Goal: Task Accomplishment & Management: Complete application form

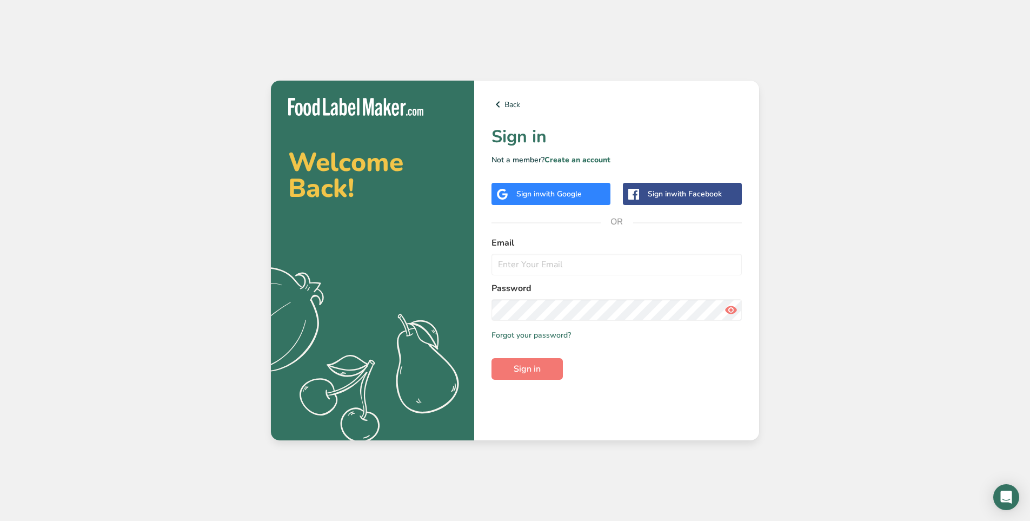
click at [533, 190] on div "Sign in with Google" at bounding box center [548, 193] width 65 height 11
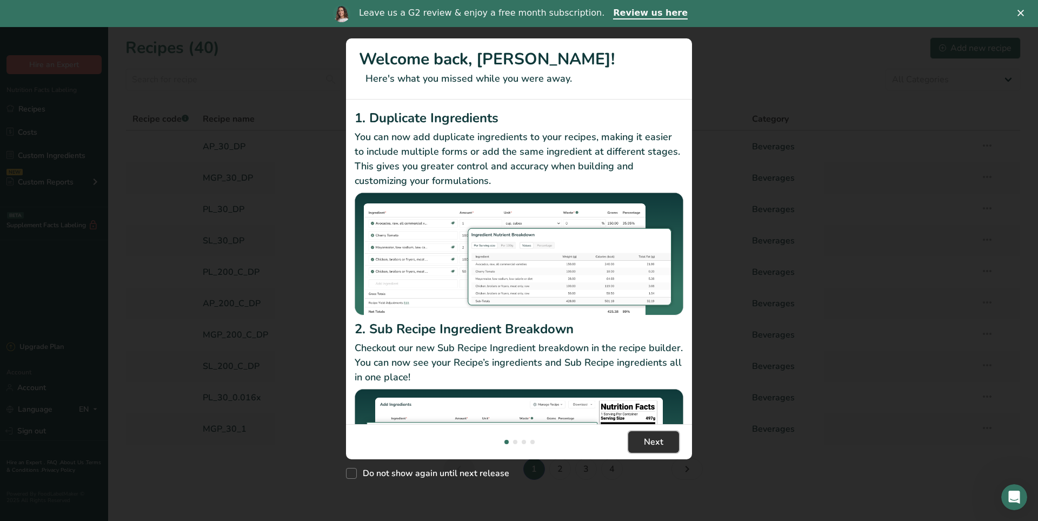
click at [651, 437] on span "Next" at bounding box center [653, 441] width 19 height 13
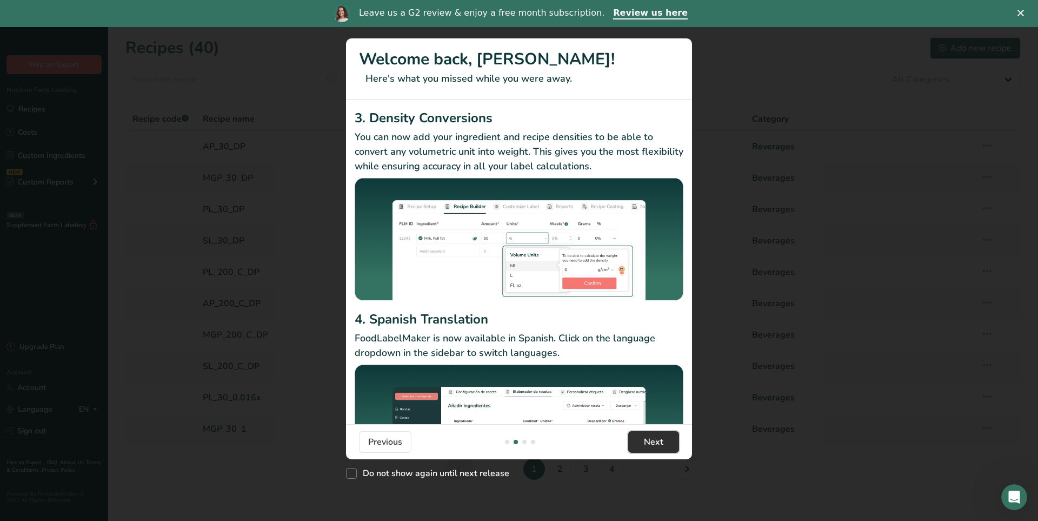
click at [645, 441] on span "Next" at bounding box center [653, 441] width 19 height 13
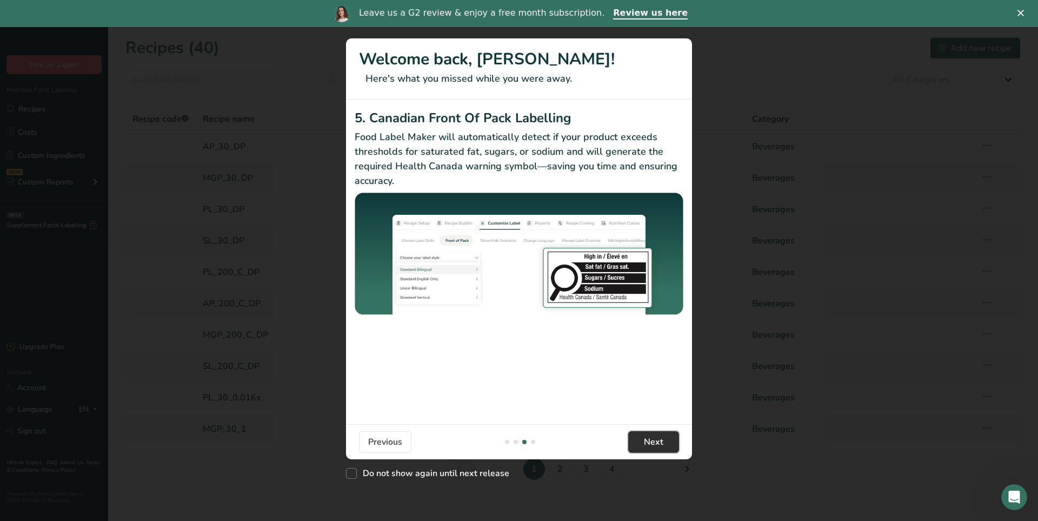
click at [645, 441] on span "Next" at bounding box center [653, 441] width 19 height 13
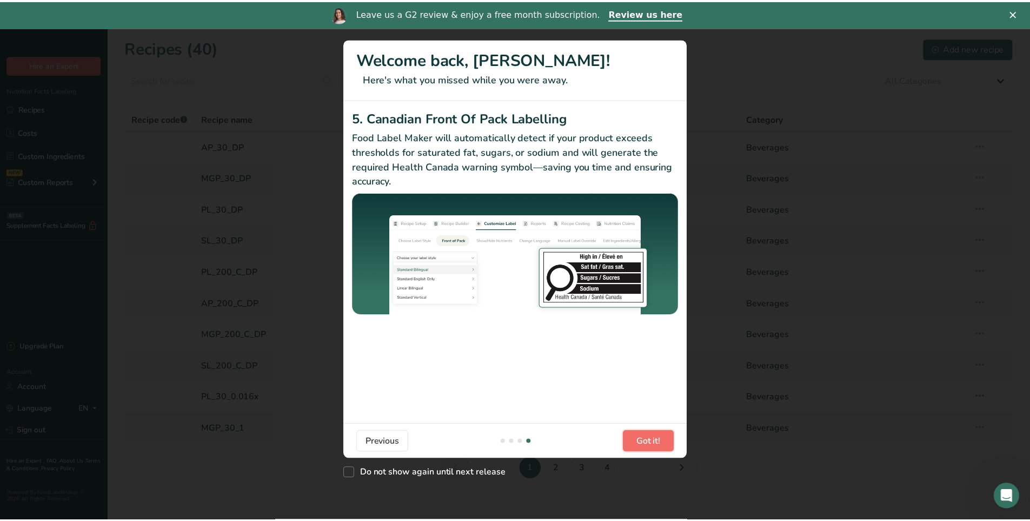
scroll to position [0, 1038]
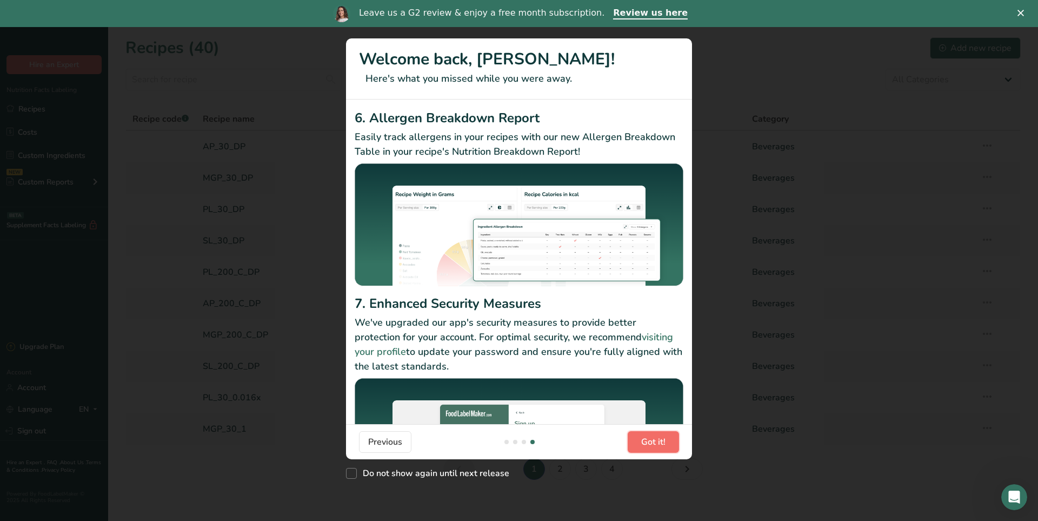
click at [646, 441] on span "Got it!" at bounding box center [653, 441] width 24 height 13
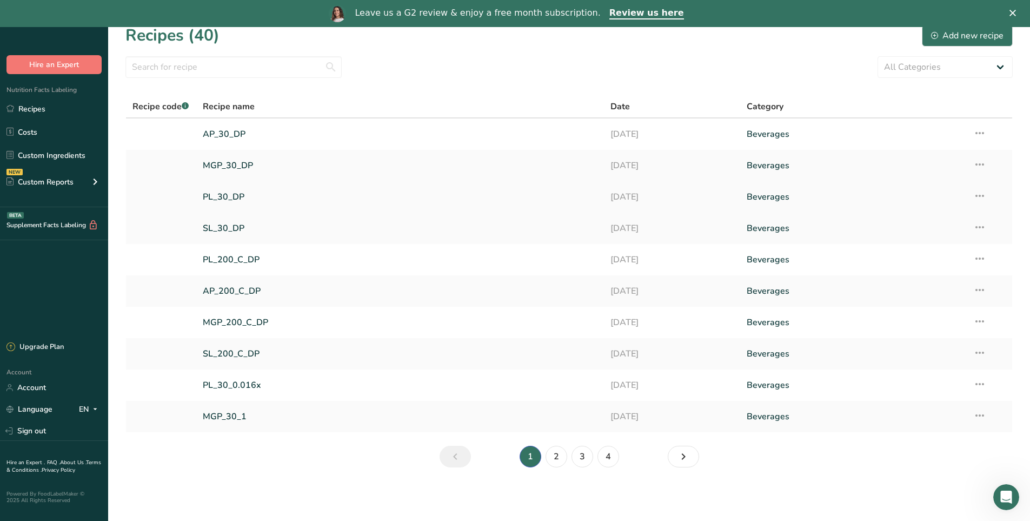
scroll to position [0, 0]
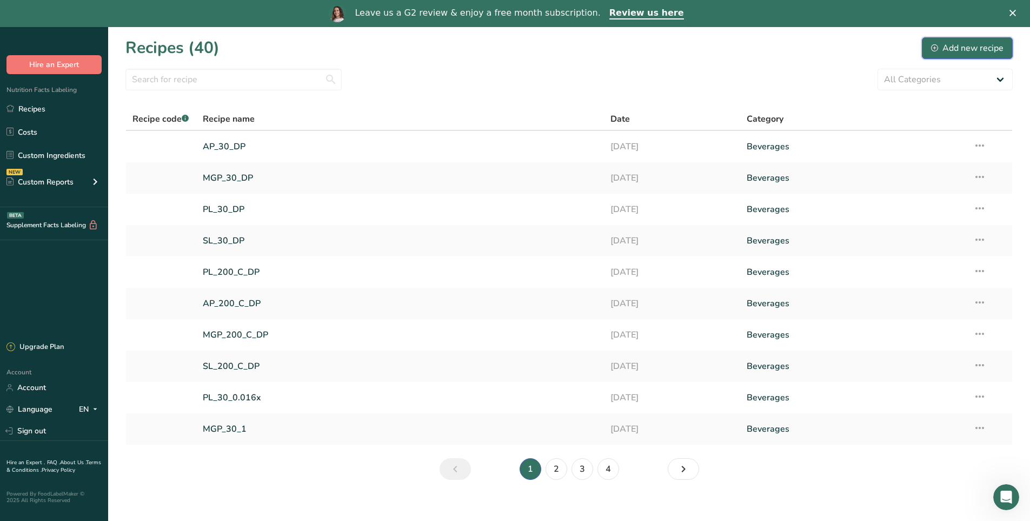
click at [970, 48] on div "Add new recipe" at bounding box center [967, 48] width 72 height 13
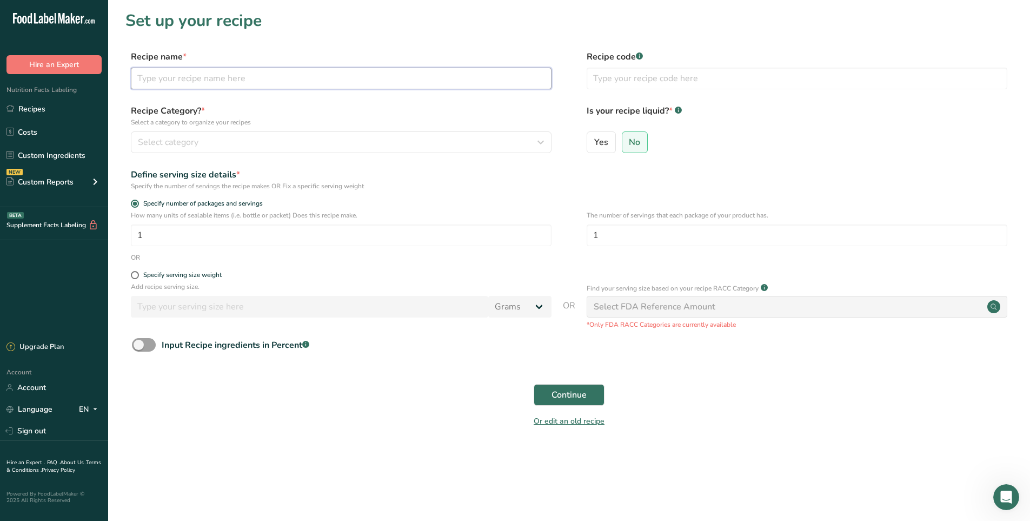
click at [229, 77] on input "text" at bounding box center [341, 79] width 421 height 22
type input "C"
type input "Watermelon Kiwi"
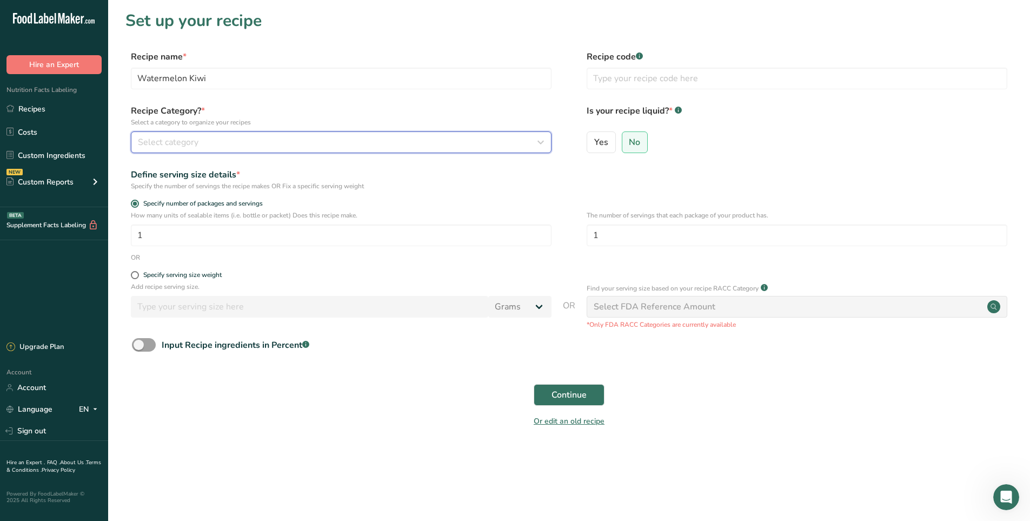
click at [204, 140] on div "Select category" at bounding box center [338, 142] width 400 height 13
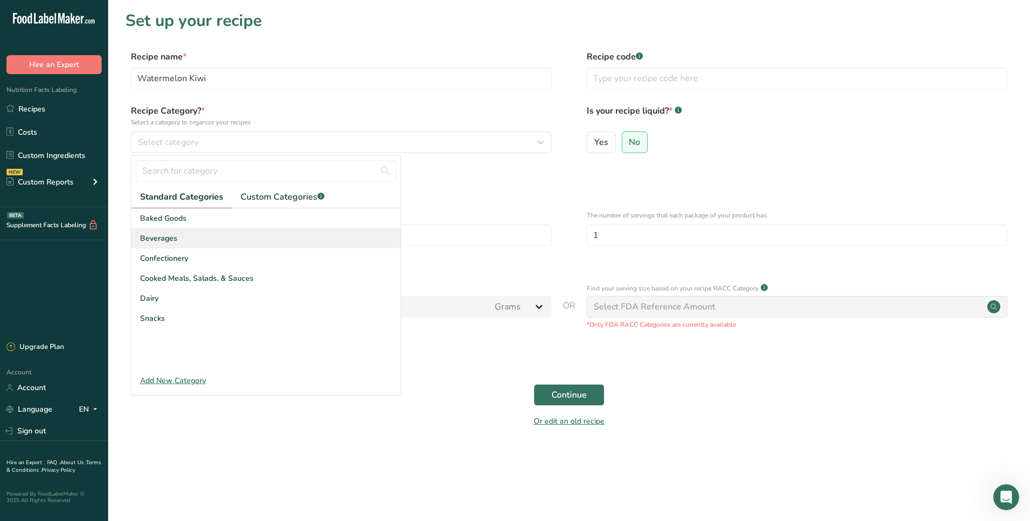
click at [174, 240] on span "Beverages" at bounding box center [158, 238] width 37 height 11
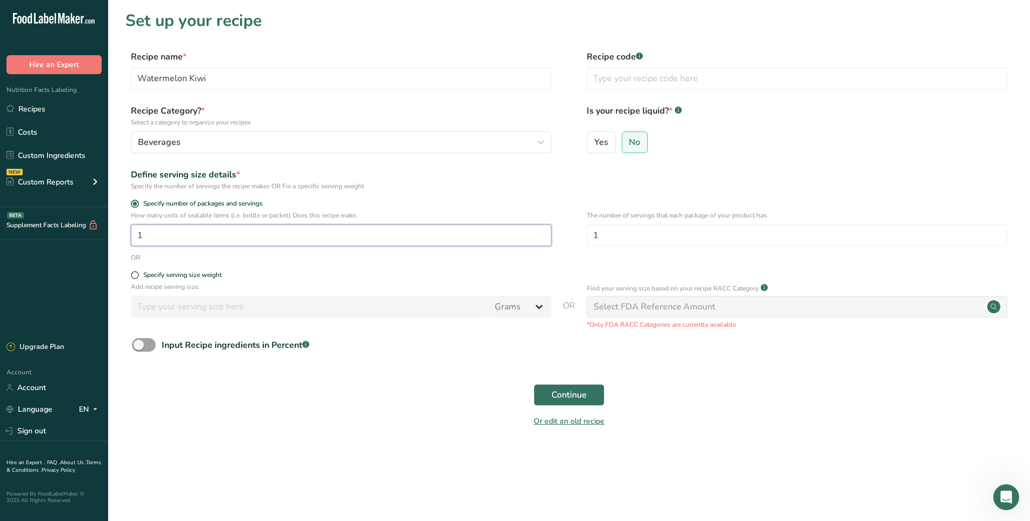
click at [155, 241] on input "1" at bounding box center [341, 235] width 421 height 22
drag, startPoint x: 604, startPoint y: 234, endPoint x: 560, endPoint y: 234, distance: 43.8
click at [560, 234] on div "How many units of sealable items (i.e. bottle or packet) Does this recipe make.…" at bounding box center [568, 231] width 887 height 42
click at [557, 230] on div "How many units of sealable items (i.e. bottle or packet) Does this recipe make.…" at bounding box center [568, 231] width 887 height 42
drag, startPoint x: 598, startPoint y: 239, endPoint x: 592, endPoint y: 238, distance: 5.5
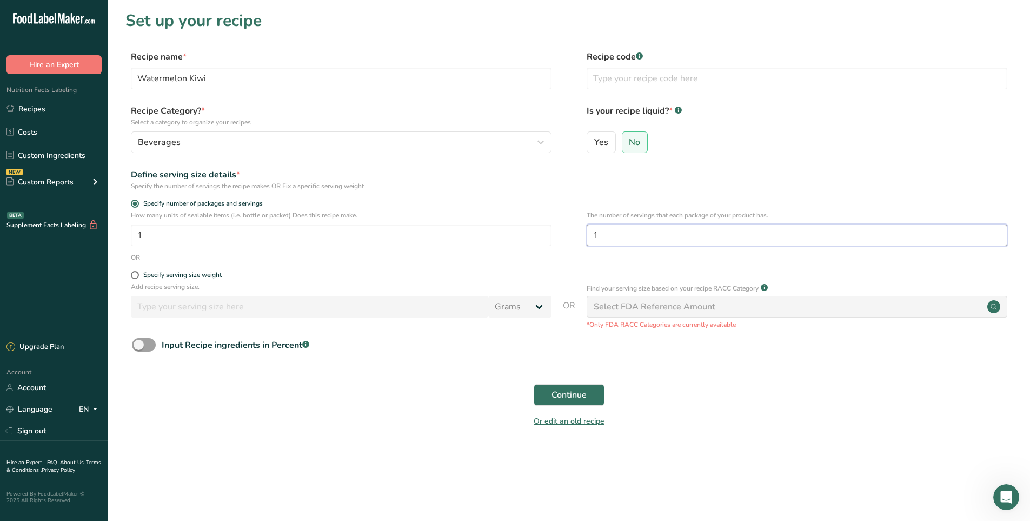
click at [592, 238] on input "1" at bounding box center [797, 235] width 421 height 22
type input "36"
click at [149, 236] on input "1" at bounding box center [341, 235] width 421 height 22
type input "11"
click at [638, 231] on input "36" at bounding box center [797, 235] width 421 height 22
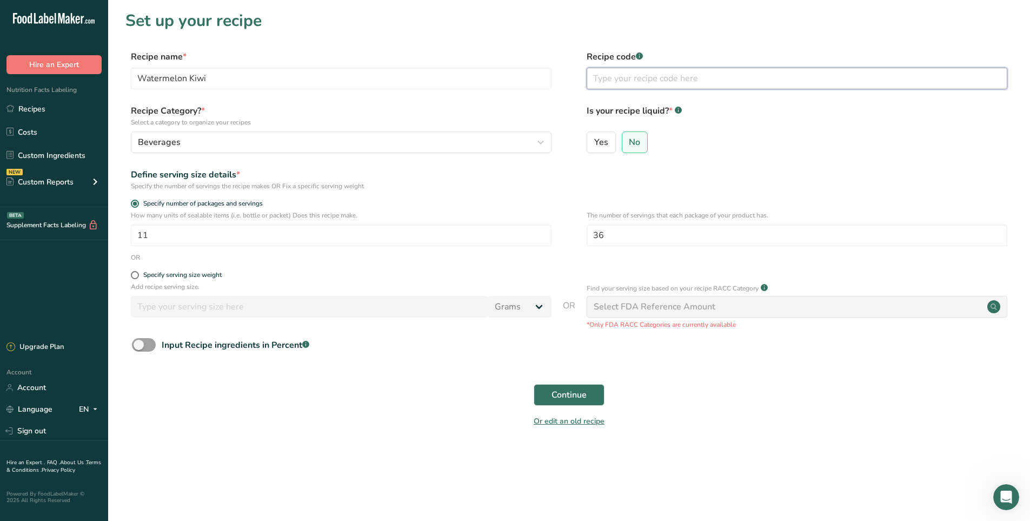
click at [652, 77] on input "text" at bounding box center [797, 79] width 421 height 22
type input "WK200"
click at [290, 66] on div "Recipe name * Watermelon Kiwi" at bounding box center [341, 69] width 421 height 39
click at [285, 77] on input "Watermelon Kiwi" at bounding box center [341, 79] width 421 height 22
click at [581, 390] on span "Continue" at bounding box center [569, 394] width 35 height 13
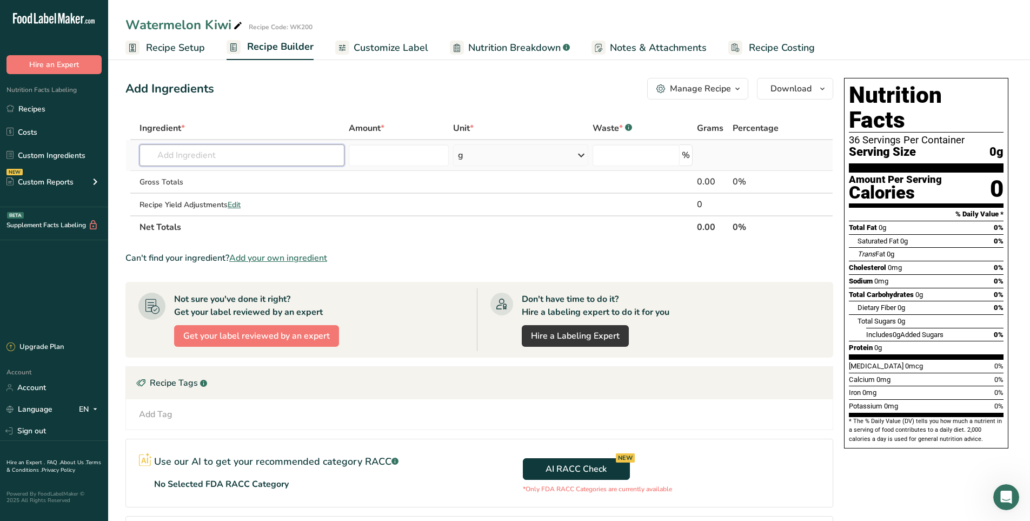
click at [223, 157] on input "text" at bounding box center [242, 155] width 205 height 22
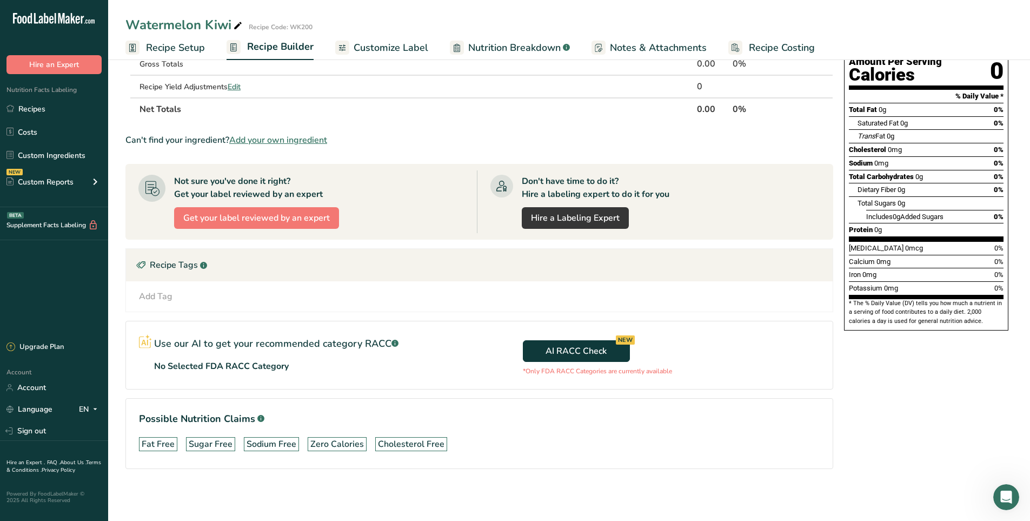
scroll to position [64, 0]
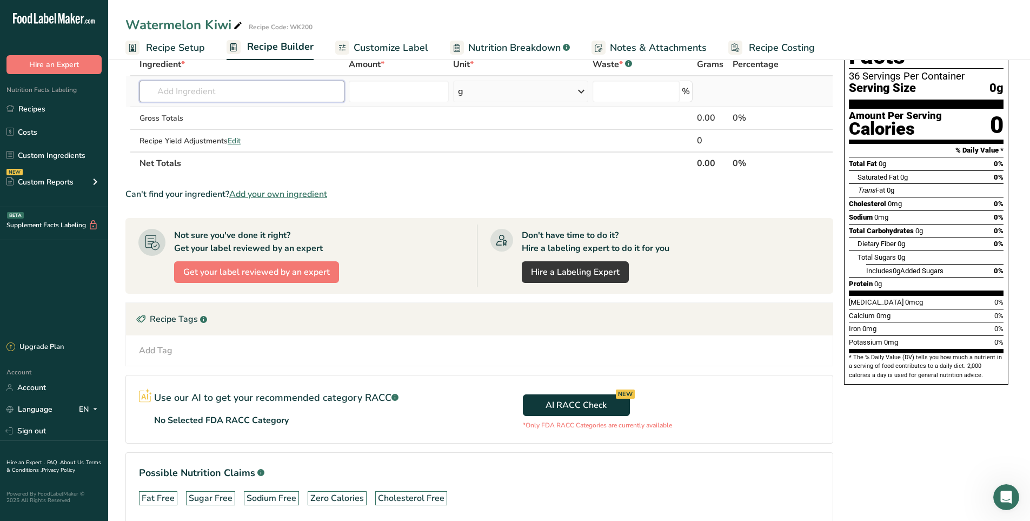
click at [243, 92] on input "text" at bounding box center [242, 92] width 205 height 22
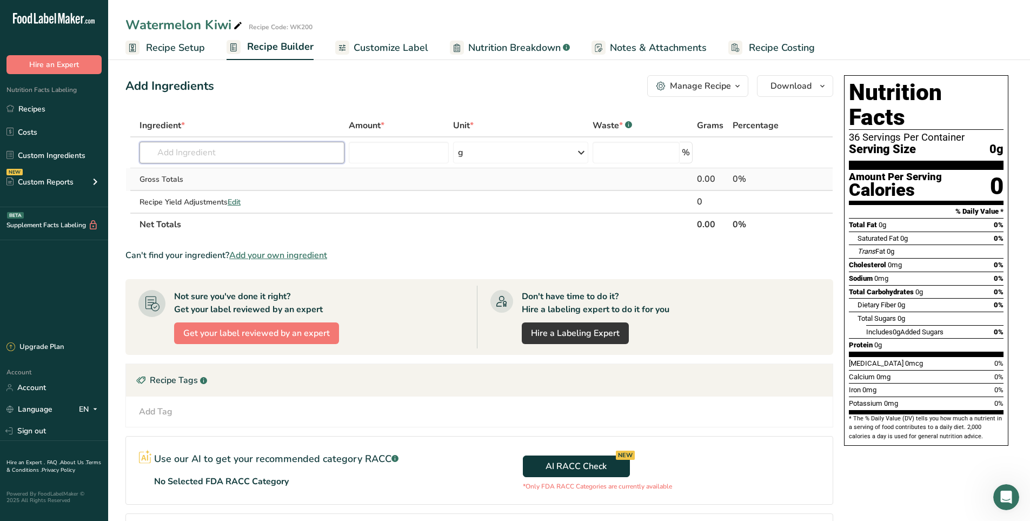
scroll to position [0, 0]
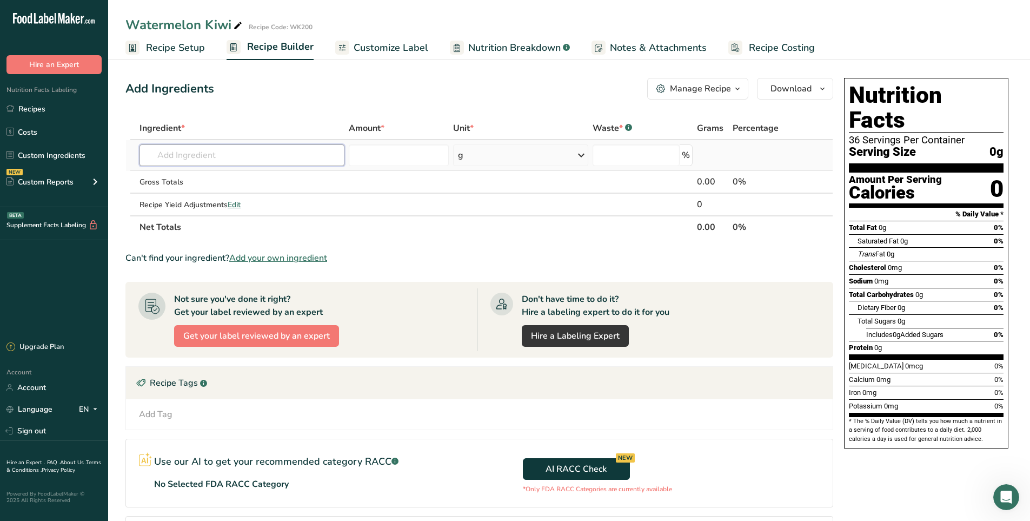
click at [224, 160] on input "text" at bounding box center [242, 155] width 205 height 22
click at [226, 155] on input "text" at bounding box center [242, 155] width 205 height 22
click at [231, 159] on input "text" at bounding box center [242, 155] width 205 height 22
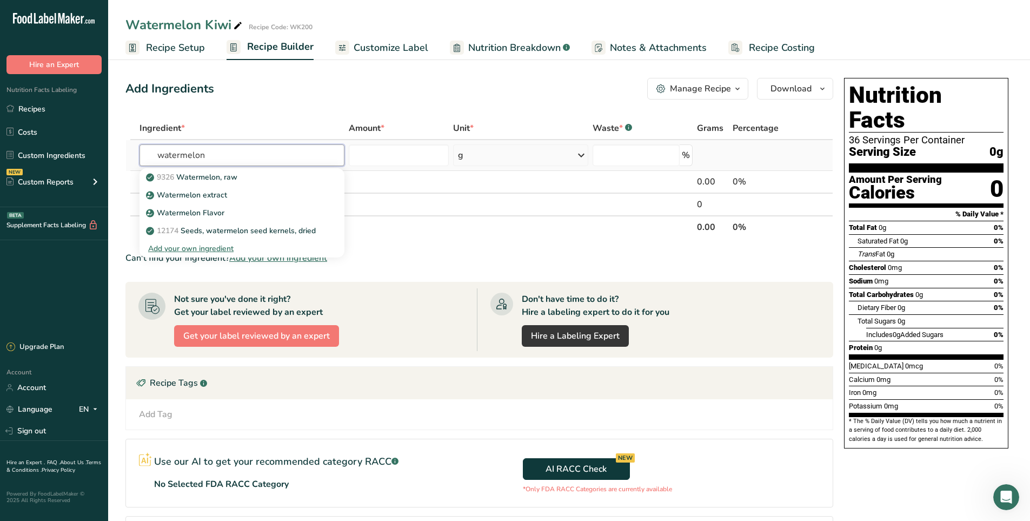
type input "watermelon"
click at [196, 246] on div "Add your own ingredient" at bounding box center [242, 248] width 188 height 11
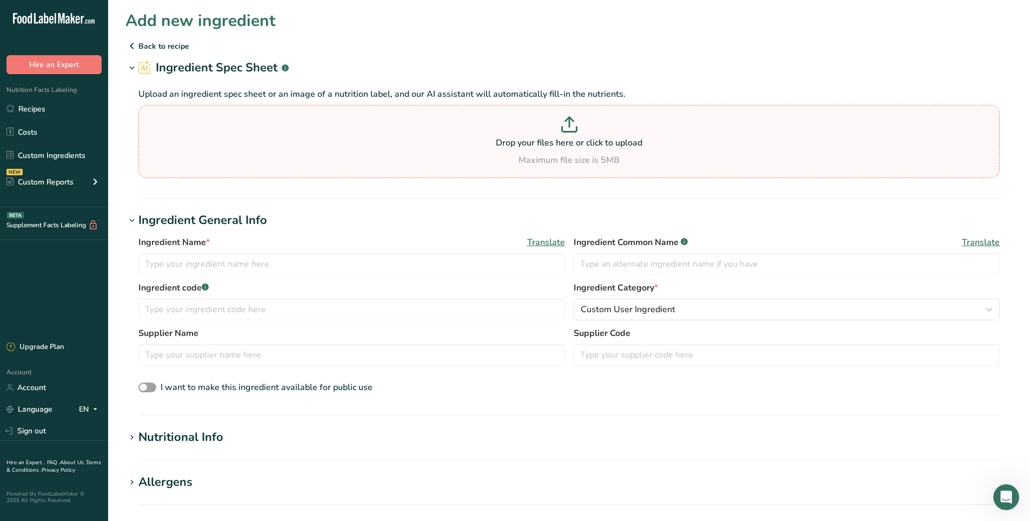
click at [566, 132] on icon at bounding box center [569, 129] width 15 height 5
click at [566, 132] on input "Drop your files here or click to upload Maximum file size is 5MB" at bounding box center [568, 141] width 861 height 73
type input "C:\fakepath\AFP_Spec_Sheet_Watermelon.pdf"
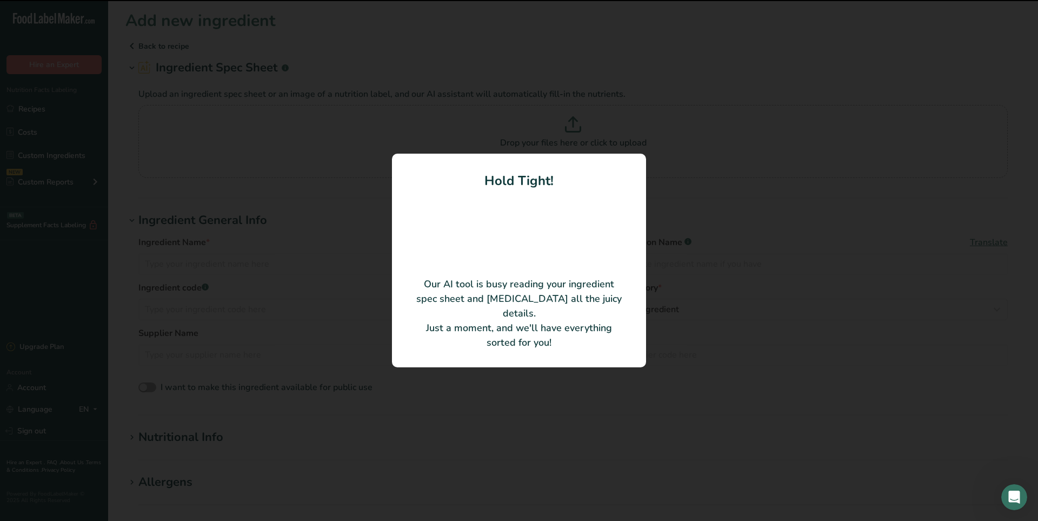
type input "Watermelon Aseptic Fruit Purée"
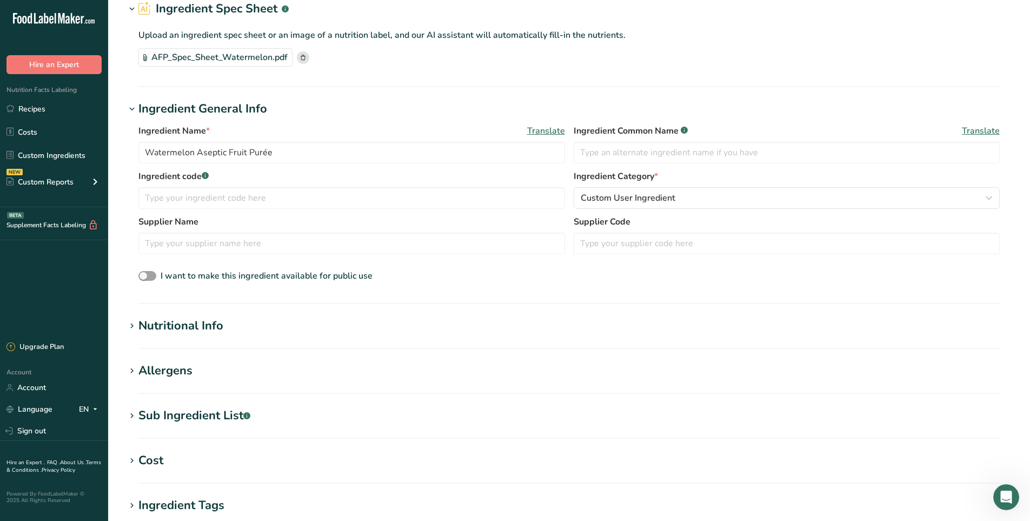
scroll to position [54, 0]
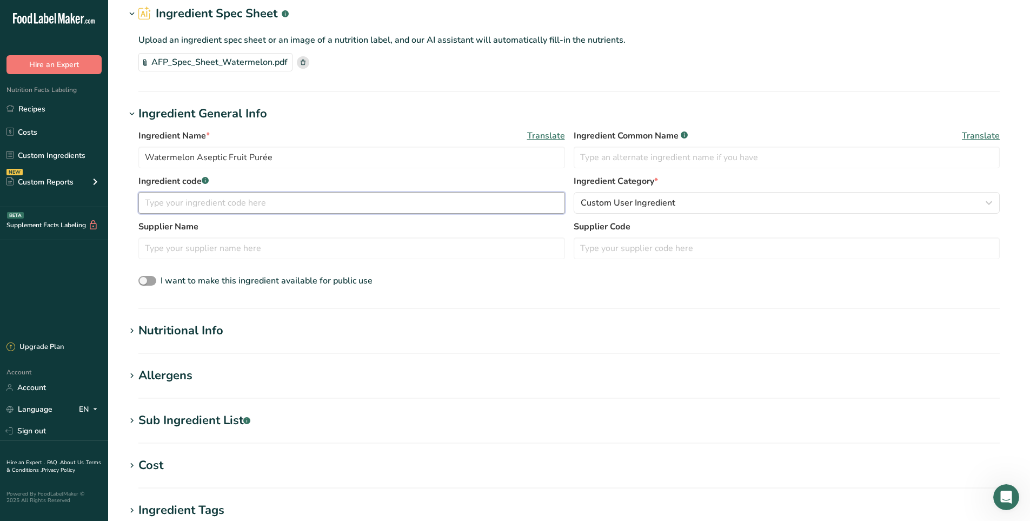
click at [353, 201] on input "text" at bounding box center [351, 203] width 427 height 22
drag, startPoint x: 274, startPoint y: 157, endPoint x: 99, endPoint y: 155, distance: 174.7
click at [99, 155] on div ".a-20{fill:#fff;} Hire an Expert Nutrition Facts Labeling Recipes Costs Custom …" at bounding box center [515, 350] width 1030 height 808
click at [666, 160] on input "text" at bounding box center [787, 158] width 427 height 22
paste input "Watermelon Aseptic Fruit Purée"
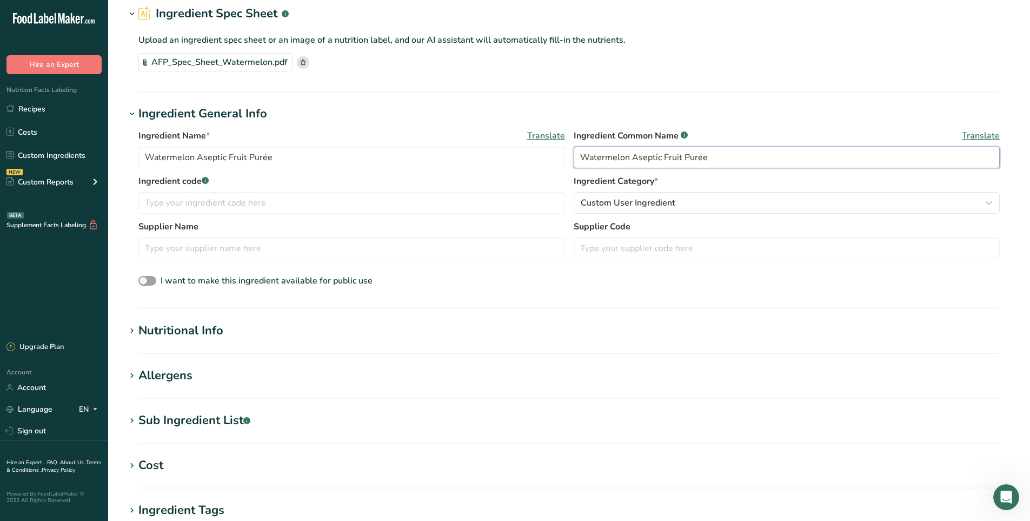
drag, startPoint x: 682, startPoint y: 156, endPoint x: 631, endPoint y: 151, distance: 51.6
click at [631, 151] on input "Watermelon Aseptic Fruit Purée" at bounding box center [787, 158] width 427 height 22
type input "Watermelon Purée"
click at [634, 204] on span "Custom User Ingredient" at bounding box center [628, 202] width 95 height 13
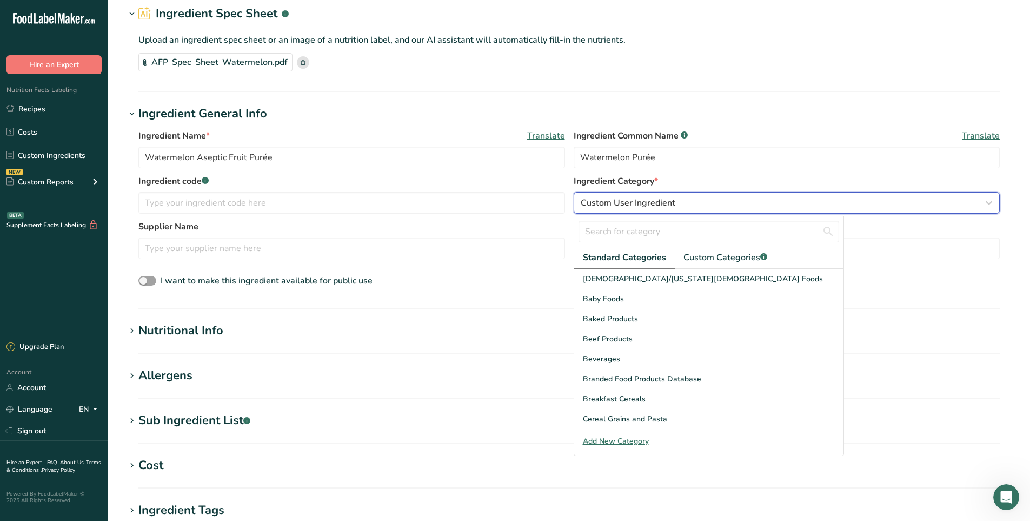
click at [634, 204] on span "Custom User Ingredient" at bounding box center [628, 202] width 95 height 13
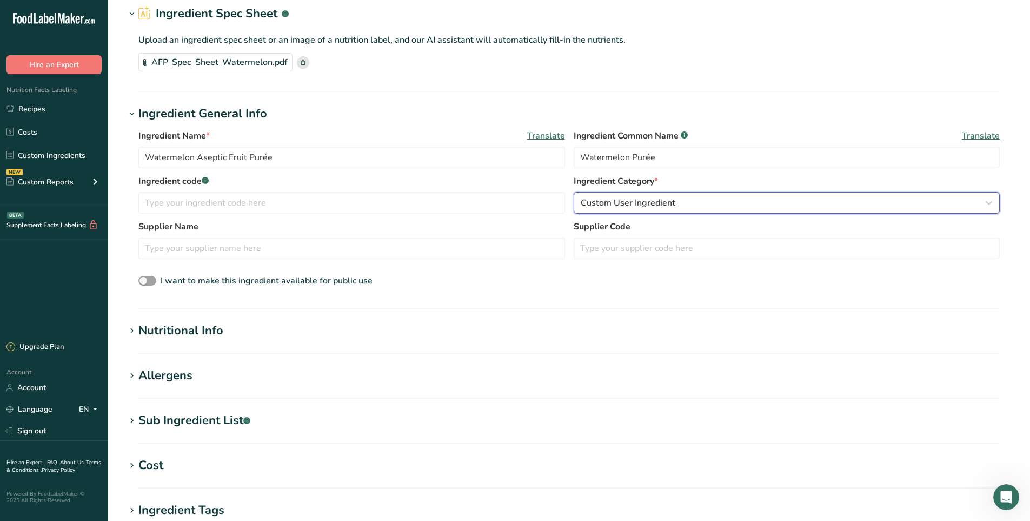
click at [634, 204] on span "Custom User Ingredient" at bounding box center [628, 202] width 95 height 13
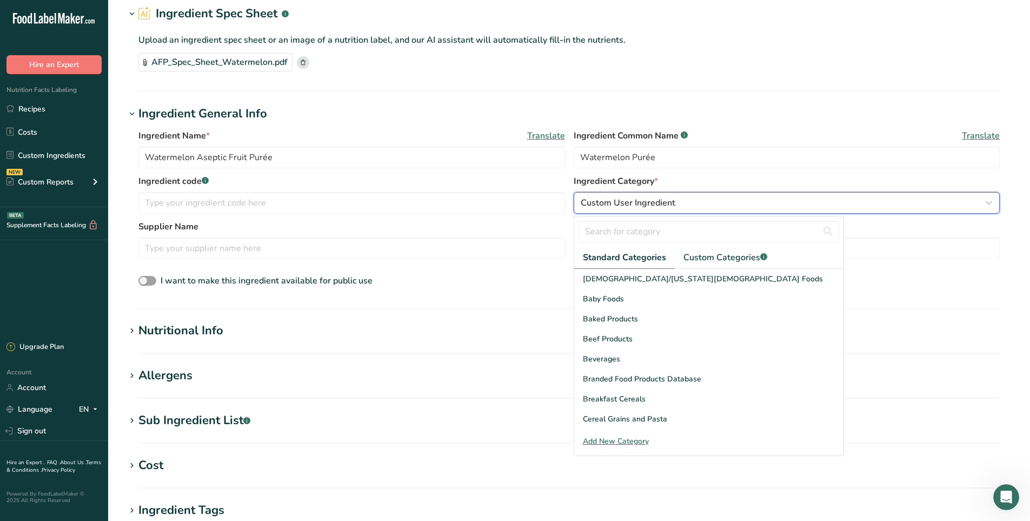
click at [634, 204] on span "Custom User Ingredient" at bounding box center [628, 202] width 95 height 13
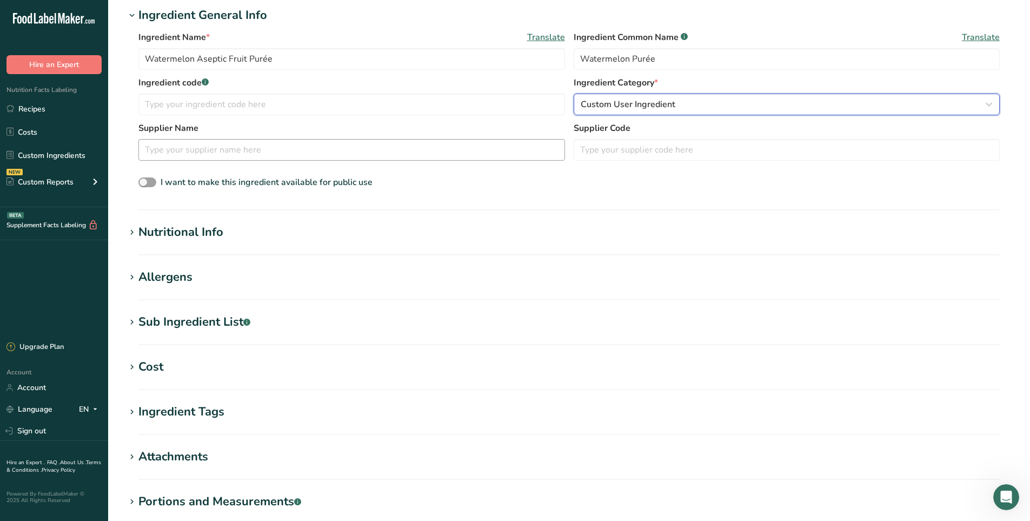
scroll to position [162, 0]
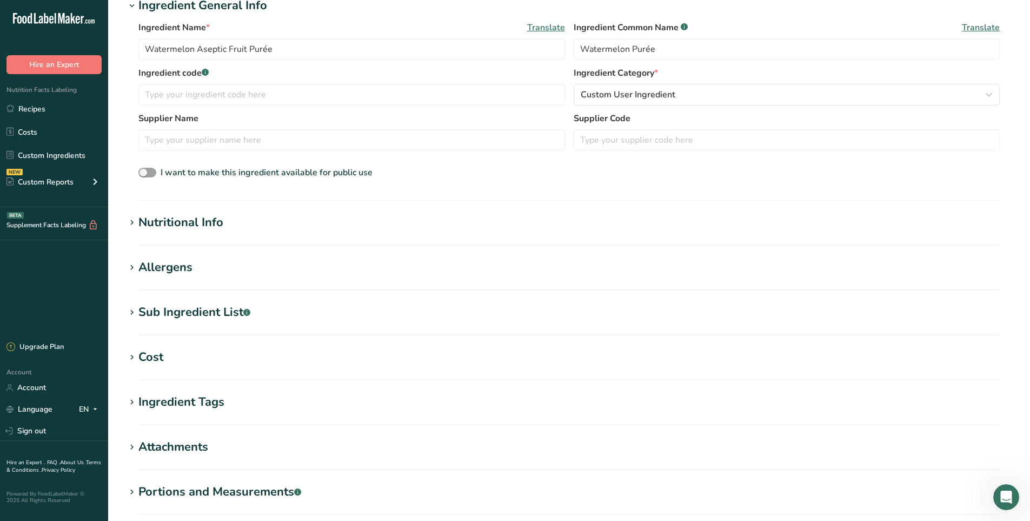
click at [128, 217] on icon at bounding box center [132, 222] width 10 height 15
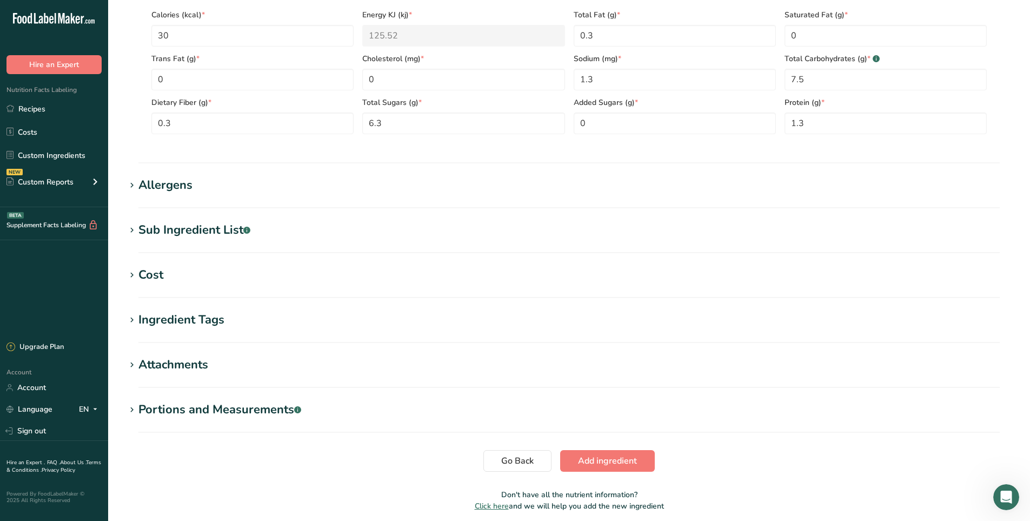
scroll to position [538, 0]
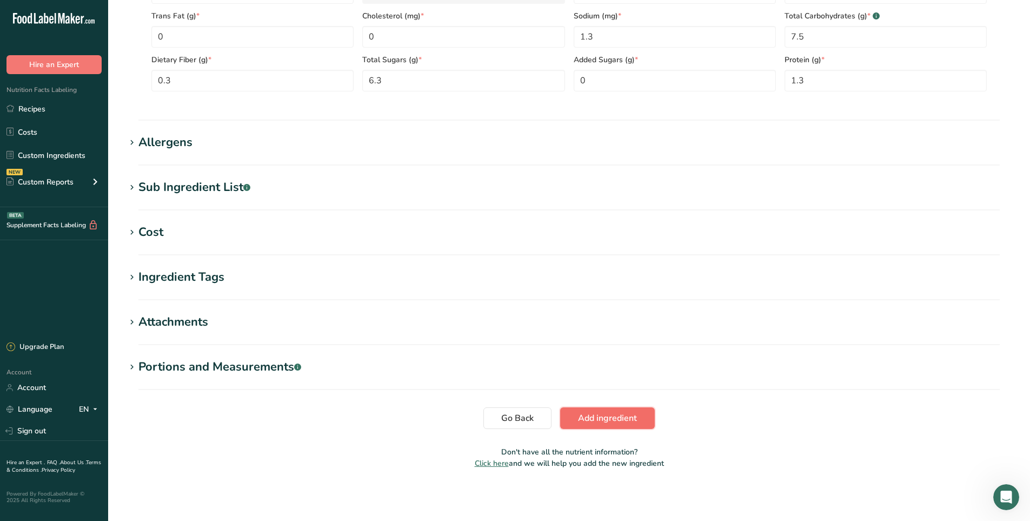
click at [604, 417] on span "Add ingredient" at bounding box center [607, 418] width 59 height 13
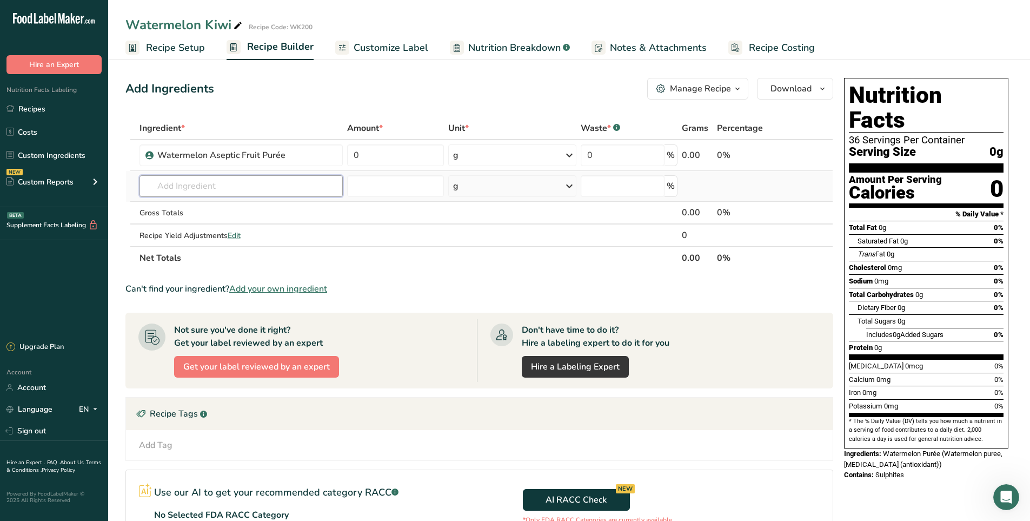
click at [241, 185] on input "text" at bounding box center [241, 186] width 203 height 22
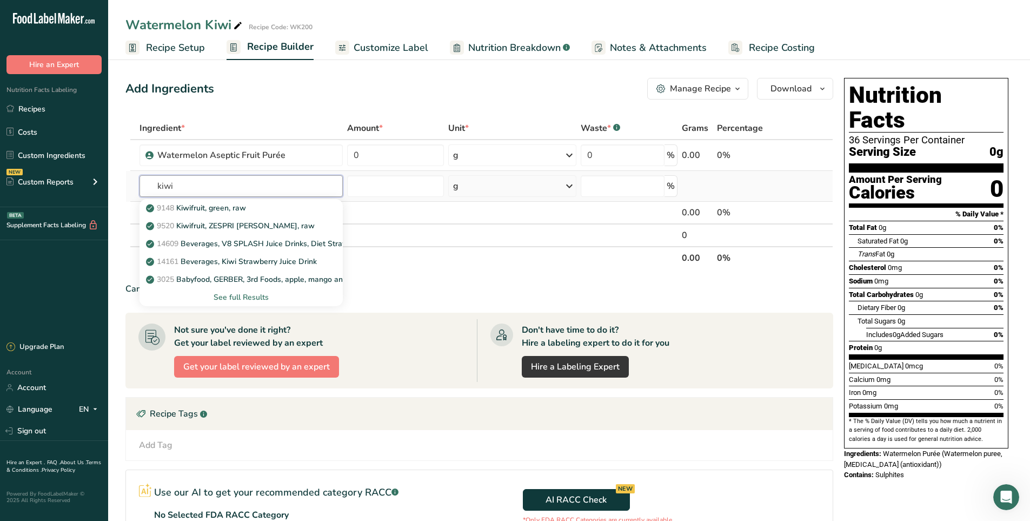
type input "kiwi"
click at [249, 295] on div "See full Results" at bounding box center [241, 296] width 186 height 11
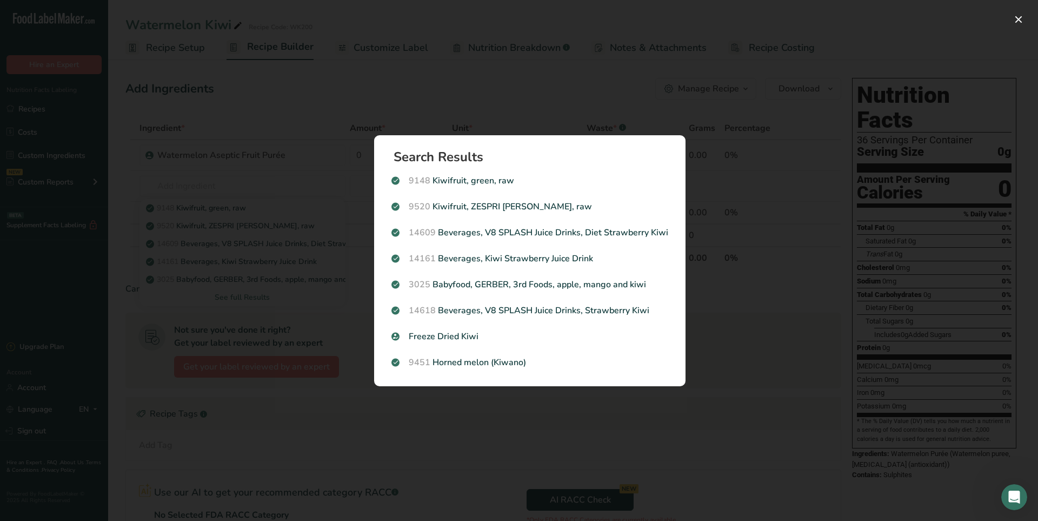
click at [248, 295] on div "Search results modal" at bounding box center [519, 260] width 1038 height 521
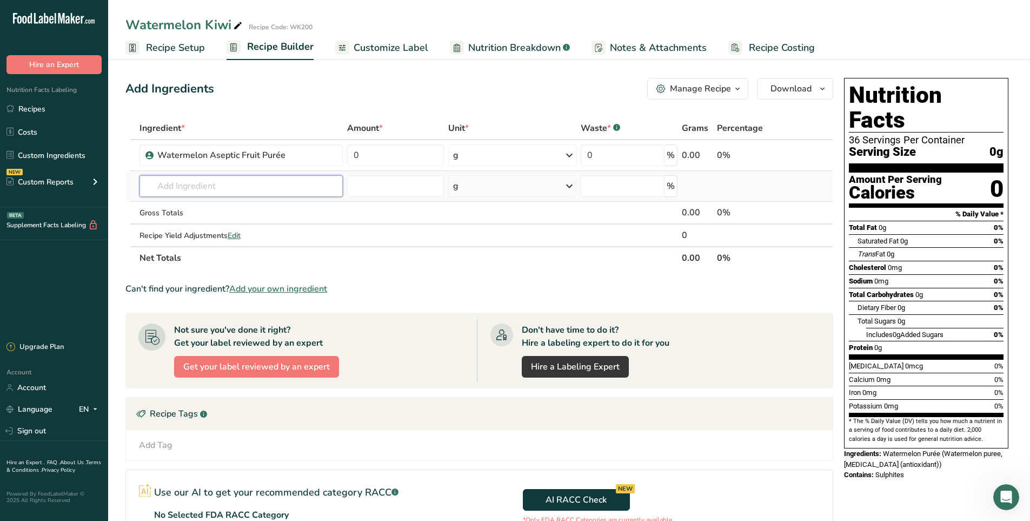
click at [220, 185] on input "text" at bounding box center [241, 186] width 203 height 22
type input "kiwi co"
click at [205, 226] on div "Add your own ingredient" at bounding box center [241, 225] width 186 height 11
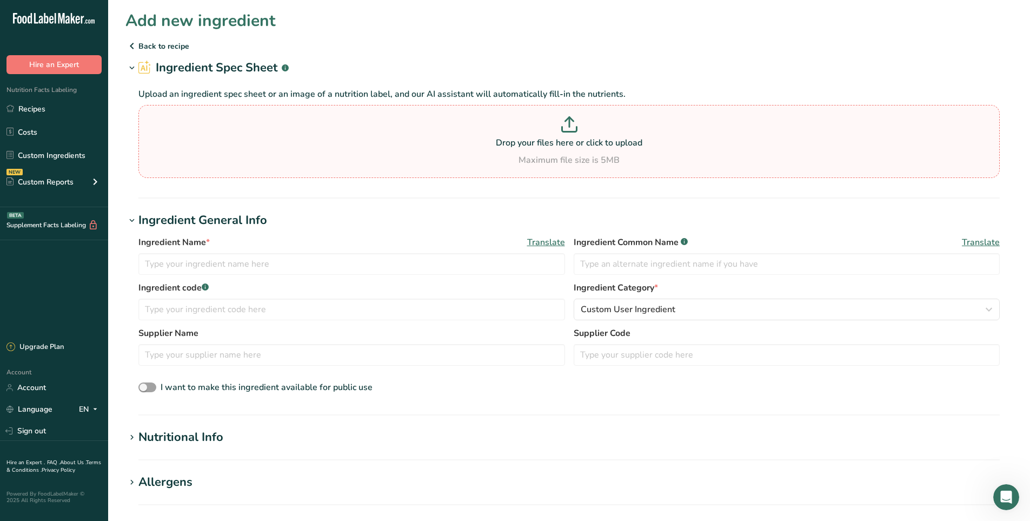
click at [566, 132] on p at bounding box center [569, 126] width 856 height 20
click at [566, 132] on input "Drop your files here or click to upload Maximum file size is 5MB" at bounding box center [568, 141] width 861 height 73
type input "C:\fakepath\Kiwi-Juice-Concentrate-215801.pdf"
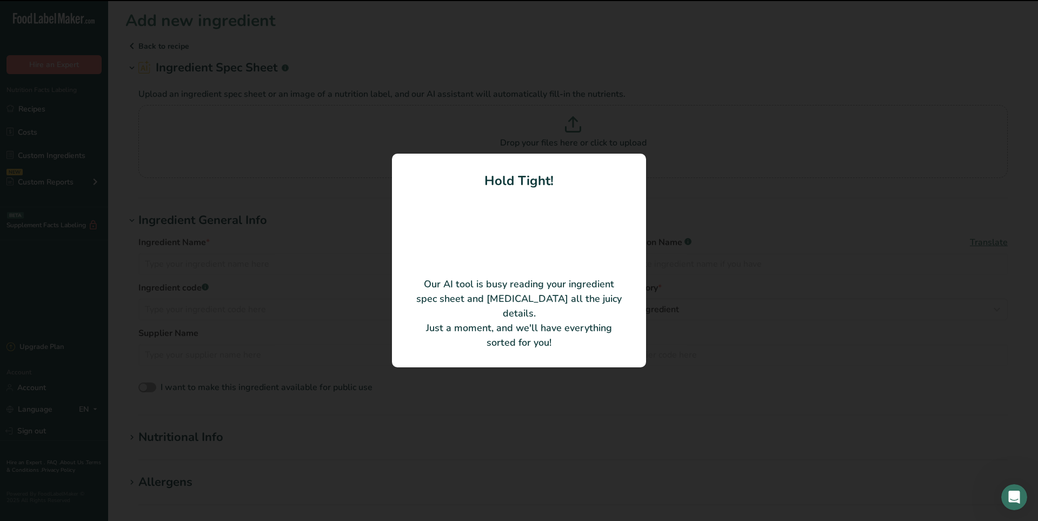
type input "Kiwi Juice Concentrate"
type input "Northwest Naturals LLC"
type input "215801"
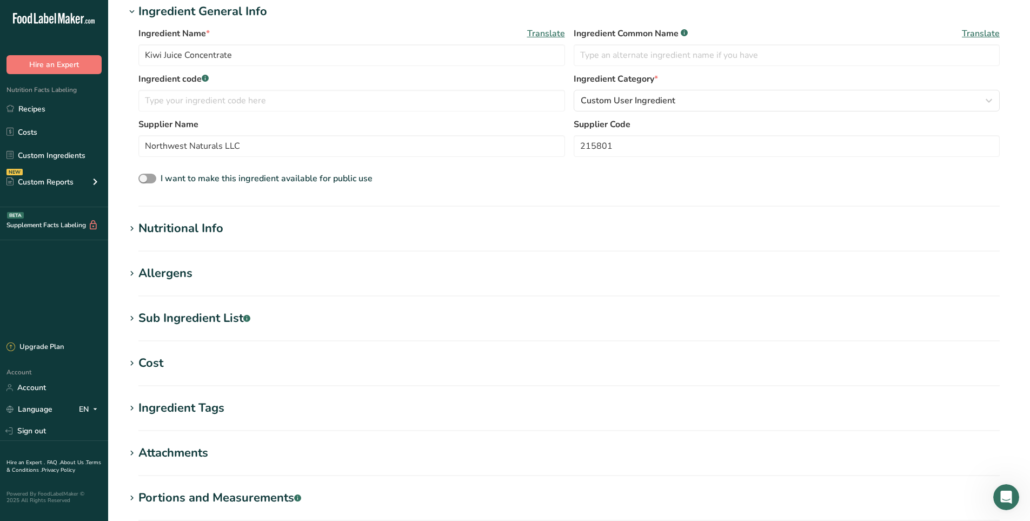
scroll to position [162, 0]
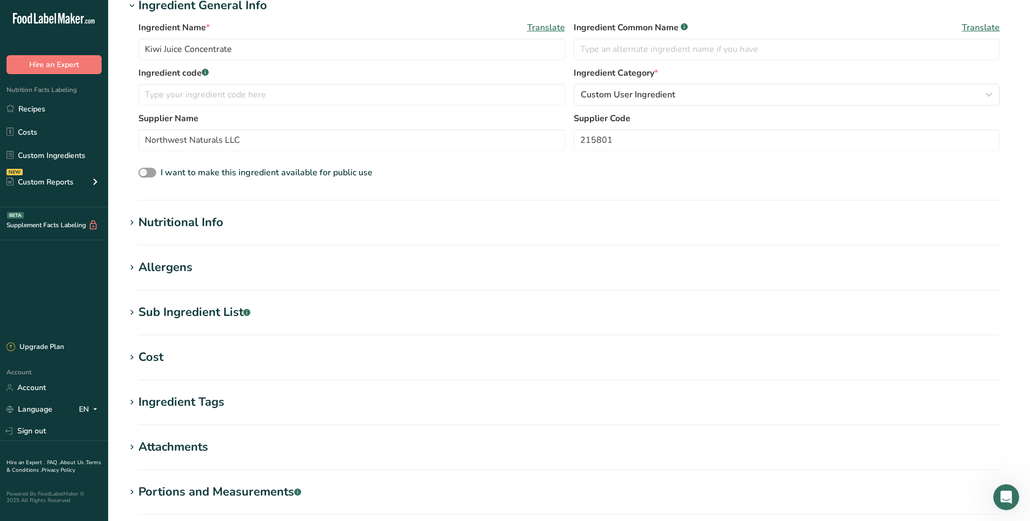
click at [145, 225] on div "Nutritional Info" at bounding box center [180, 223] width 85 height 18
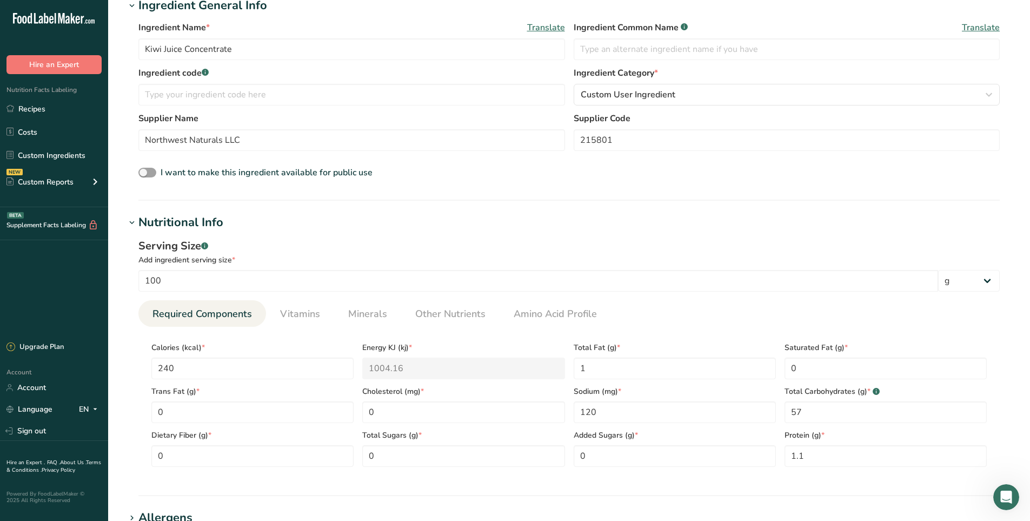
click at [145, 225] on div "Nutritional Info" at bounding box center [180, 223] width 85 height 18
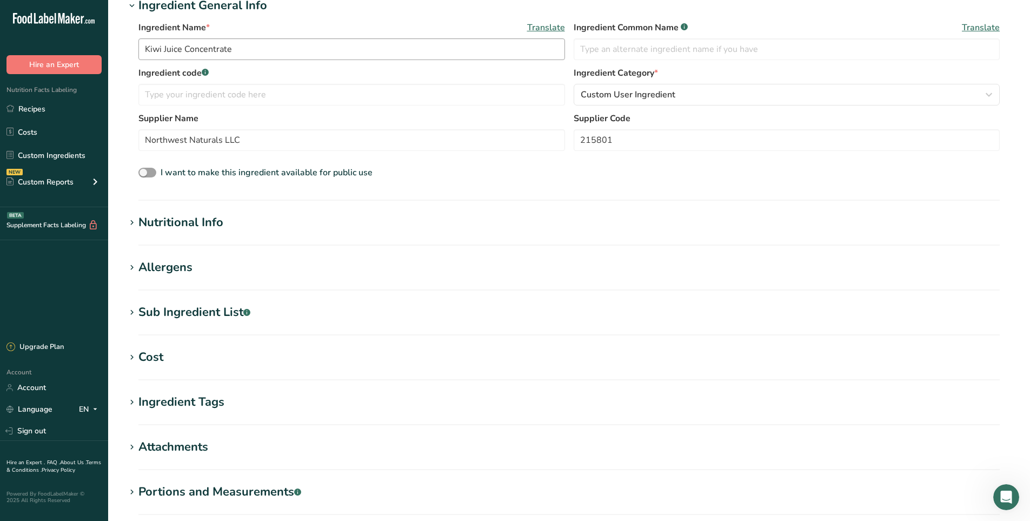
scroll to position [0, 0]
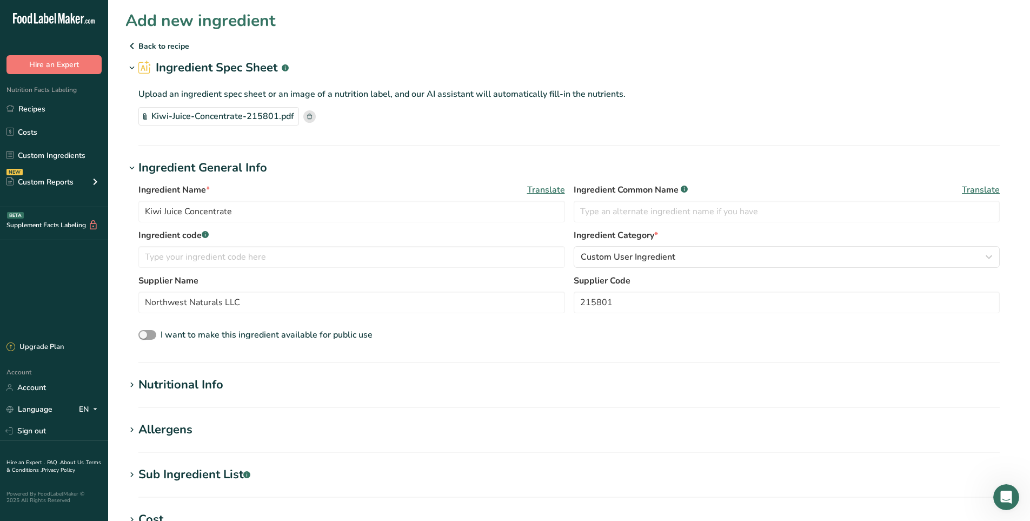
click at [168, 45] on p "Back to recipe" at bounding box center [568, 45] width 887 height 13
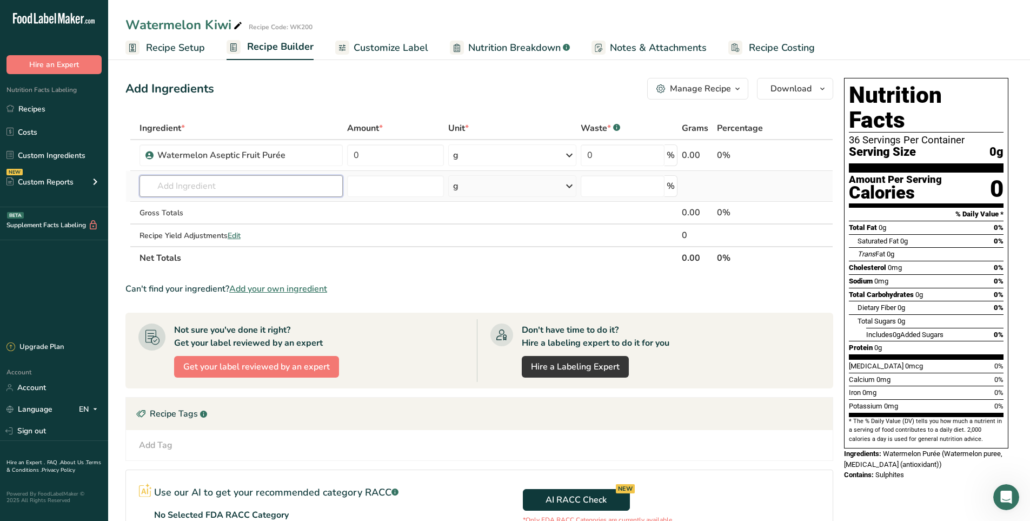
click at [226, 189] on input "text" at bounding box center [241, 186] width 203 height 22
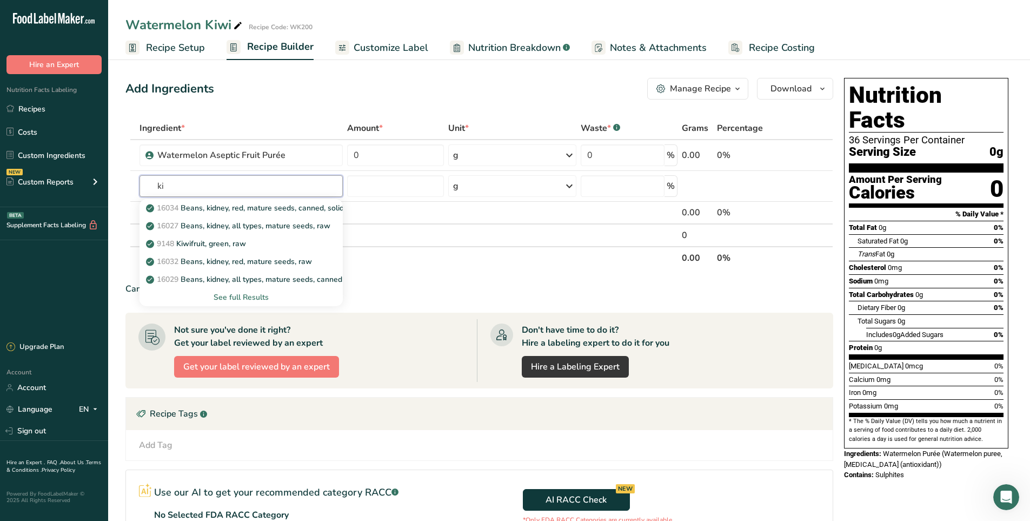
type input "k"
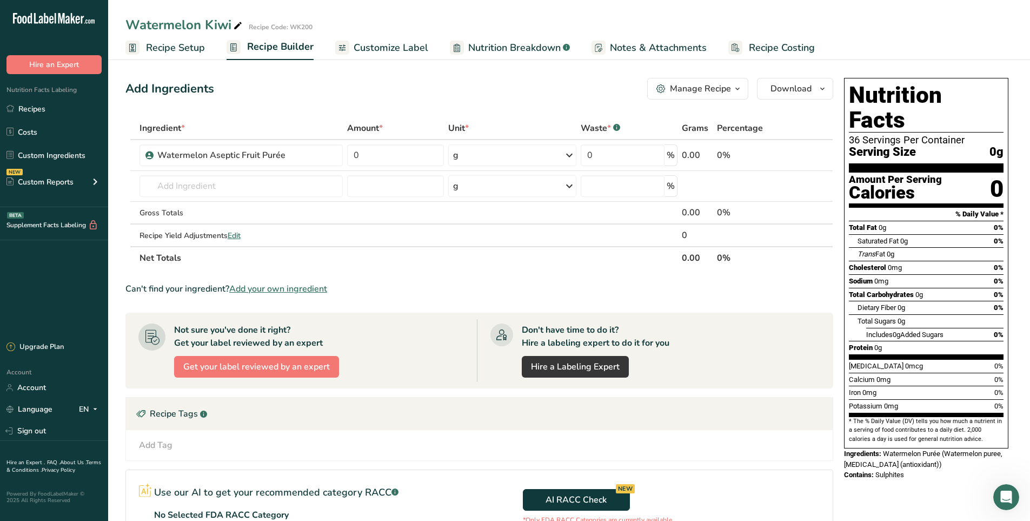
click at [293, 288] on span "Add your own ingredient" at bounding box center [278, 288] width 98 height 13
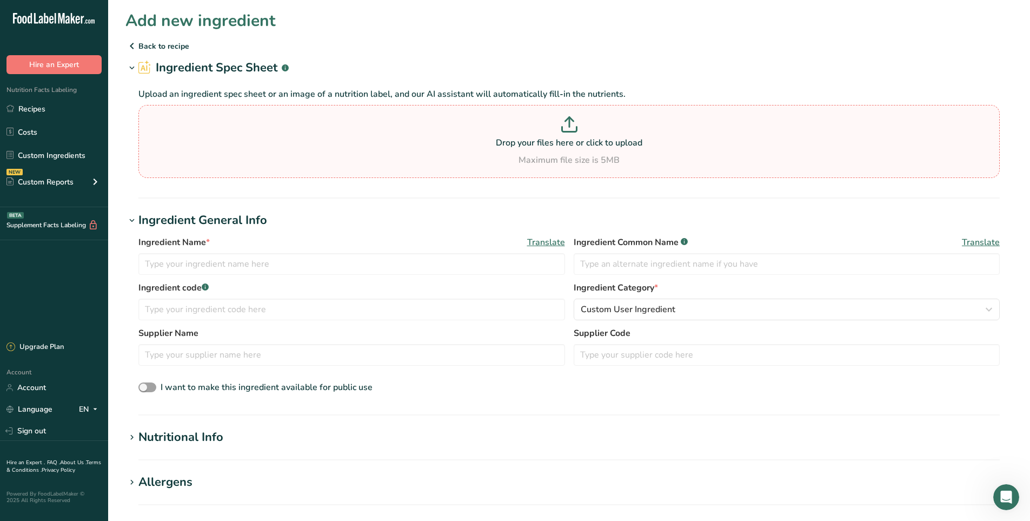
click at [555, 137] on p "Drop your files here or click to upload" at bounding box center [569, 142] width 856 height 13
click at [555, 137] on input "Drop your files here or click to upload Maximum file size is 5MB" at bounding box center [568, 141] width 861 height 73
type input "C:\fakepath\Kiwi-Juice-Concentrate-215801.pdf"
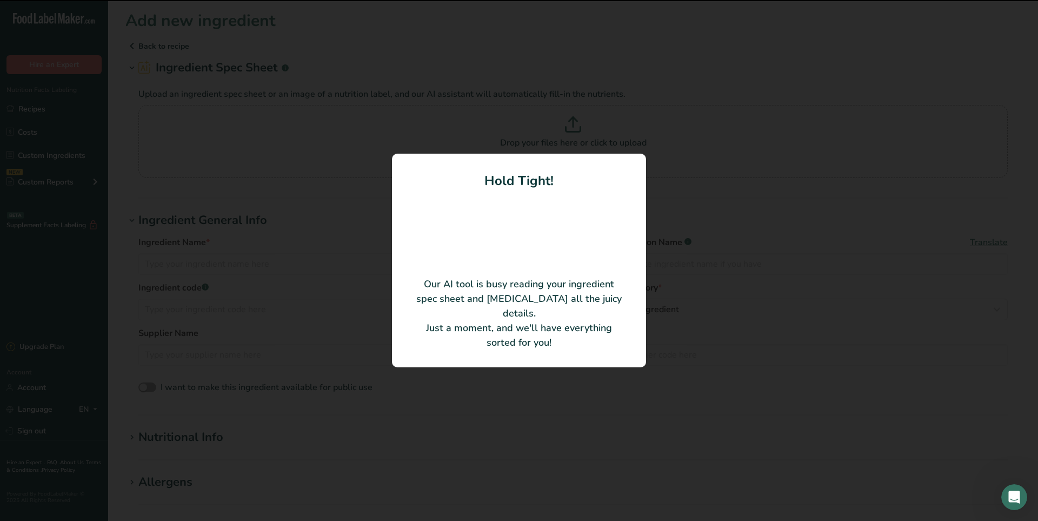
type input "Kiwi Juice Concentrate"
type input "215801"
type input "Northwest Naturals LLC"
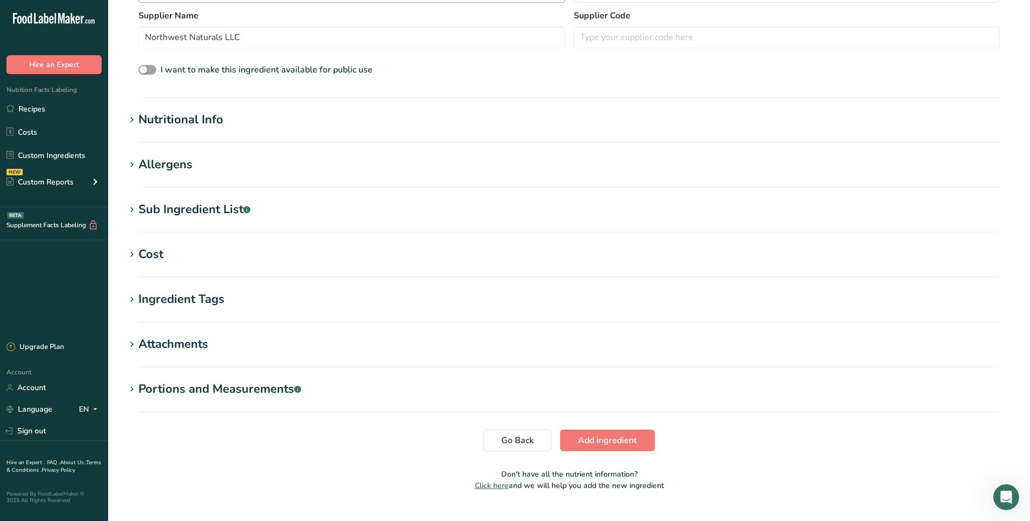
scroll to position [287, 0]
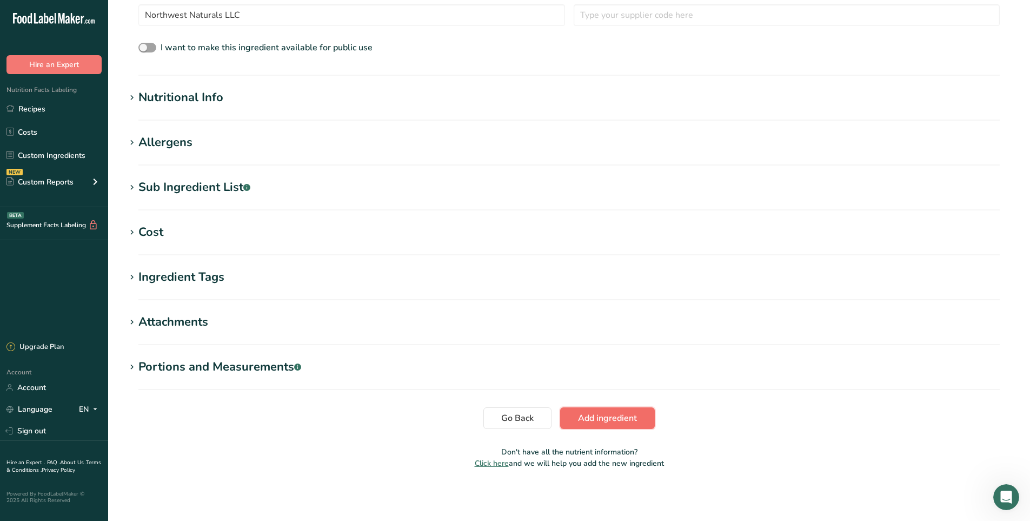
click at [605, 421] on span "Add ingredient" at bounding box center [607, 418] width 59 height 13
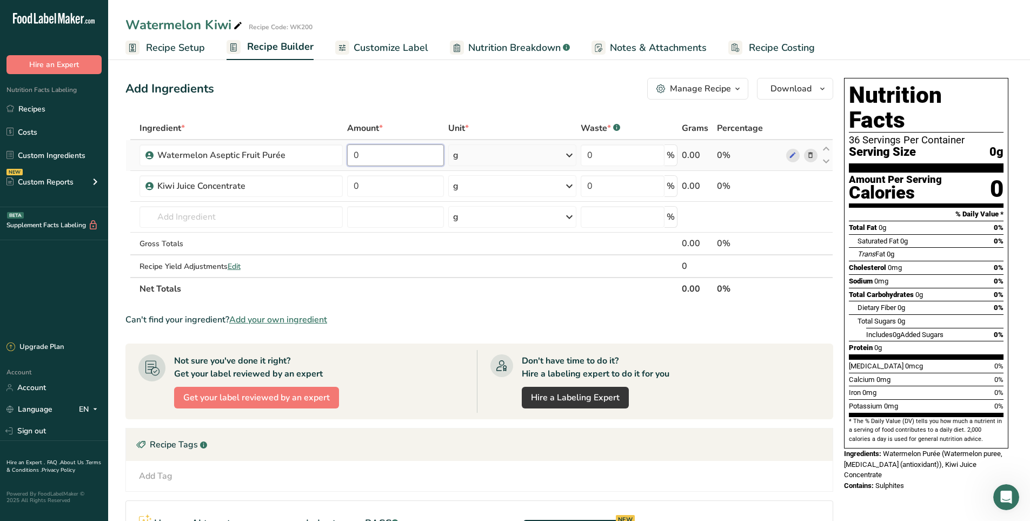
drag, startPoint x: 373, startPoint y: 155, endPoint x: 360, endPoint y: 158, distance: 13.3
click at [360, 158] on input "0" at bounding box center [395, 155] width 97 height 22
click at [483, 158] on div "Ingredient * Amount * Unit * Waste * .a-a{fill:#347362;}.b-a{fill:#fff;} Grams …" at bounding box center [479, 208] width 708 height 183
click at [483, 158] on div "g" at bounding box center [512, 155] width 128 height 22
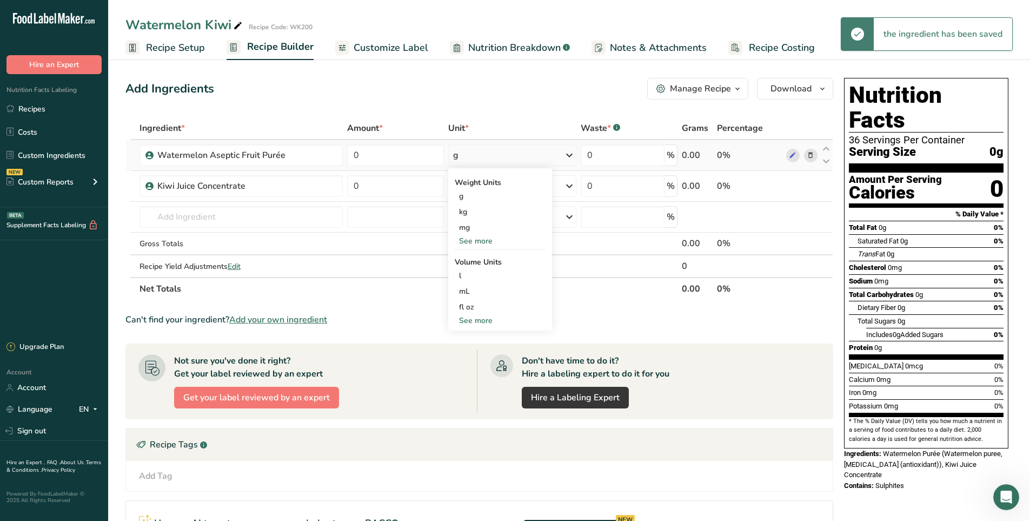
click at [484, 158] on div "g" at bounding box center [512, 155] width 128 height 22
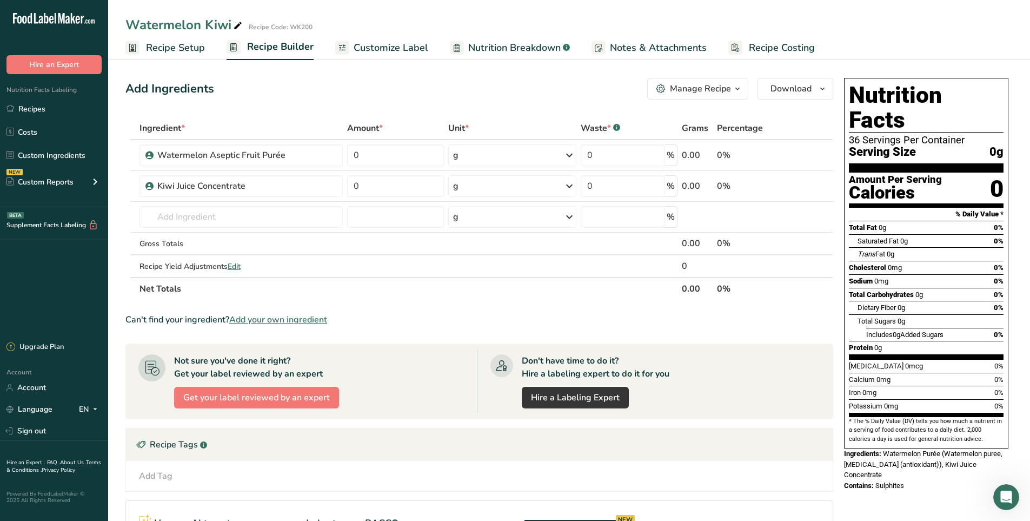
click at [692, 91] on div "Manage Recipe" at bounding box center [700, 88] width 61 height 13
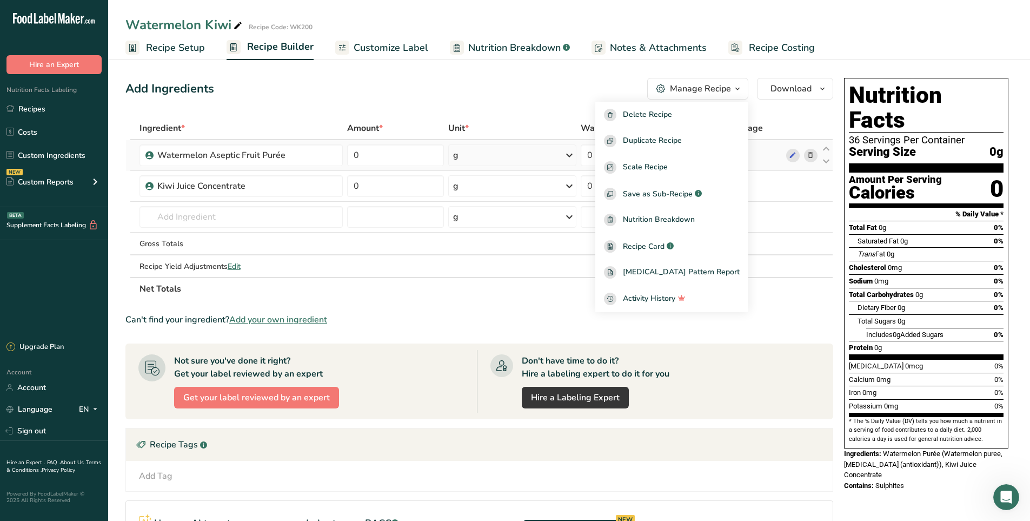
click at [377, 143] on td "0" at bounding box center [395, 155] width 101 height 31
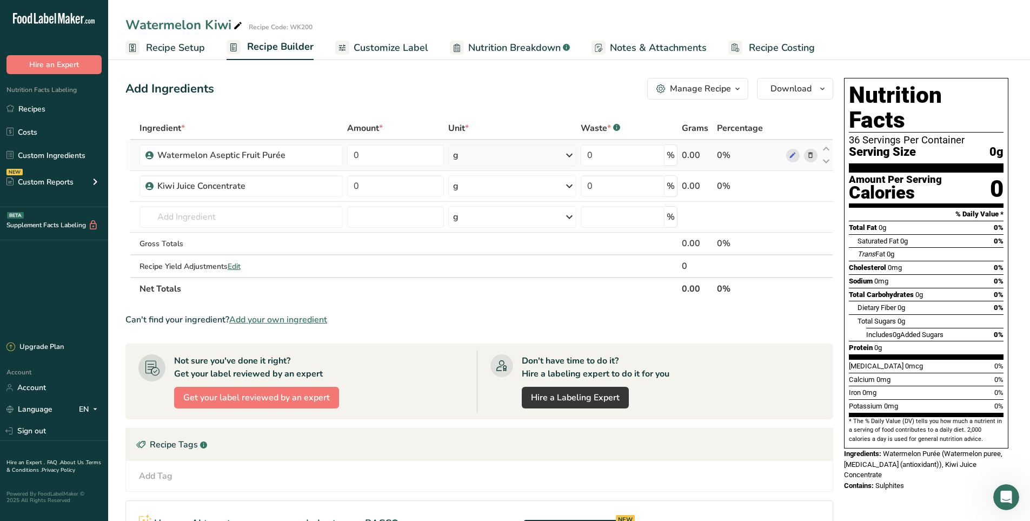
click at [465, 165] on div "g" at bounding box center [512, 155] width 128 height 22
click at [474, 309] on div "fl oz" at bounding box center [500, 306] width 82 height 11
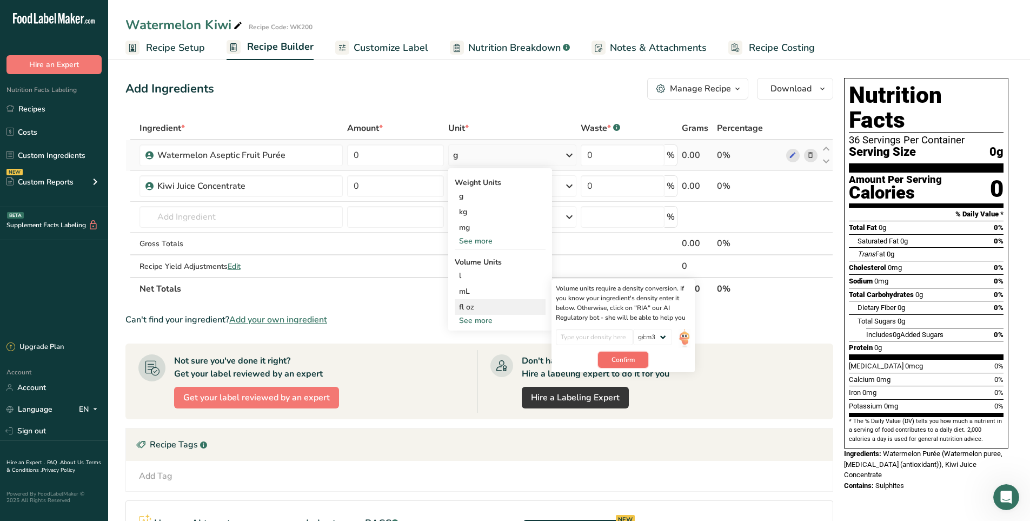
click at [629, 362] on span "Confirm" at bounding box center [623, 360] width 23 height 10
click at [481, 222] on div "mg" at bounding box center [500, 228] width 91 height 16
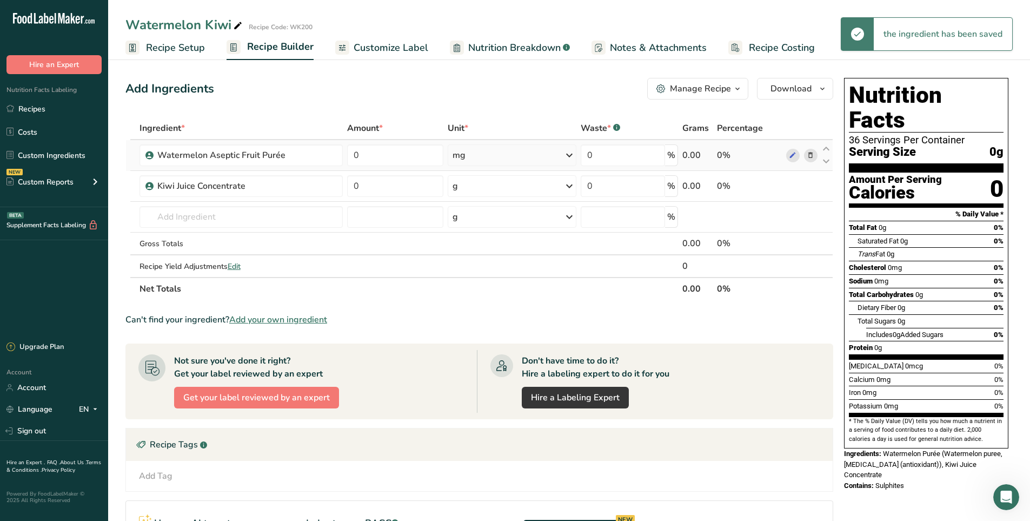
click at [487, 160] on div "mg" at bounding box center [512, 155] width 129 height 22
click at [475, 200] on div "g" at bounding box center [499, 196] width 91 height 16
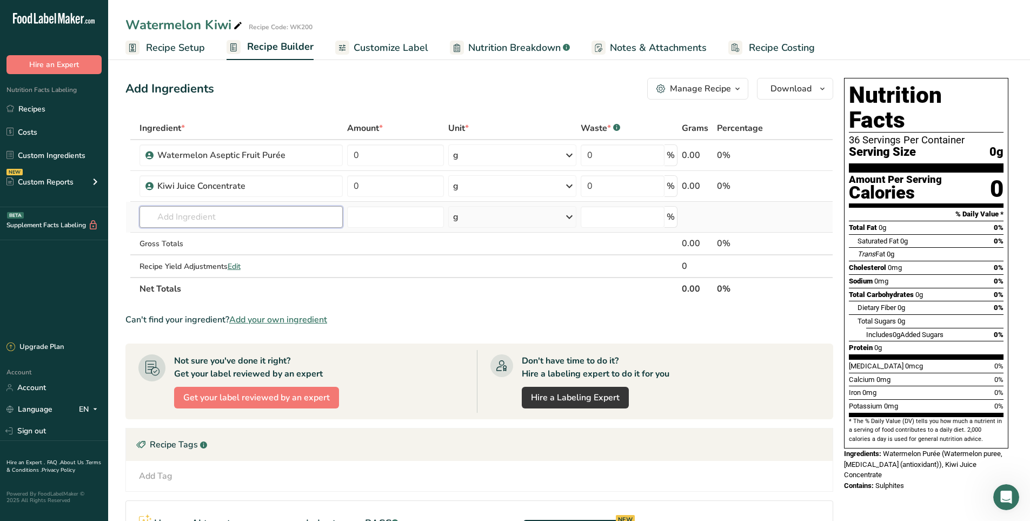
click at [281, 217] on input "text" at bounding box center [241, 217] width 203 height 22
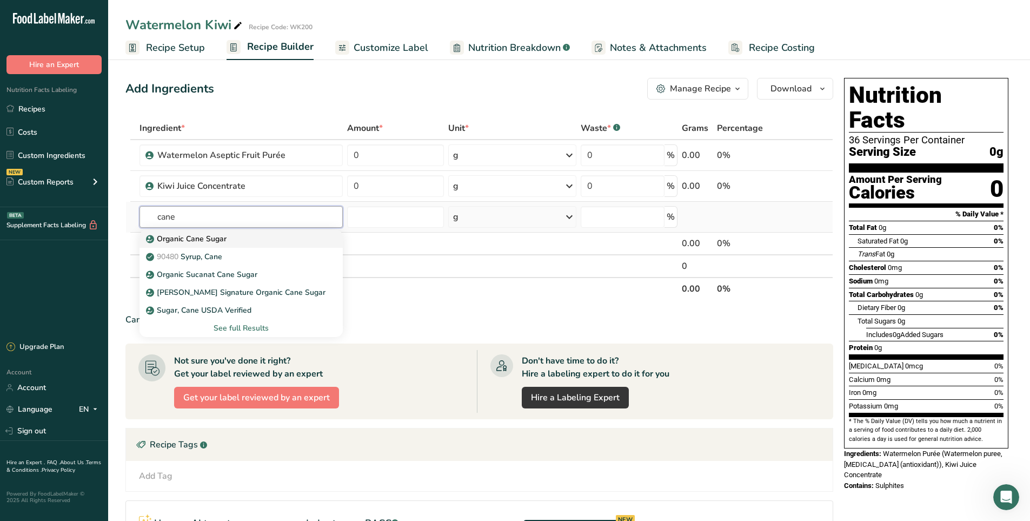
type input "cane"
click at [231, 237] on div "Organic Cane Sugar" at bounding box center [232, 238] width 169 height 11
type input "Organic Cane Sugar"
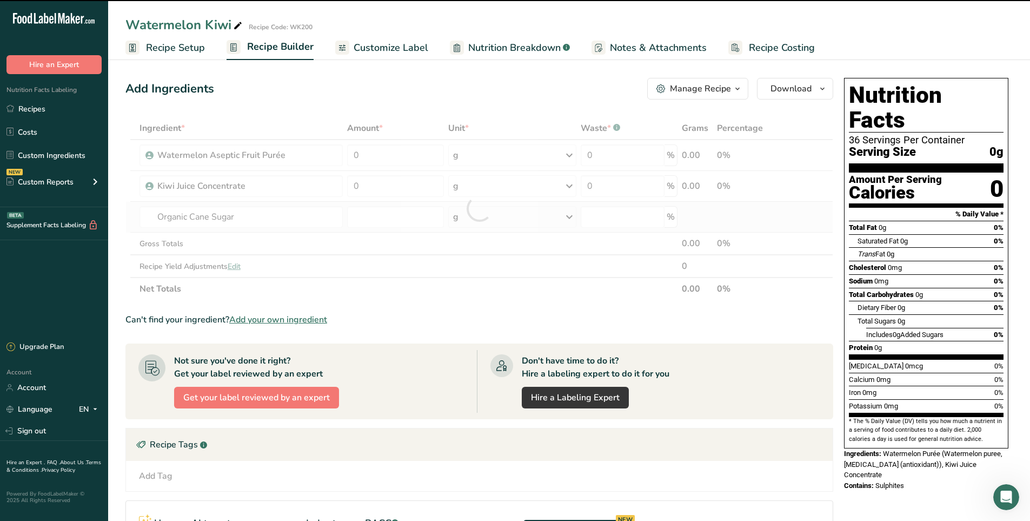
type input "0"
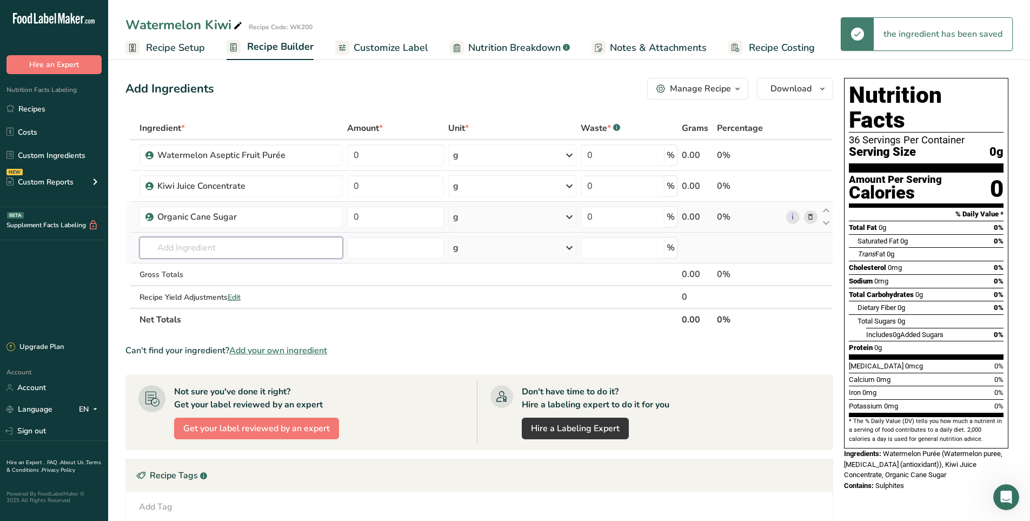
click at [226, 243] on input "text" at bounding box center [241, 248] width 203 height 22
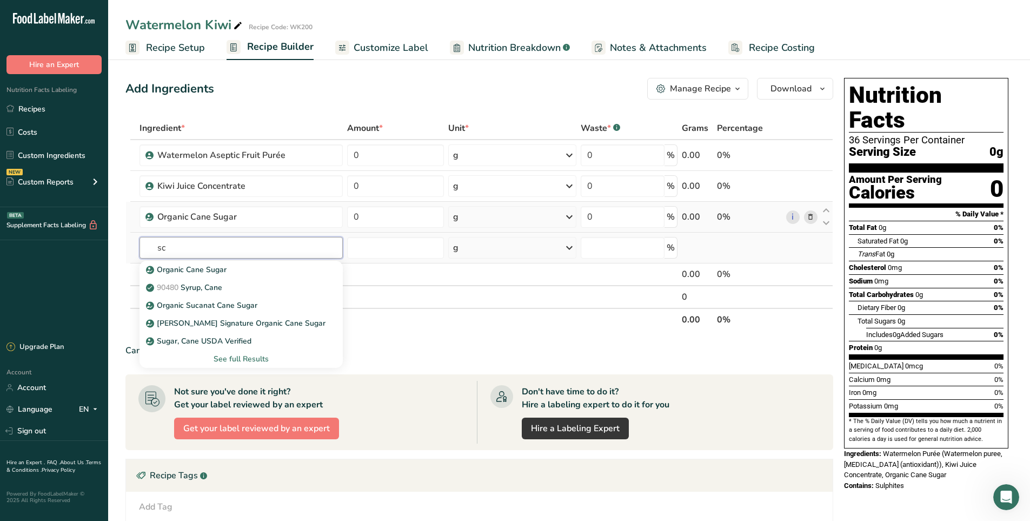
type input "s"
type input "asc"
click at [222, 288] on div "[MEDICAL_DATA]" at bounding box center [232, 287] width 169 height 11
type input "[MEDICAL_DATA]"
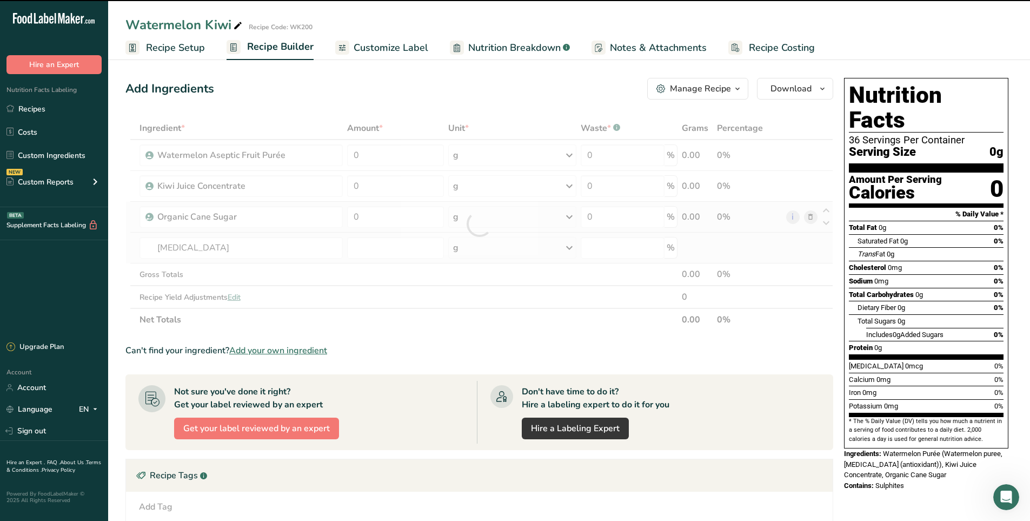
type input "0"
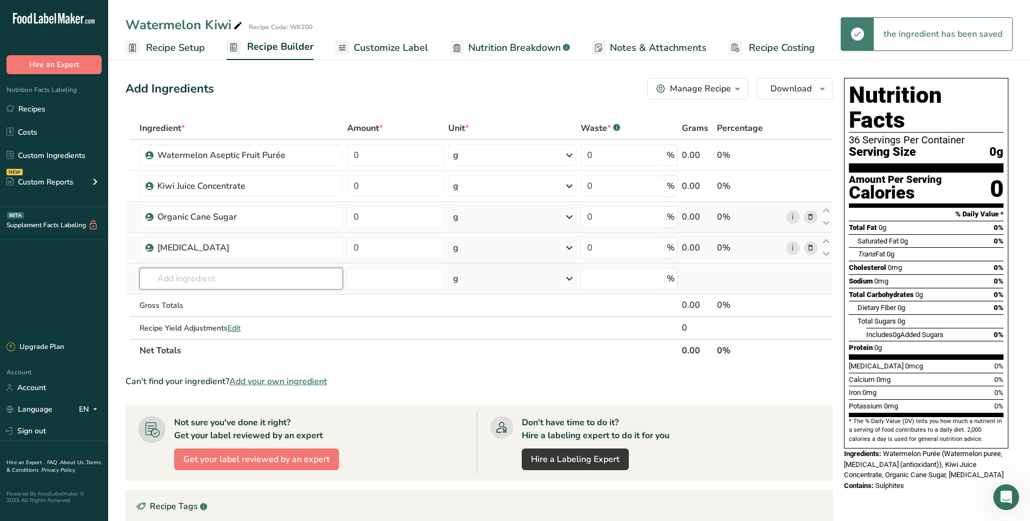
click at [221, 283] on input "text" at bounding box center [241, 279] width 203 height 22
type input "e"
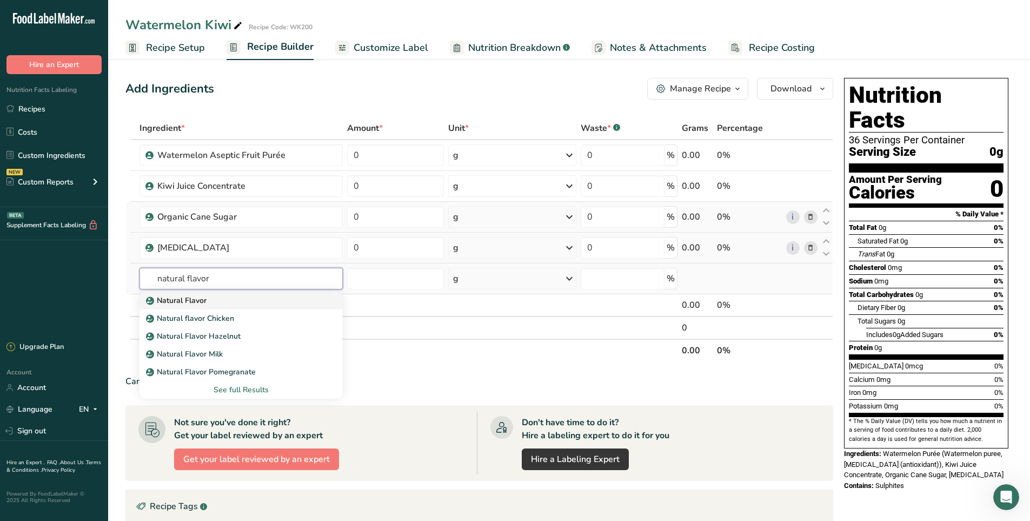
type input "natural flavor"
click at [209, 304] on div "Natural Flavor" at bounding box center [232, 300] width 169 height 11
type input "Natural Flavor"
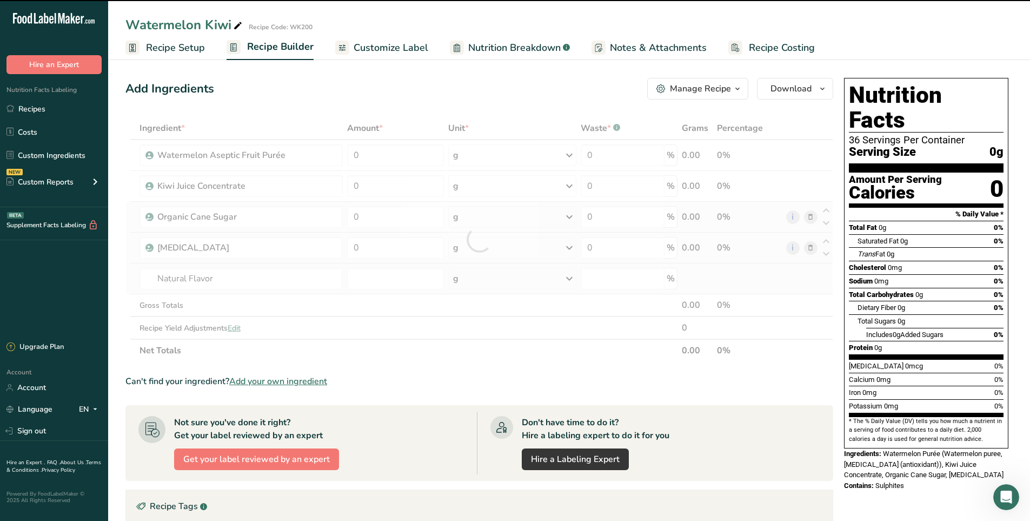
type input "0"
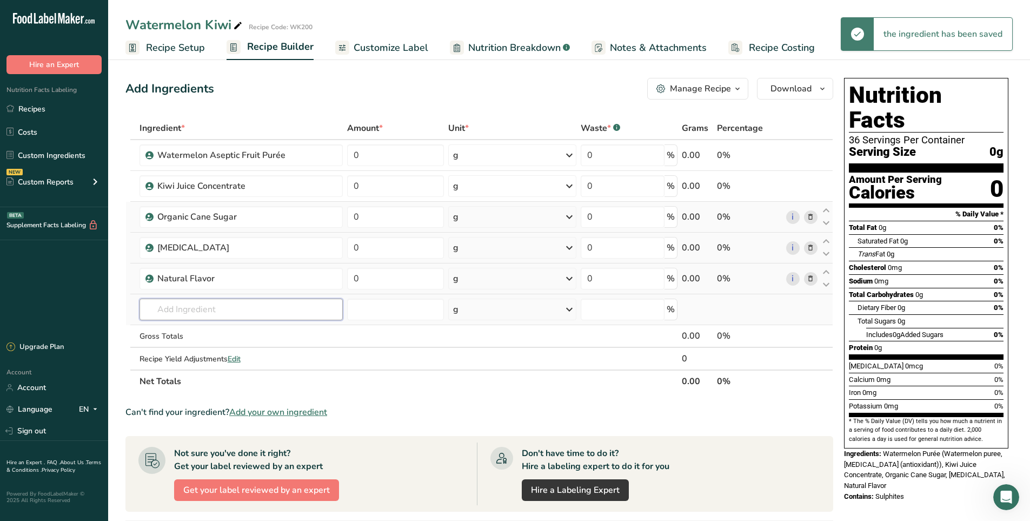
click at [209, 308] on input "text" at bounding box center [241, 310] width 203 height 22
type input "k"
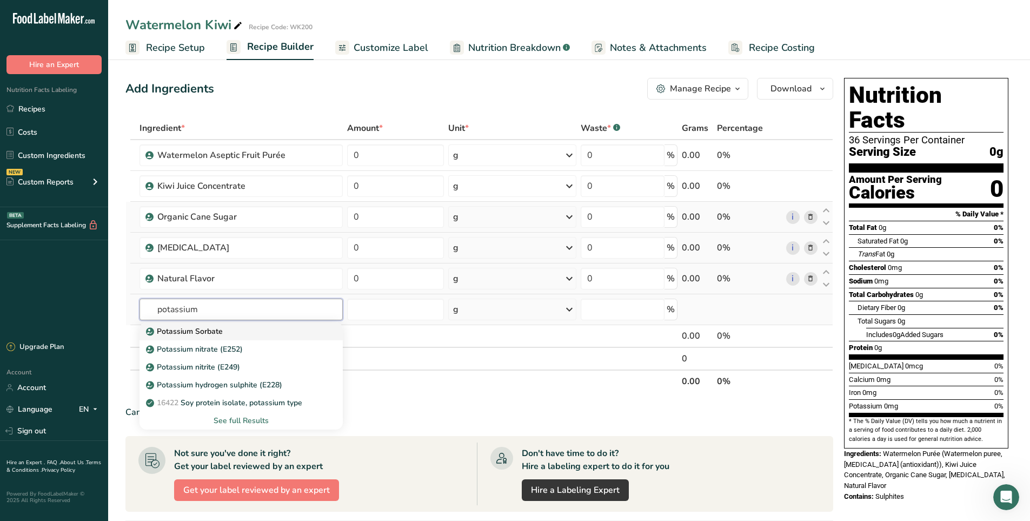
type input "potassium"
click at [190, 328] on p "Potassium Sorbate" at bounding box center [185, 331] width 75 height 11
type input "Potassium Sorbate"
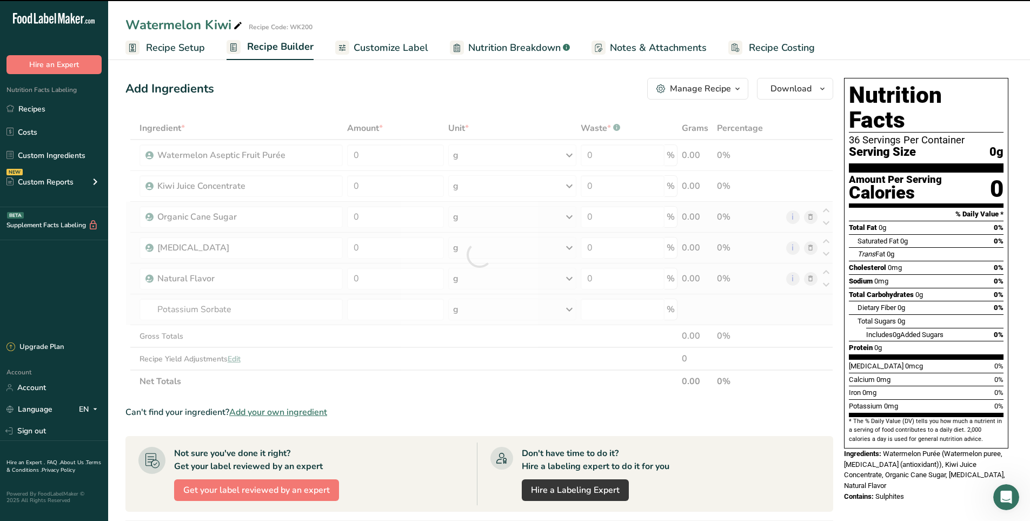
type input "0"
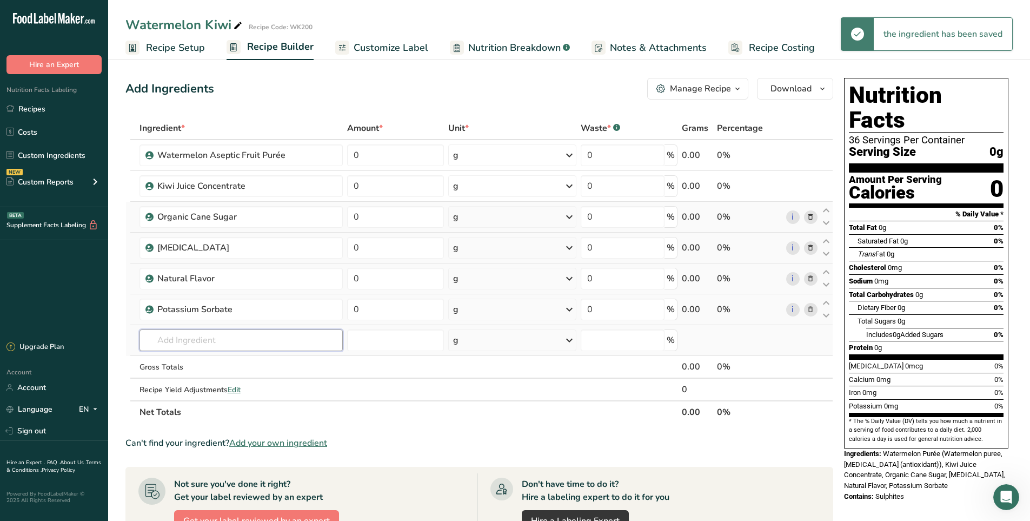
click at [187, 342] on input "text" at bounding box center [241, 340] width 203 height 22
click at [574, 217] on icon at bounding box center [569, 216] width 13 height 19
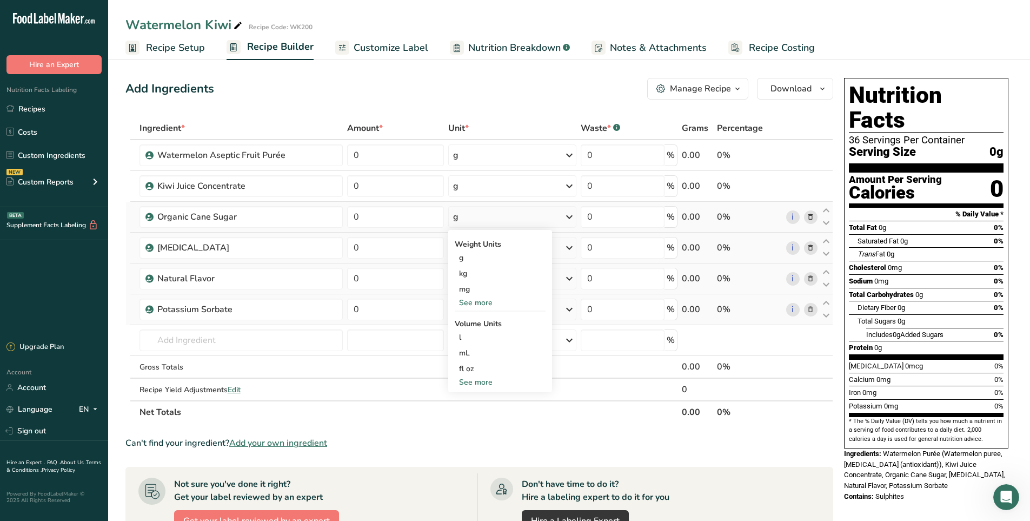
click at [483, 299] on div "See more" at bounding box center [500, 302] width 91 height 11
click at [485, 320] on div "lb" at bounding box center [500, 321] width 91 height 16
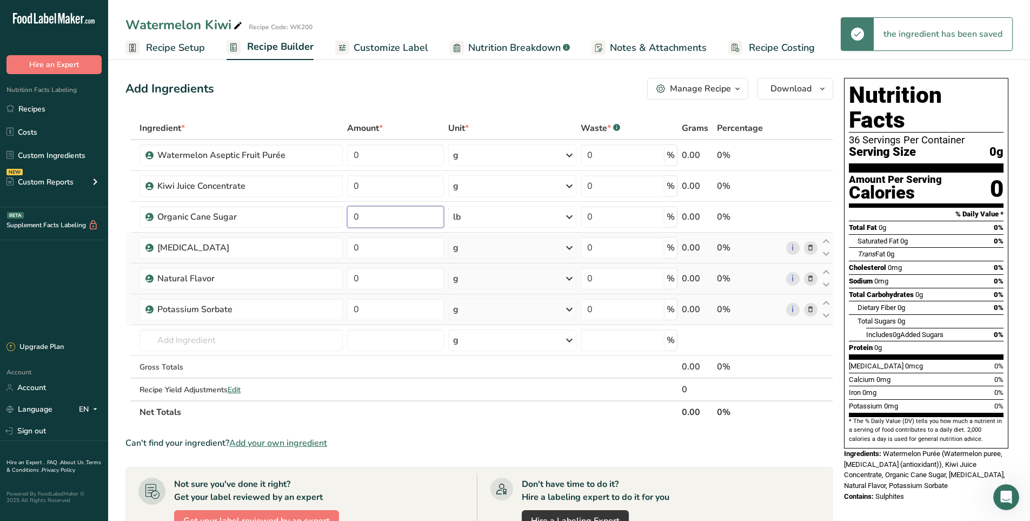
drag, startPoint x: 407, startPoint y: 220, endPoint x: 337, endPoint y: 203, distance: 72.3
click at [337, 203] on tr "Organic Cane Sugar 0 lb Weight Units g kg mg mcg lb oz See less Volume Units l …" at bounding box center [479, 217] width 707 height 31
type input "0.5"
click at [400, 254] on div "Ingredient * Amount * Unit * Waste * .a-a{fill:#347362;}.b-a{fill:#fff;} Grams …" at bounding box center [479, 270] width 708 height 307
click at [252, 342] on div "Ingredient * Amount * Unit * Waste * .a-a{fill:#347362;}.b-a{fill:#fff;} Grams …" at bounding box center [479, 270] width 708 height 307
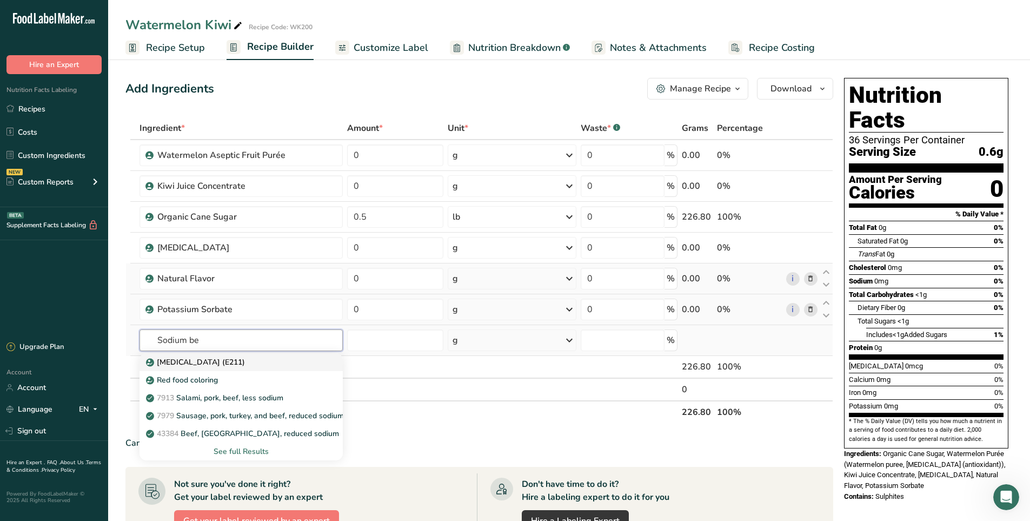
type input "Sodium be"
click at [245, 362] on div "[MEDICAL_DATA] (E211)" at bounding box center [232, 361] width 169 height 11
type input "[MEDICAL_DATA] (E211)"
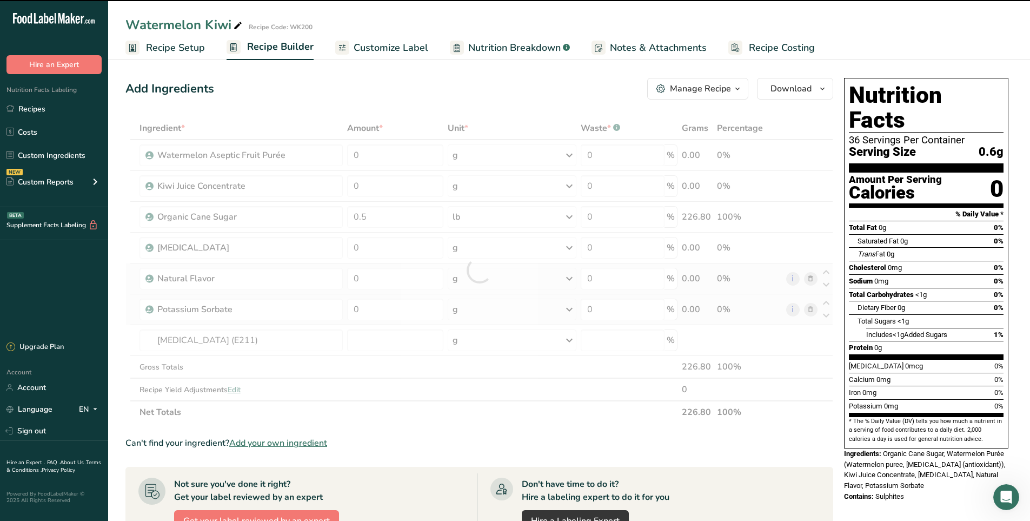
type input "0"
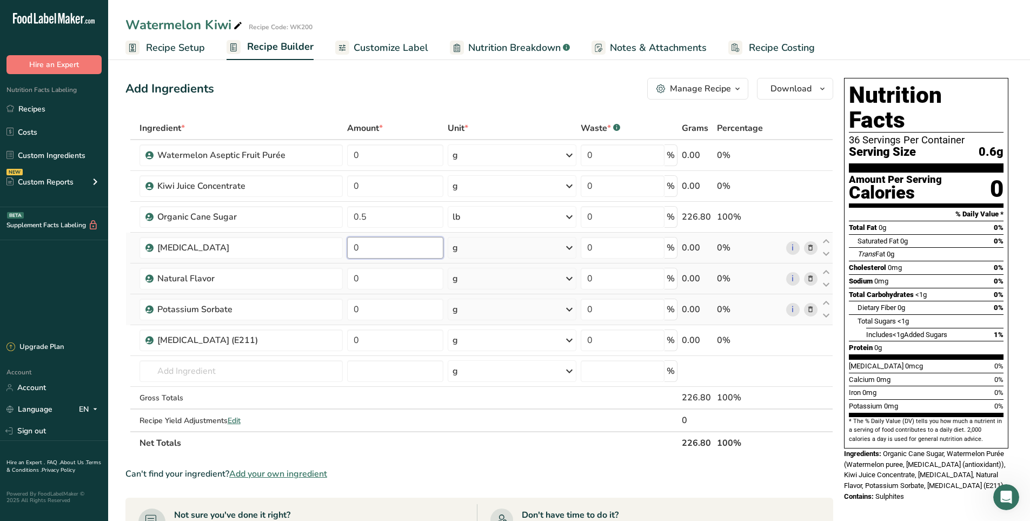
drag, startPoint x: 389, startPoint y: 248, endPoint x: 348, endPoint y: 249, distance: 41.7
click at [348, 249] on input "0" at bounding box center [395, 248] width 97 height 22
type input "12"
click at [390, 274] on div "Ingredient * Amount * Unit * Waste * .a-a{fill:#347362;}.b-a{fill:#fff;} Grams …" at bounding box center [479, 285] width 708 height 337
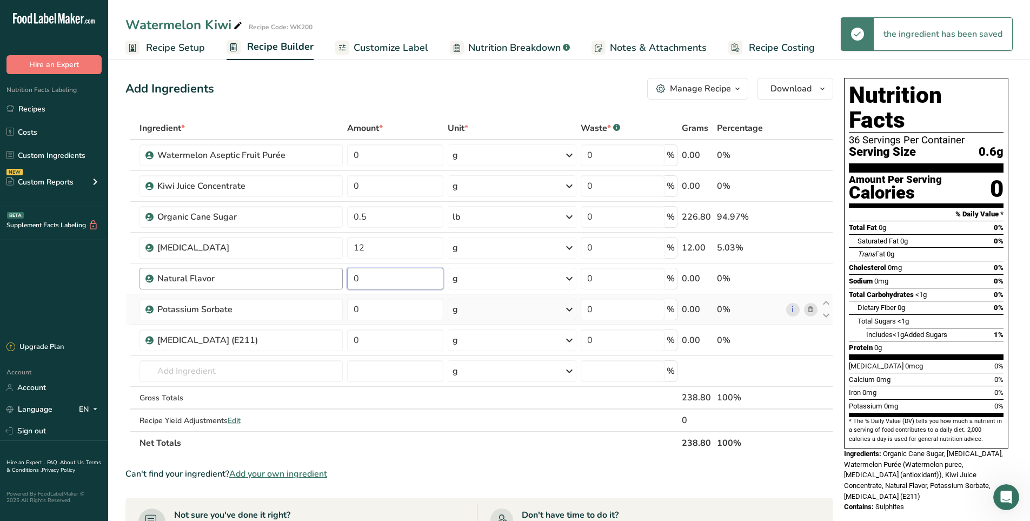
drag, startPoint x: 338, startPoint y: 281, endPoint x: 318, endPoint y: 281, distance: 20.0
click at [318, 281] on tr "Natural Flavor 0 g Weight Units g kg mg See more Volume Units l Volume units re…" at bounding box center [479, 278] width 707 height 31
type input "12"
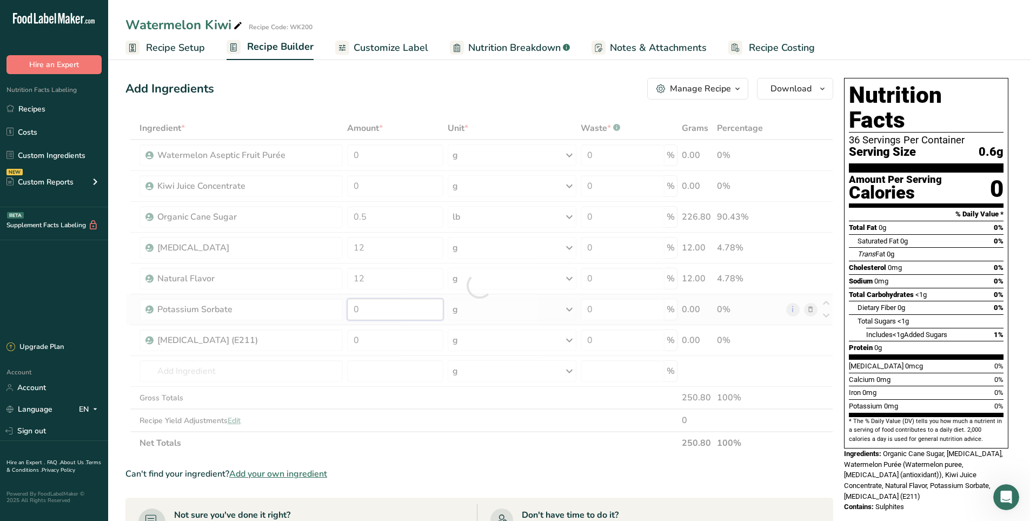
click at [375, 307] on div "Ingredient * Amount * Unit * Waste * .a-a{fill:#347362;}.b-a{fill:#fff;} Grams …" at bounding box center [479, 285] width 708 height 337
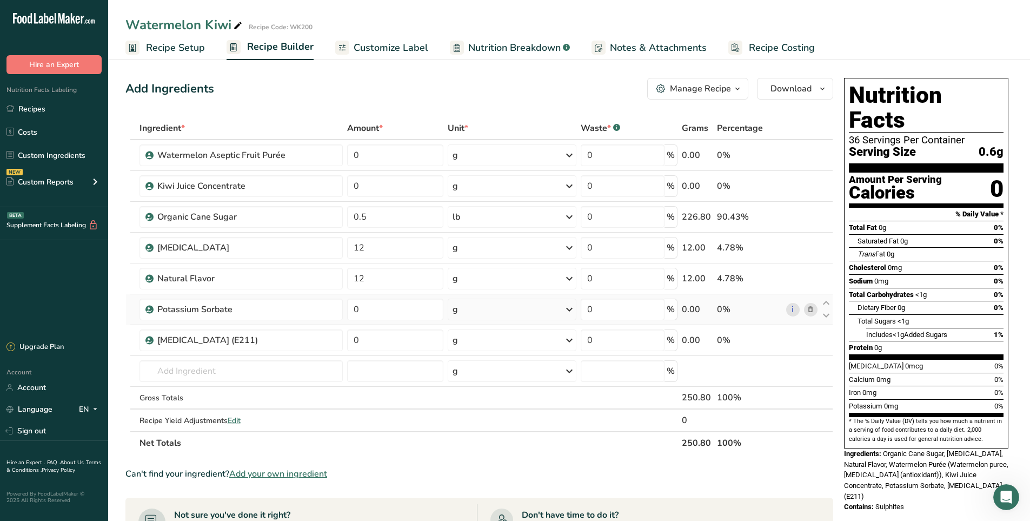
click at [508, 311] on div "Ingredient * Amount * Unit * Waste * .a-a{fill:#347362;}.b-a{fill:#fff;} Grams …" at bounding box center [479, 285] width 708 height 337
drag, startPoint x: 406, startPoint y: 310, endPoint x: 334, endPoint y: 310, distance: 71.9
click at [334, 310] on tr "Potassium Sorbate 0 g Weight Units g kg mg See more Volume Units l Volume units…" at bounding box center [479, 309] width 707 height 31
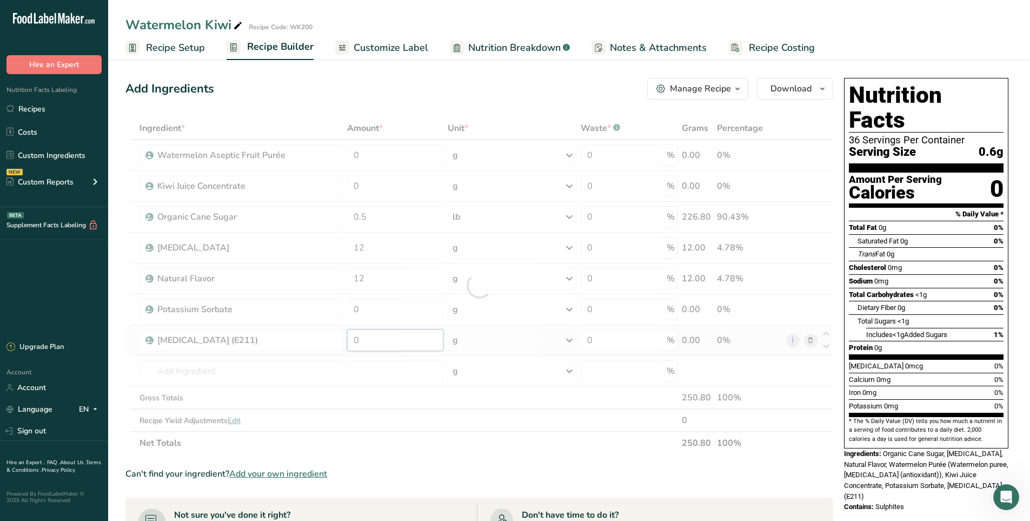
click at [380, 340] on div "Ingredient * Amount * Unit * Waste * .a-a{fill:#347362;}.b-a{fill:#fff;} Grams …" at bounding box center [479, 285] width 708 height 337
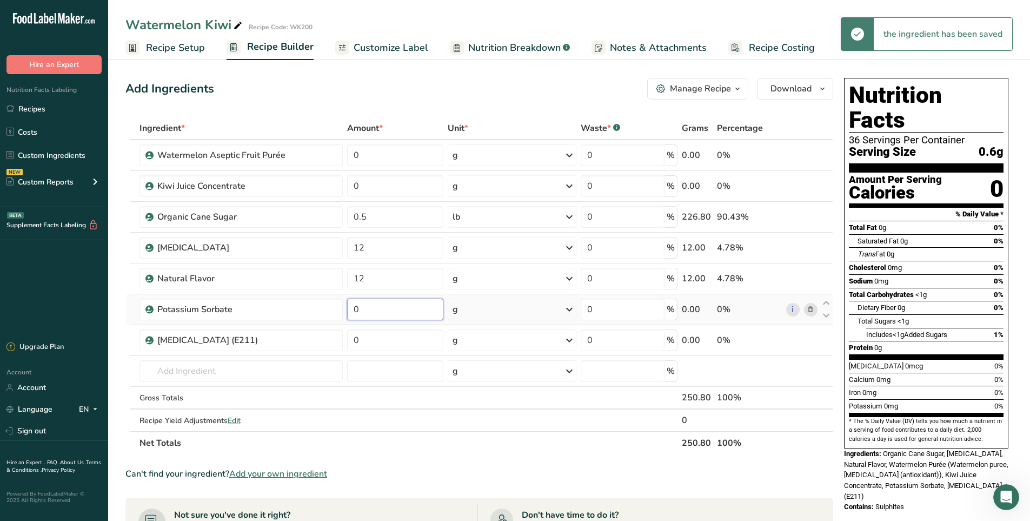
click at [392, 308] on div "Ingredient * Amount * Unit * Waste * .a-a{fill:#347362;}.b-a{fill:#fff;} Grams …" at bounding box center [479, 285] width 708 height 337
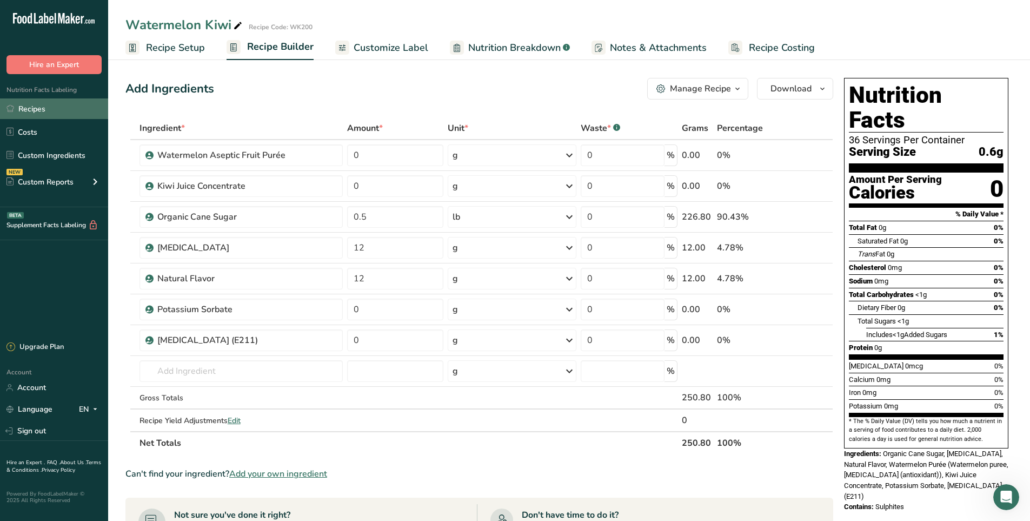
click at [42, 110] on link "Recipes" at bounding box center [54, 108] width 108 height 21
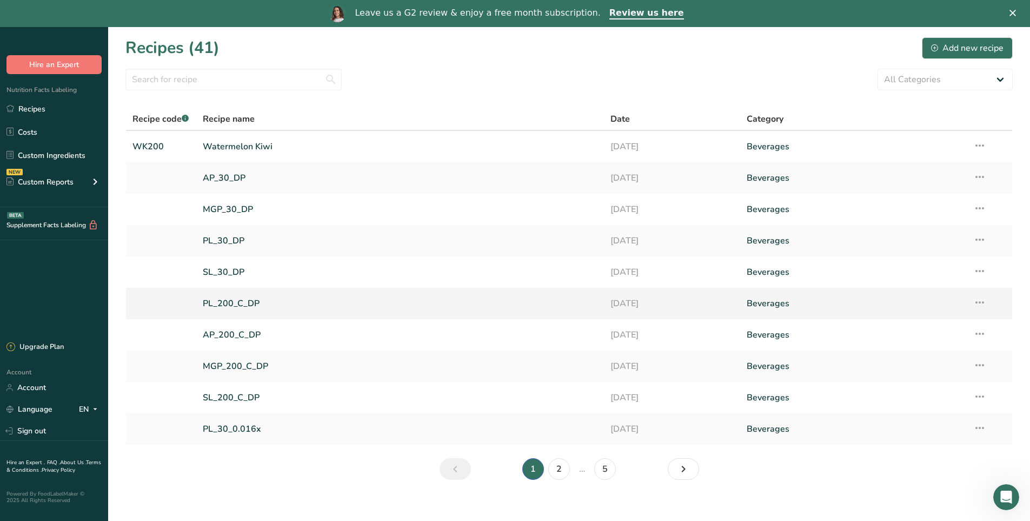
click at [244, 302] on link "PL_200_C_DP" at bounding box center [400, 303] width 395 height 23
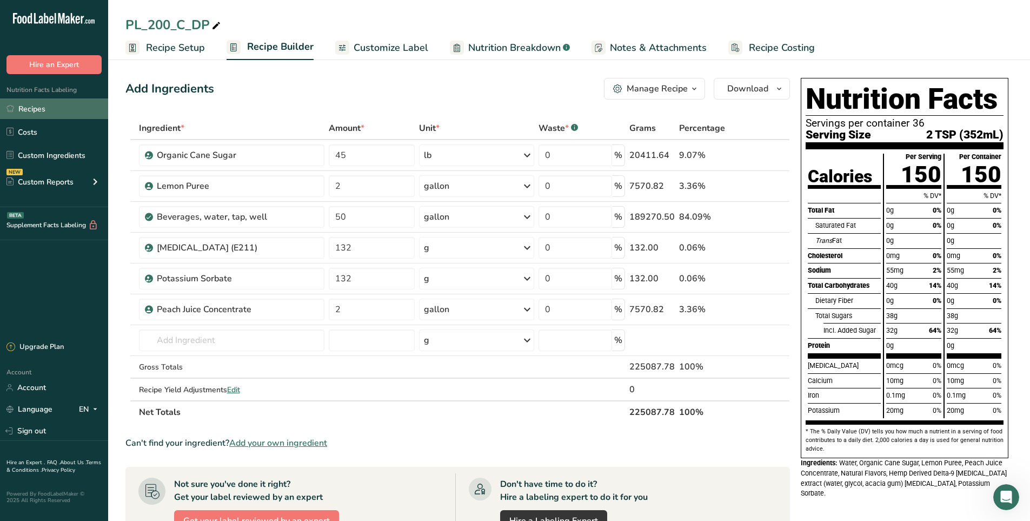
click at [26, 110] on link "Recipes" at bounding box center [54, 108] width 108 height 21
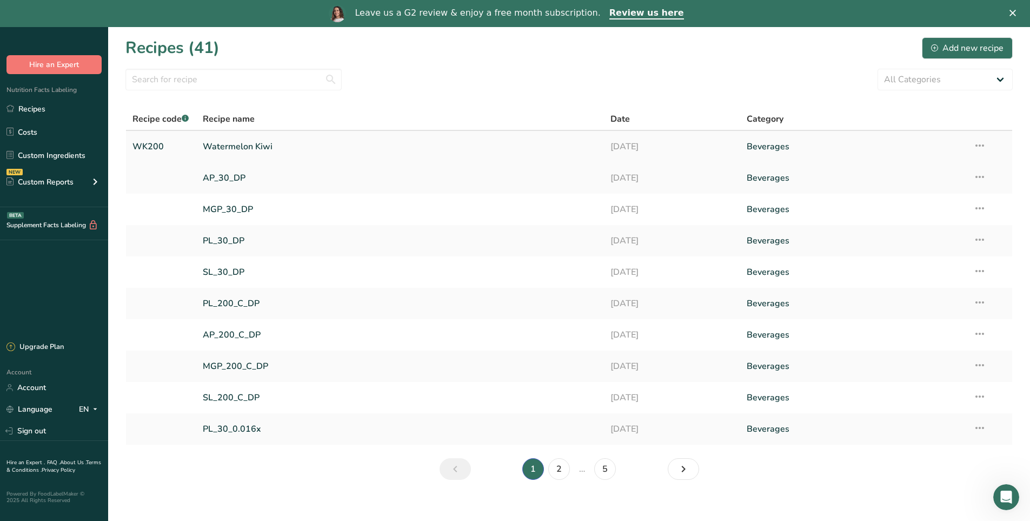
click at [261, 145] on link "Watermelon Kiwi" at bounding box center [400, 146] width 395 height 23
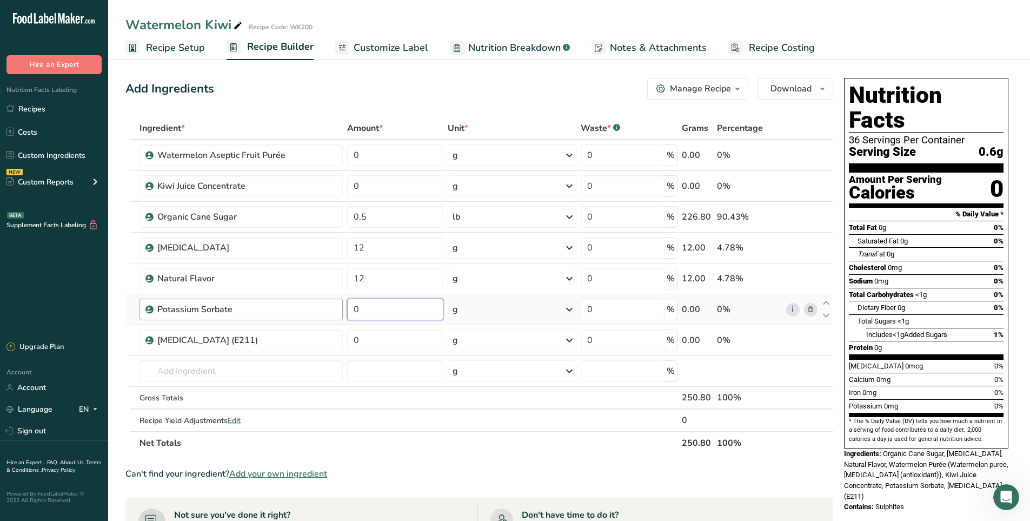
drag, startPoint x: 379, startPoint y: 306, endPoint x: 327, endPoint y: 301, distance: 52.1
click at [327, 301] on tr "Potassium Sorbate 0 g Weight Units g kg mg See more Volume Units l Volume units…" at bounding box center [479, 309] width 707 height 31
type input "160"
click at [370, 342] on div "Ingredient * Amount * Unit * Waste * .a-a{fill:#347362;}.b-a{fill:#fff;} Grams …" at bounding box center [479, 285] width 708 height 337
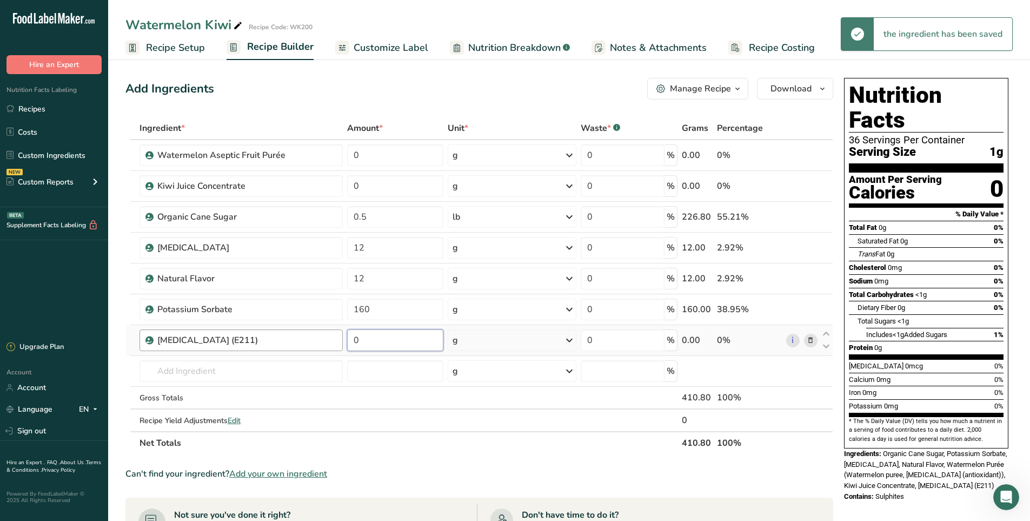
drag, startPoint x: 368, startPoint y: 337, endPoint x: 311, endPoint y: 337, distance: 56.8
click at [311, 337] on tr "[MEDICAL_DATA] (E211) 0 g Weight Units g kg mg See more Volume Units l Volume u…" at bounding box center [479, 340] width 707 height 31
type input "160"
click at [504, 91] on div "Add Ingredients Manage Recipe Delete Recipe Duplicate Recipe Scale Recipe Save …" at bounding box center [479, 89] width 708 height 22
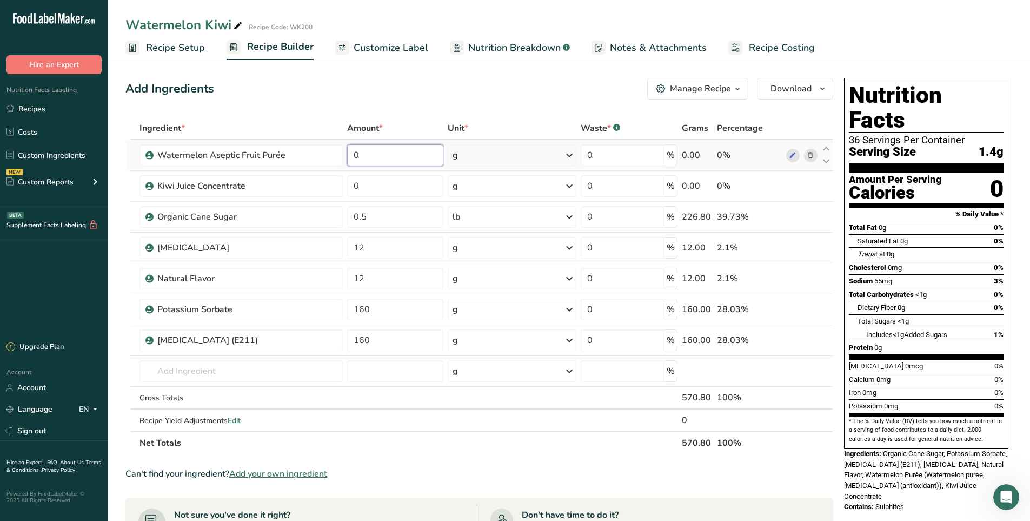
drag, startPoint x: 377, startPoint y: 156, endPoint x: 349, endPoint y: 154, distance: 27.6
click at [349, 154] on input "0" at bounding box center [395, 155] width 97 height 22
type input "250"
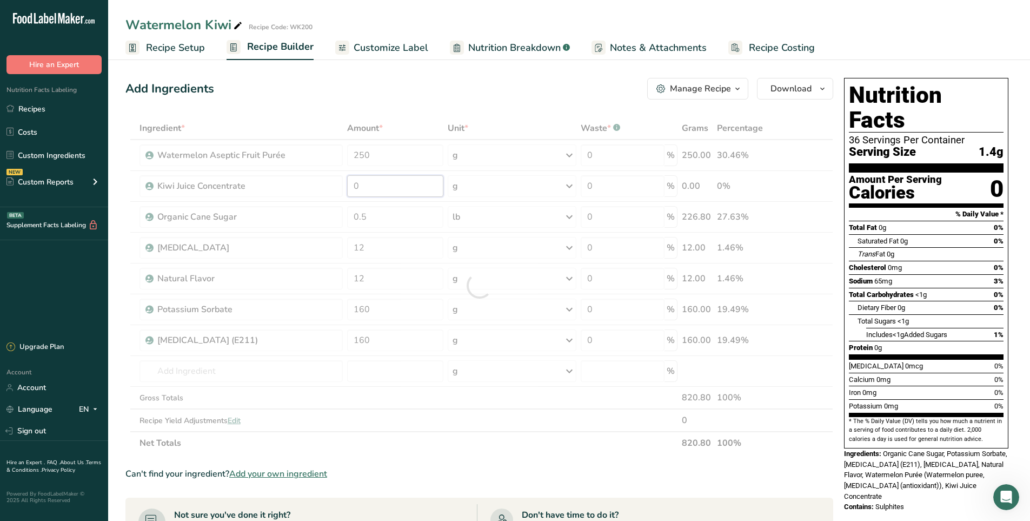
drag, startPoint x: 383, startPoint y: 189, endPoint x: 341, endPoint y: 184, distance: 42.5
click at [341, 184] on div "Ingredient * Amount * Unit * Waste * .a-a{fill:#347362;}.b-a{fill:#fff;} Grams …" at bounding box center [479, 285] width 708 height 337
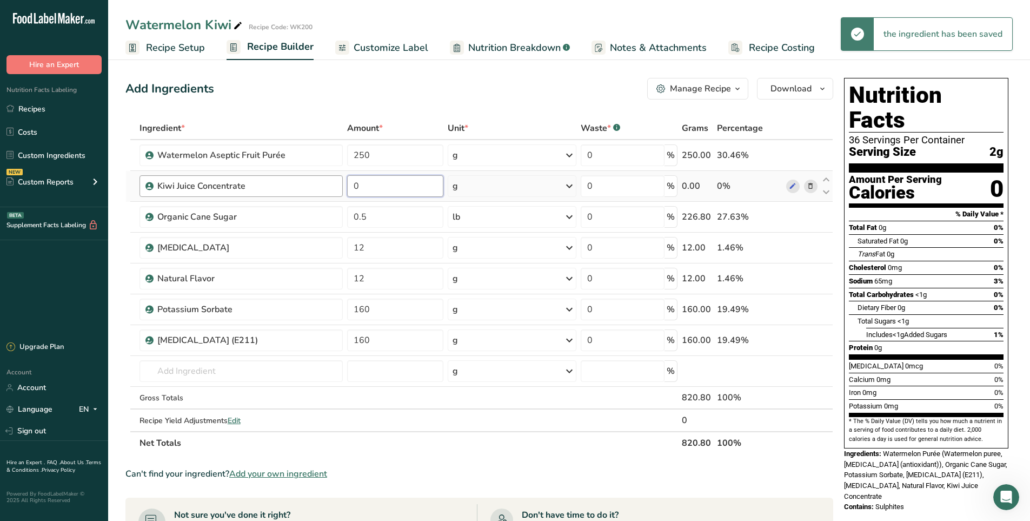
drag, startPoint x: 376, startPoint y: 184, endPoint x: 320, endPoint y: 184, distance: 56.8
click at [320, 184] on tr "Kiwi Juice Concentrate 0 g Weight Units g kg mg See more Volume Units l Volume …" at bounding box center [479, 186] width 707 height 31
type input "300"
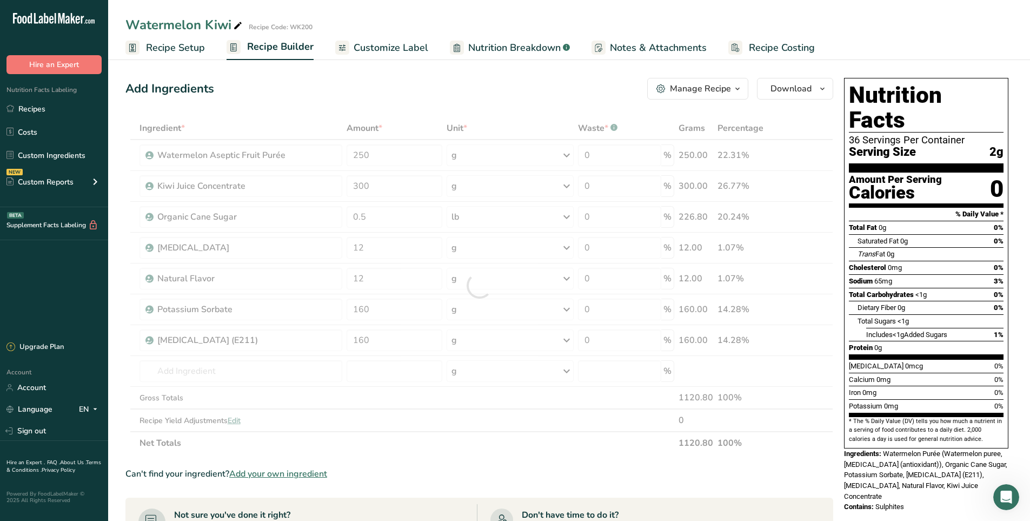
click at [542, 89] on div "Add Ingredients Manage Recipe Delete Recipe Duplicate Recipe Scale Recipe Save …" at bounding box center [479, 89] width 708 height 22
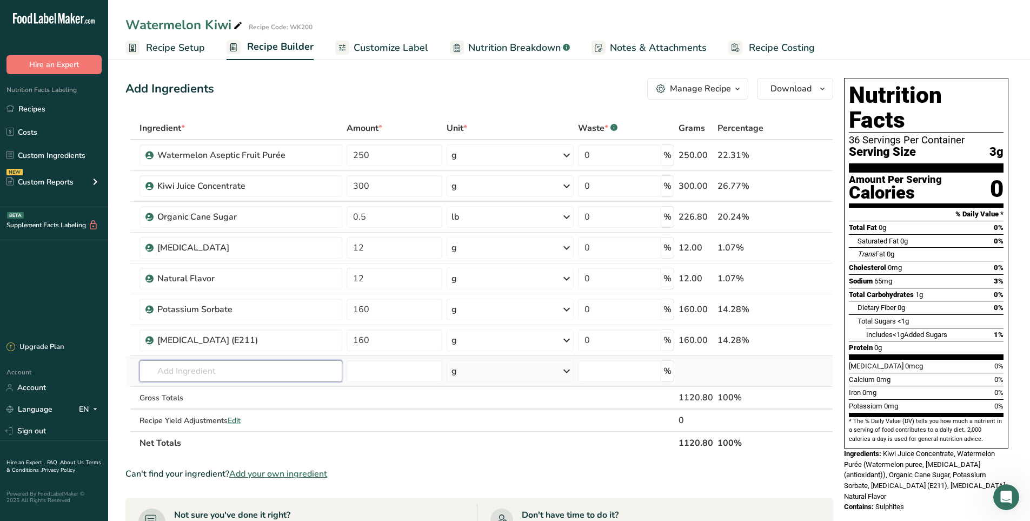
click at [214, 375] on input "text" at bounding box center [241, 371] width 203 height 22
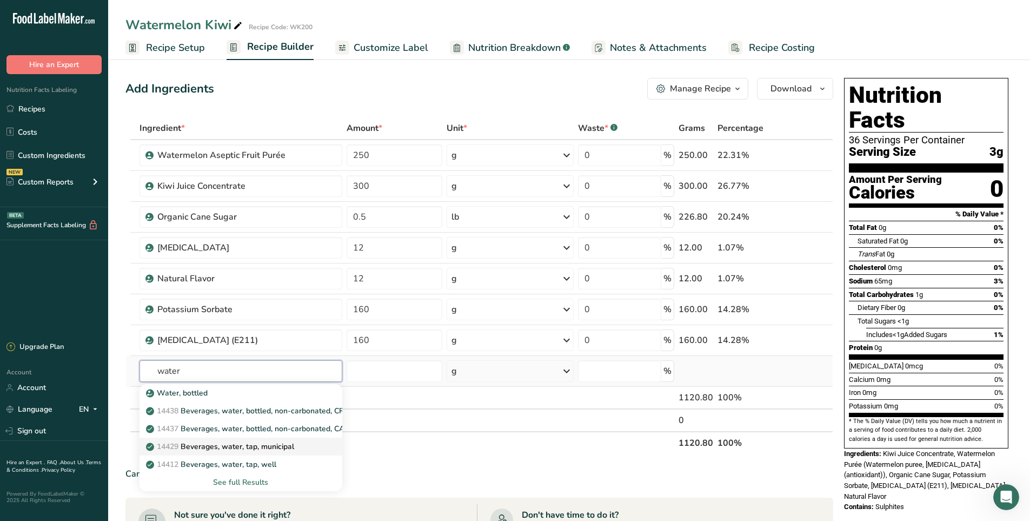
type input "water"
click at [237, 450] on p "14429 [GEOGRAPHIC_DATA], water, tap, municipal" at bounding box center [221, 446] width 146 height 11
type input "Beverages, water, tap, municipal"
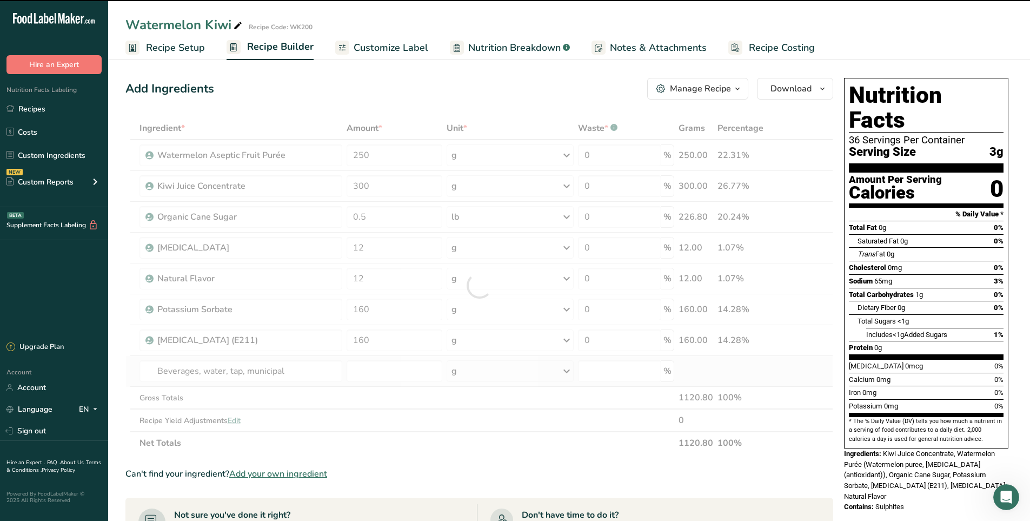
type input "0"
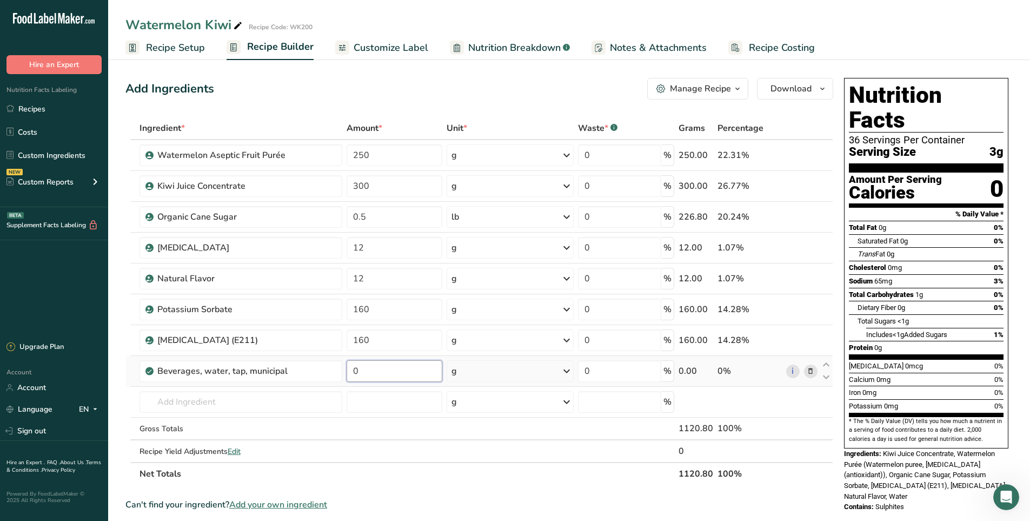
drag, startPoint x: 387, startPoint y: 373, endPoint x: 351, endPoint y: 372, distance: 36.3
click at [351, 372] on input "0" at bounding box center [395, 371] width 96 height 22
paste input "90495"
click at [541, 372] on div "Ingredient * Amount * Unit * Waste * .a-a{fill:#347362;}.b-a{fill:#fff;} Grams …" at bounding box center [479, 301] width 708 height 368
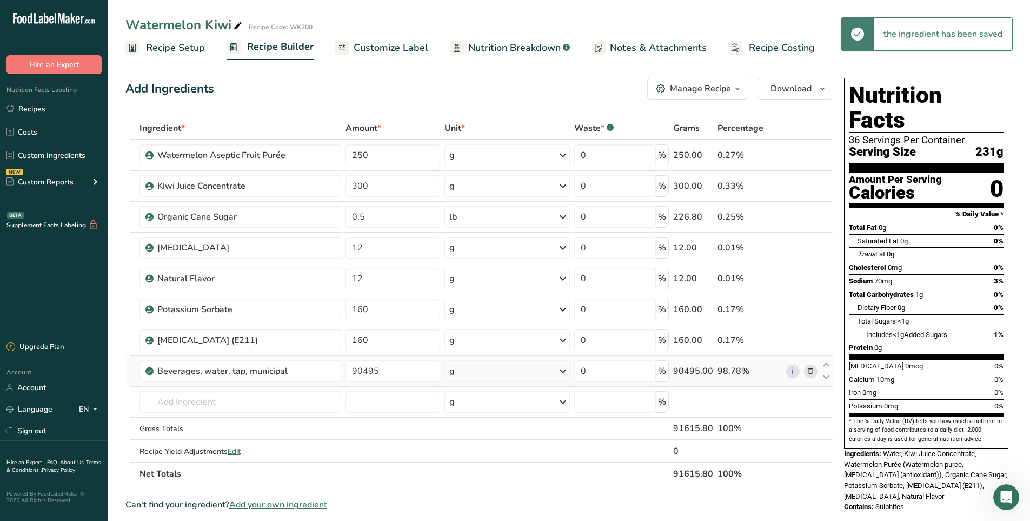
click at [541, 372] on div "g" at bounding box center [507, 371] width 125 height 22
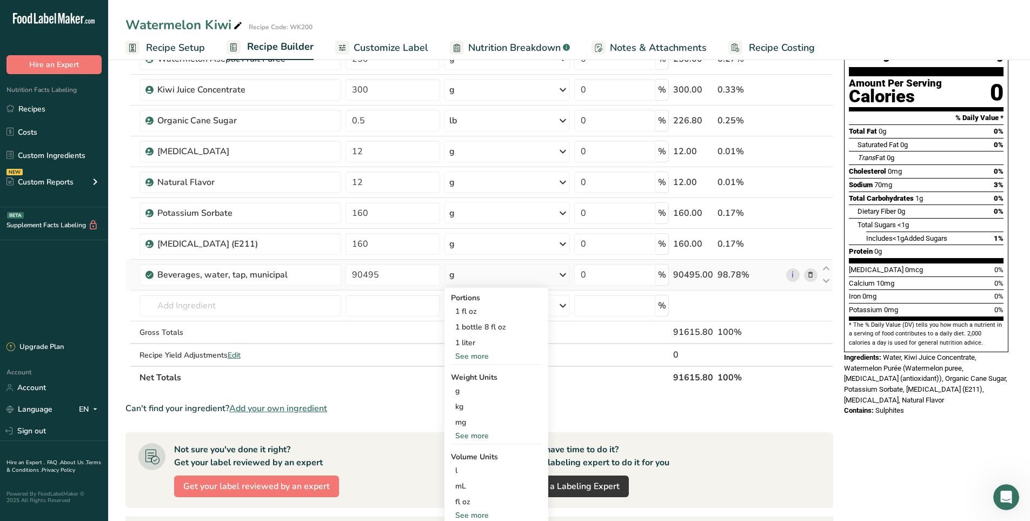
scroll to position [108, 0]
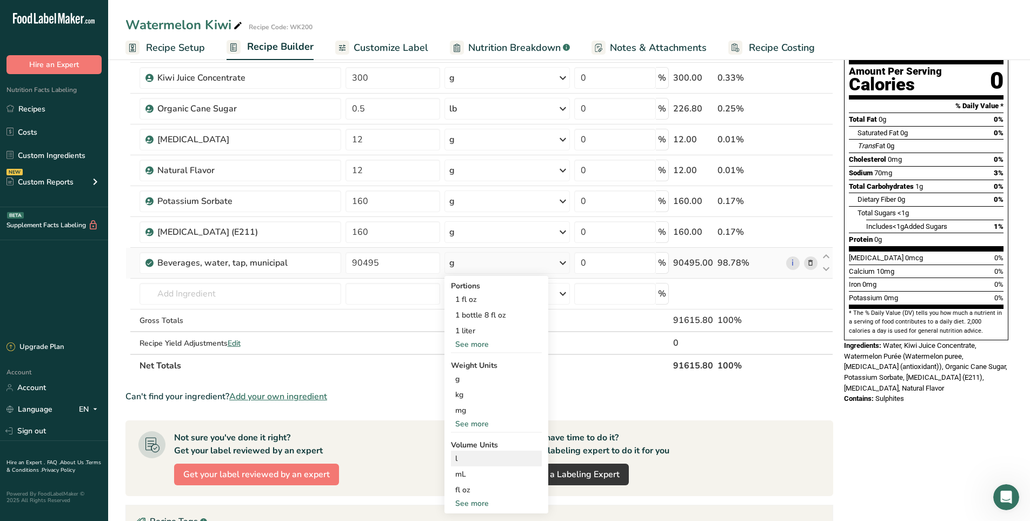
click at [488, 458] on div "l" at bounding box center [496, 458] width 82 height 11
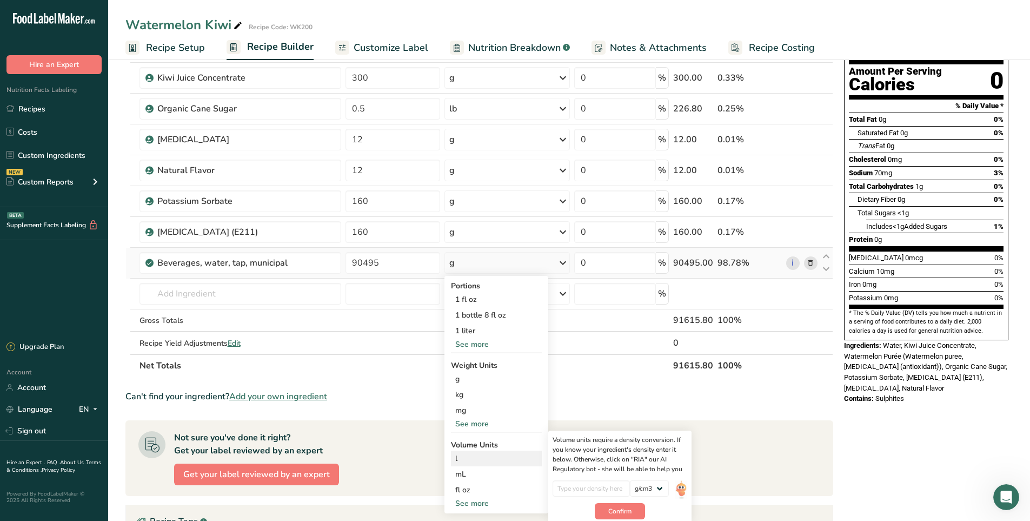
click at [458, 462] on div "l" at bounding box center [496, 458] width 82 height 11
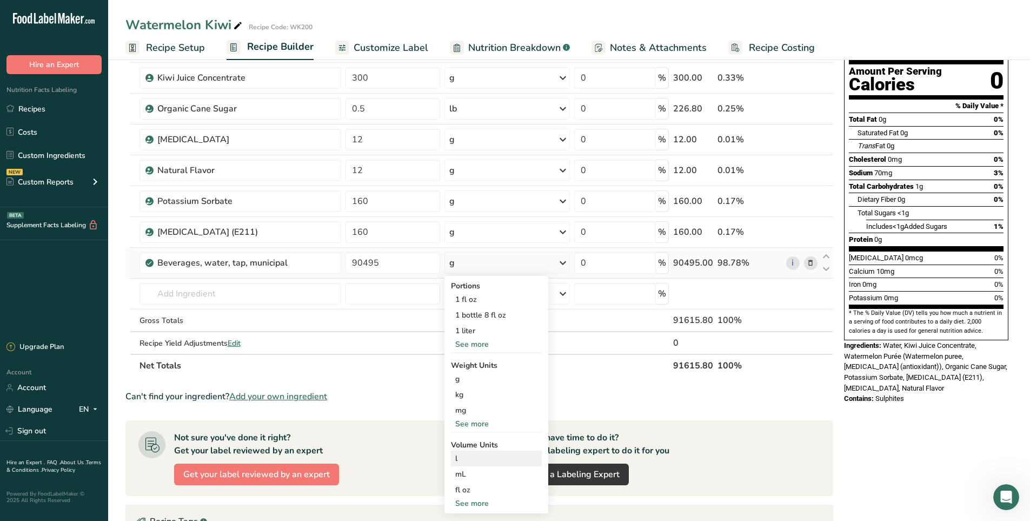
click at [467, 456] on div "l" at bounding box center [496, 458] width 82 height 11
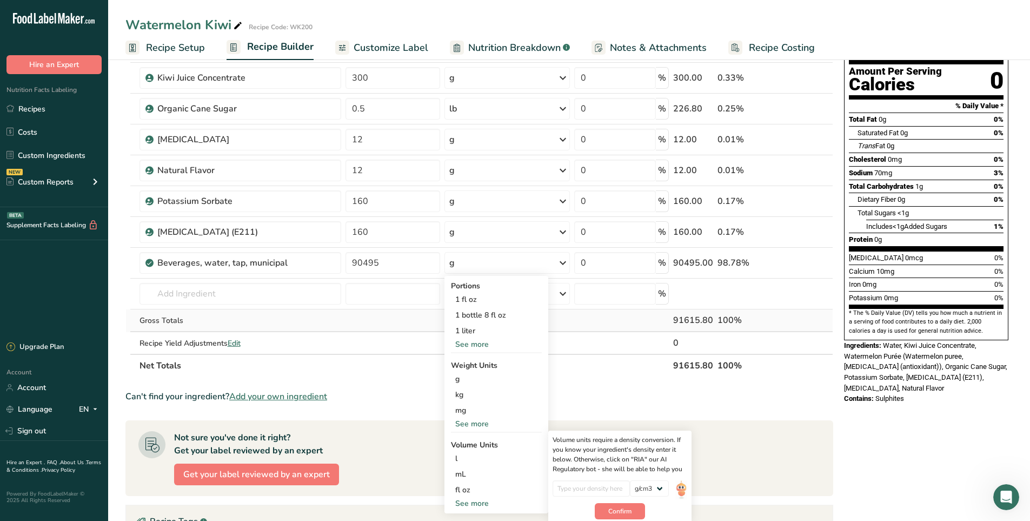
click at [601, 320] on td at bounding box center [622, 320] width 100 height 23
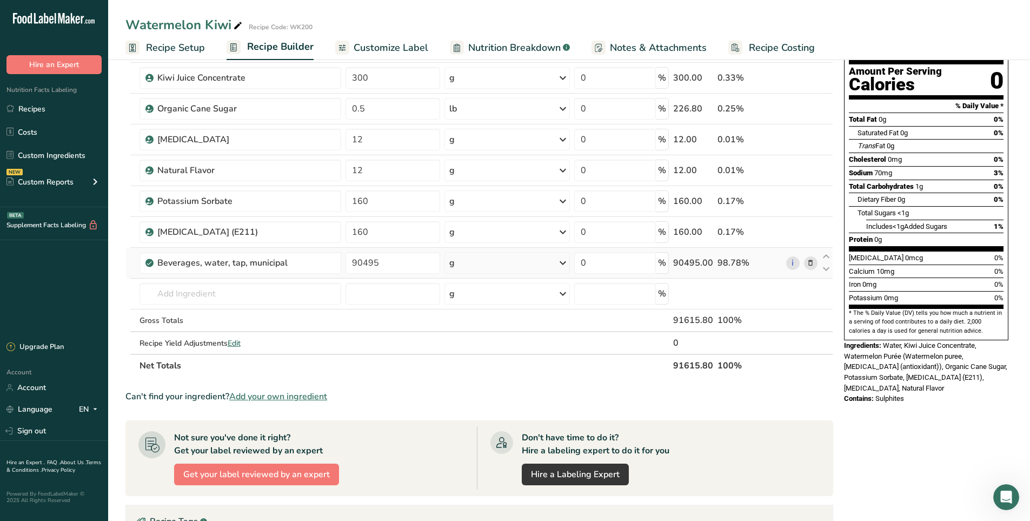
click at [508, 266] on div "g" at bounding box center [507, 263] width 125 height 22
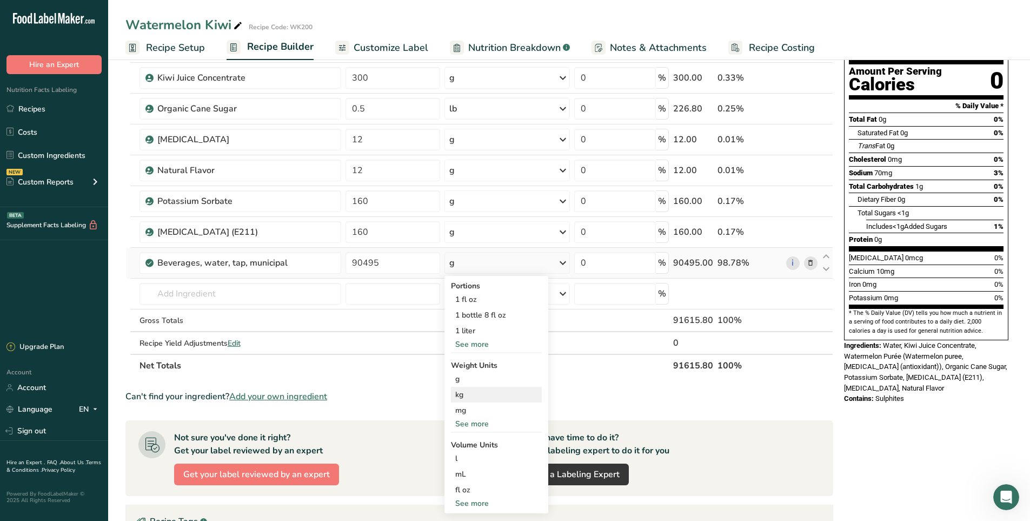
click at [486, 392] on div "kg" at bounding box center [496, 395] width 91 height 16
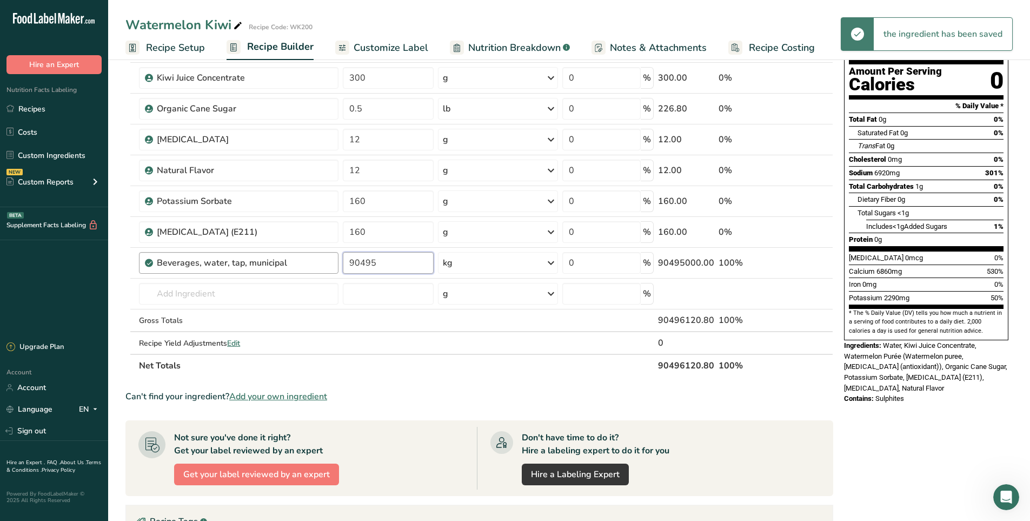
drag, startPoint x: 400, startPoint y: 265, endPoint x: 317, endPoint y: 255, distance: 83.8
click at [317, 255] on tr "Beverages, water, tap, municipal 90495 kg Portions 1 fl oz 1 bottle 8 fl oz 1 l…" at bounding box center [479, 263] width 707 height 31
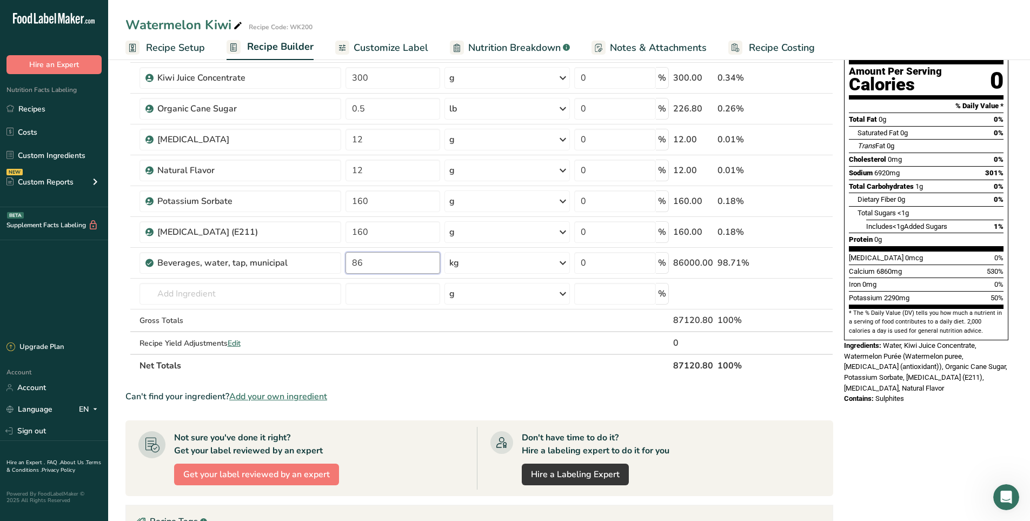
type input "86"
click at [464, 357] on div "Ingredient * Amount * Unit * Waste * .a-a{fill:#347362;}.b-a{fill:#fff;} Grams …" at bounding box center [479, 193] width 708 height 368
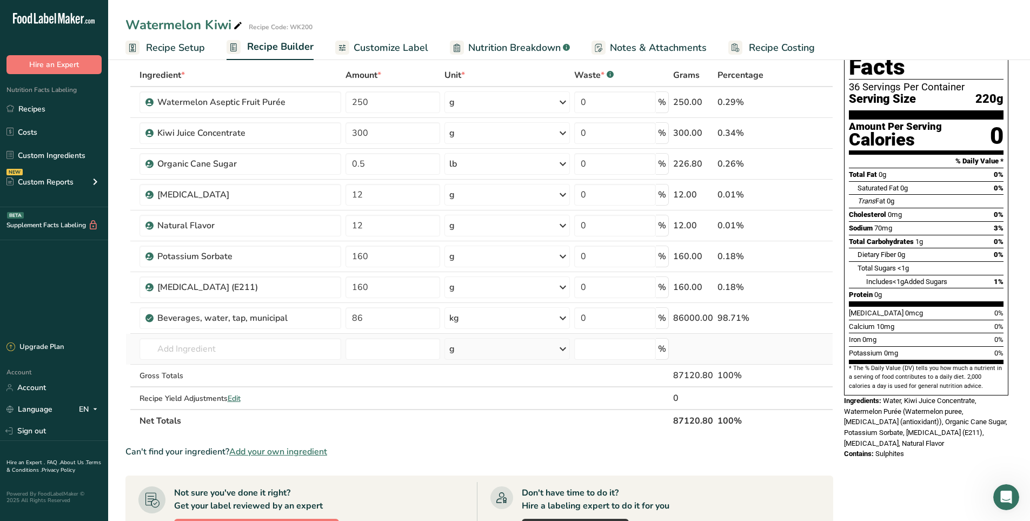
scroll to position [0, 0]
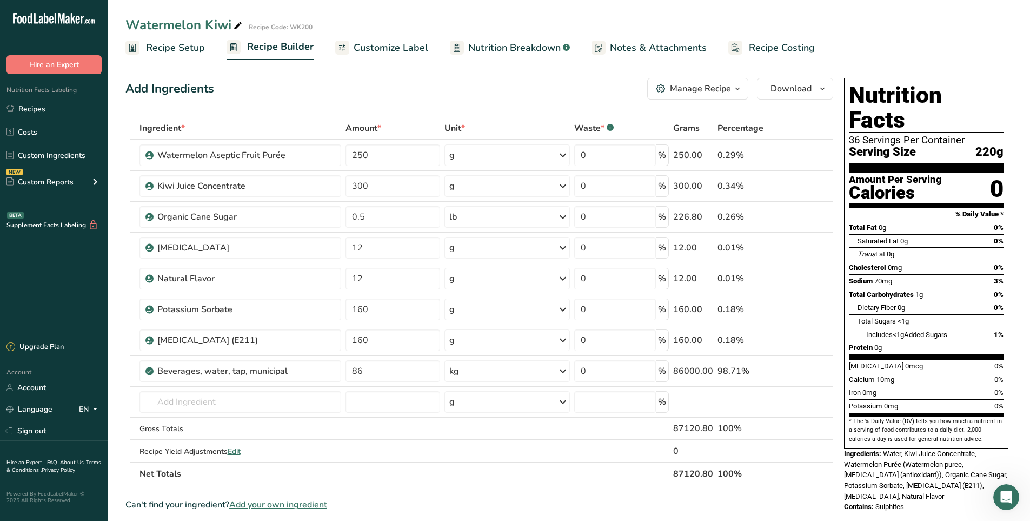
click at [173, 48] on span "Recipe Setup" at bounding box center [175, 48] width 59 height 15
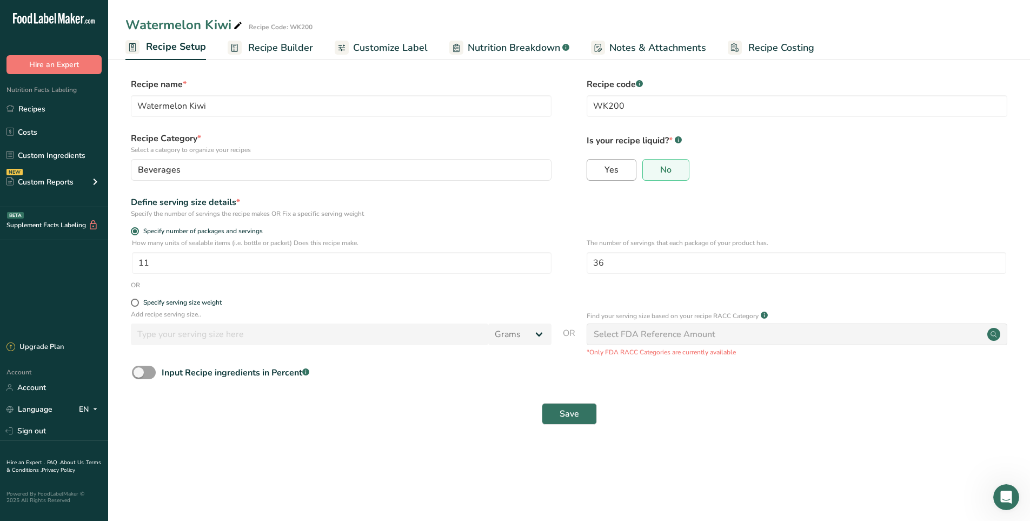
click at [629, 164] on label "Yes" at bounding box center [612, 170] width 50 height 22
click at [594, 166] on input "Yes" at bounding box center [590, 169] width 7 height 7
radio input "true"
select select "22"
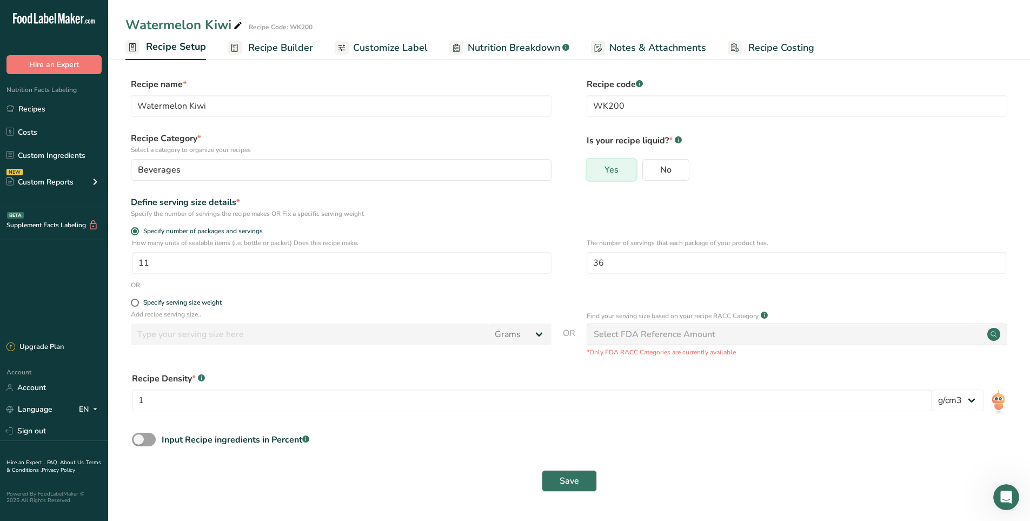
radio input "false"
click at [516, 228] on label "Specify number of packages and servings" at bounding box center [341, 231] width 421 height 8
click at [138, 228] on input "Specify number of packages and servings" at bounding box center [134, 231] width 7 height 7
click at [563, 482] on span "Save" at bounding box center [569, 480] width 19 height 13
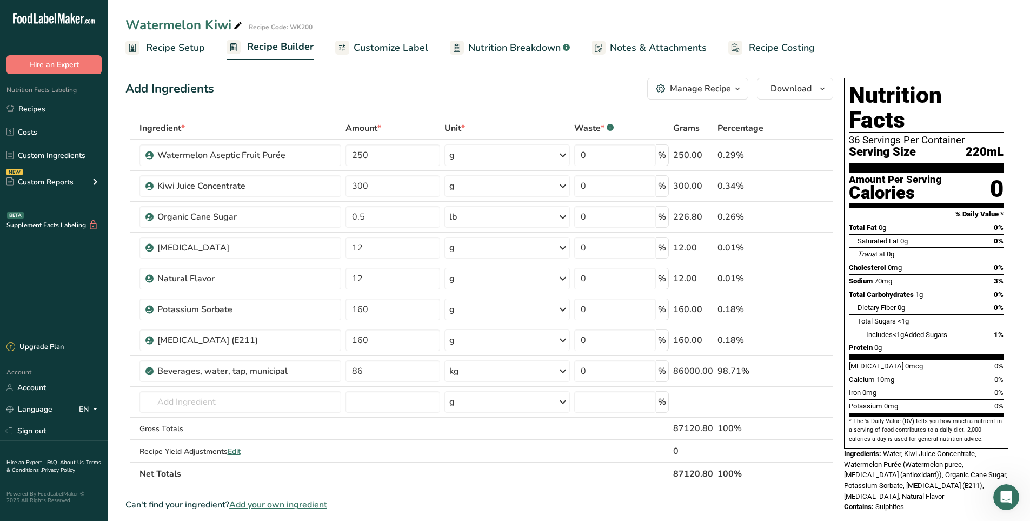
click at [389, 47] on span "Customize Label" at bounding box center [391, 48] width 75 height 15
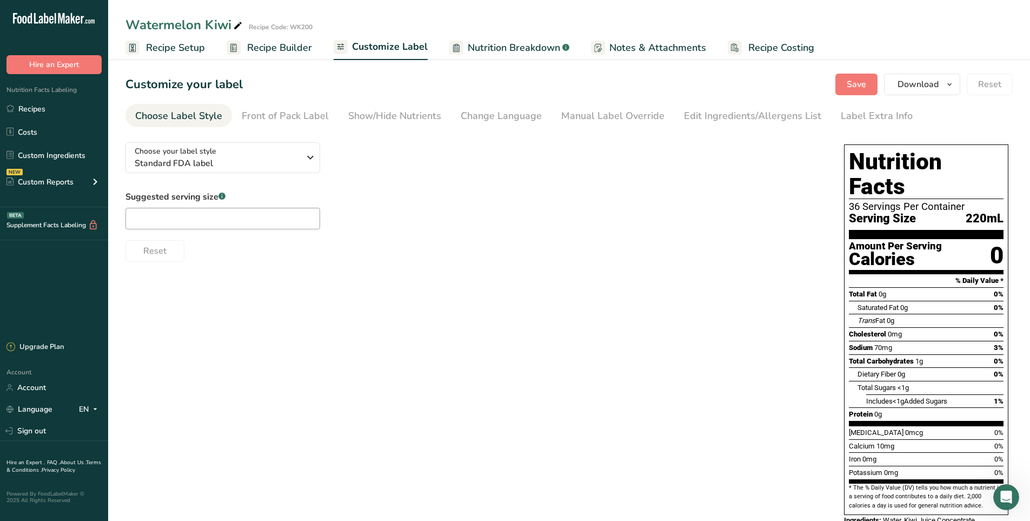
click at [300, 49] on span "Recipe Builder" at bounding box center [279, 48] width 65 height 15
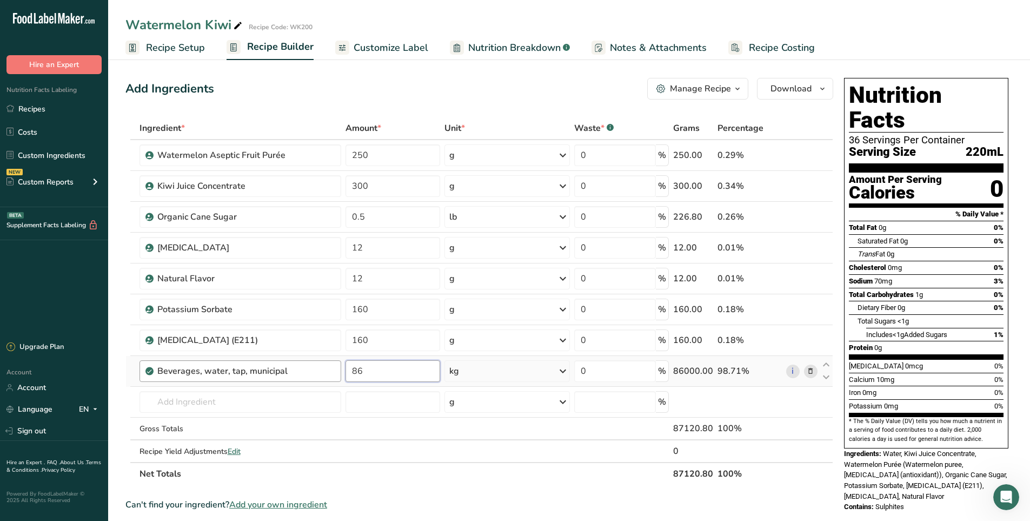
drag, startPoint x: 378, startPoint y: 374, endPoint x: 333, endPoint y: 368, distance: 45.2
click at [333, 368] on tr "Beverages, water, tap, municipal 86 kg Portions 1 fl oz 1 bottle 8 fl oz 1 lite…" at bounding box center [479, 371] width 707 height 31
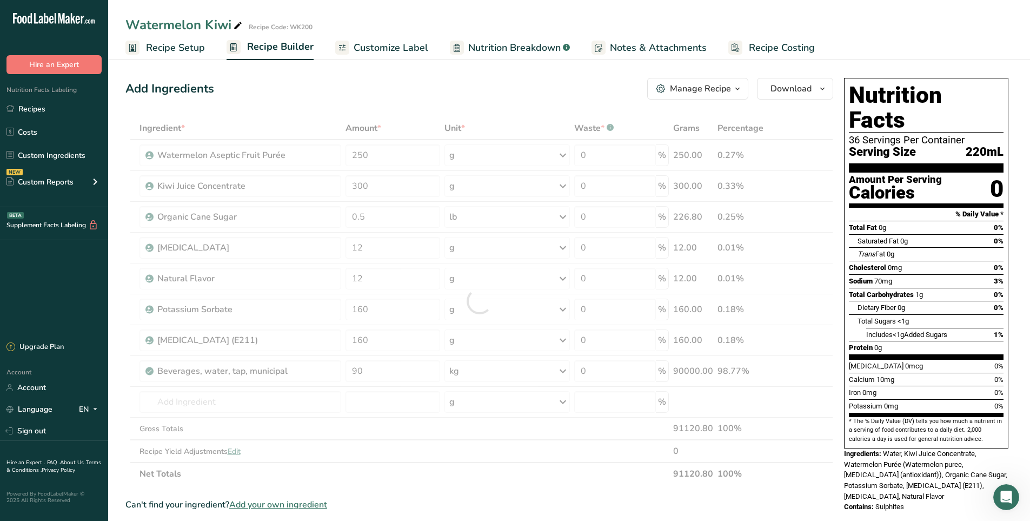
click at [528, 80] on div "Add Ingredients Manage Recipe Delete Recipe Duplicate Recipe Scale Recipe Save …" at bounding box center [479, 89] width 708 height 22
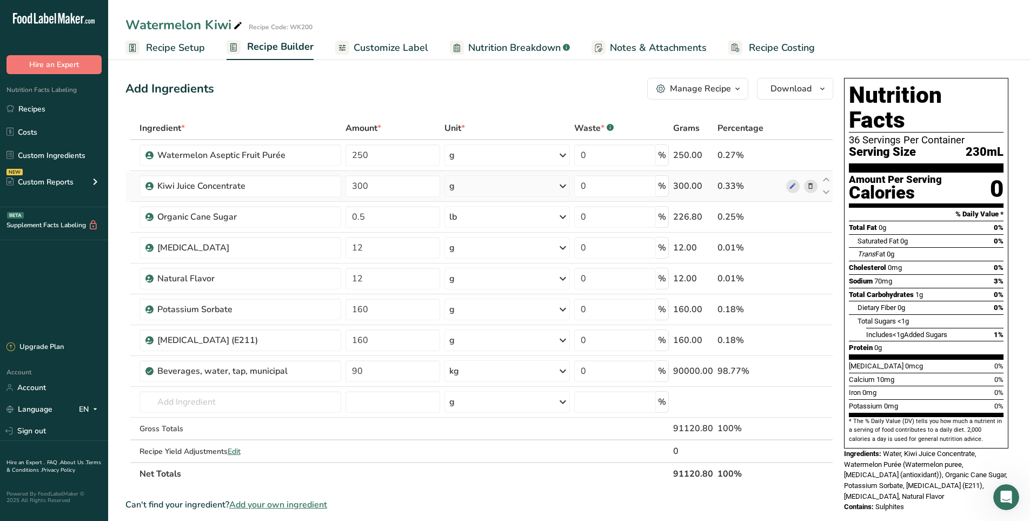
click at [472, 188] on div "g" at bounding box center [507, 186] width 125 height 22
drag, startPoint x: 377, startPoint y: 370, endPoint x: 313, endPoint y: 371, distance: 63.8
click at [313, 371] on tr "Beverages, water, tap, municipal 90 kg Portions 1 fl oz 1 bottle 8 fl oz 1 lite…" at bounding box center [479, 371] width 707 height 31
click at [408, 377] on input "90" at bounding box center [393, 371] width 95 height 22
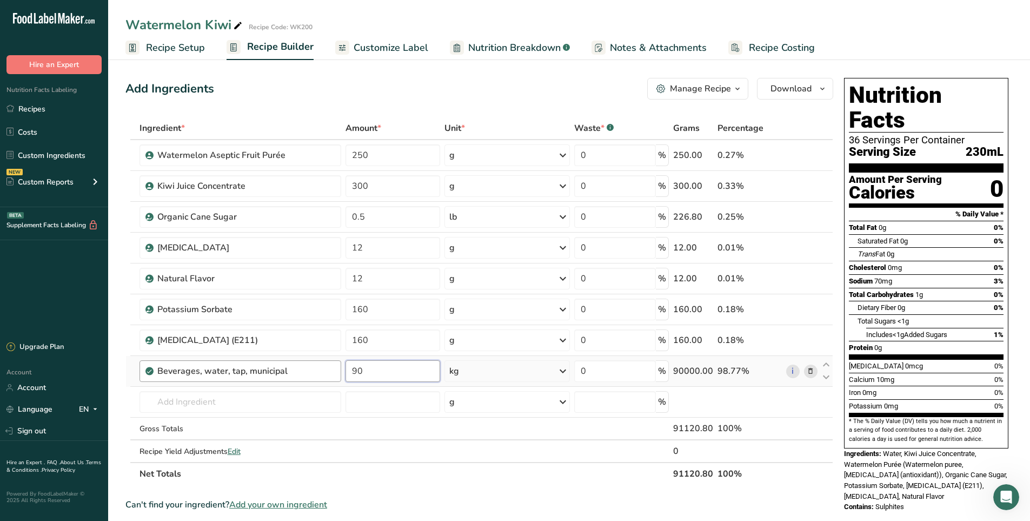
drag, startPoint x: 396, startPoint y: 374, endPoint x: 337, endPoint y: 375, distance: 59.0
click at [337, 375] on tr "Beverages, water, tap, municipal 90 kg Portions 1 fl oz 1 bottle 8 fl oz 1 lite…" at bounding box center [479, 371] width 707 height 31
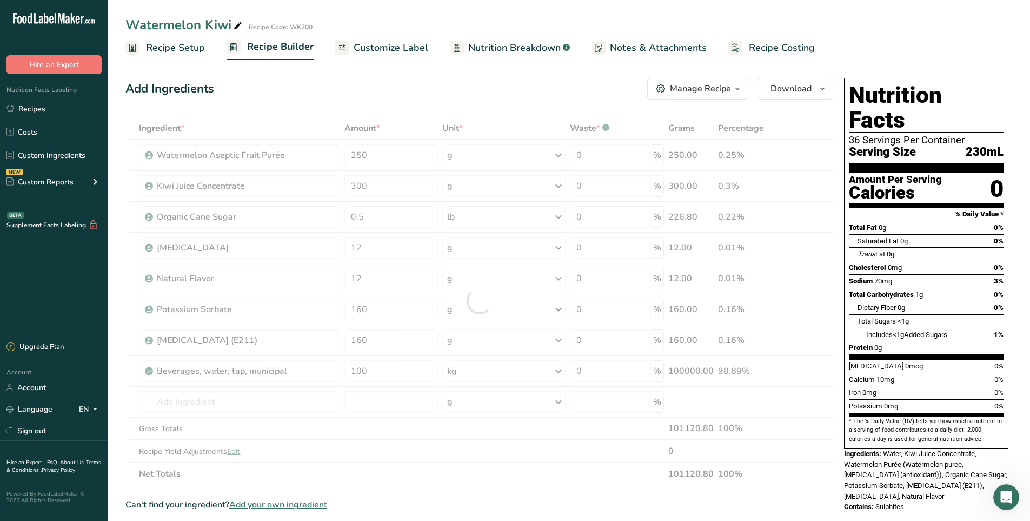
click at [562, 98] on div "Add Ingredients Manage Recipe Delete Recipe Duplicate Recipe Scale Recipe Save …" at bounding box center [479, 89] width 708 height 22
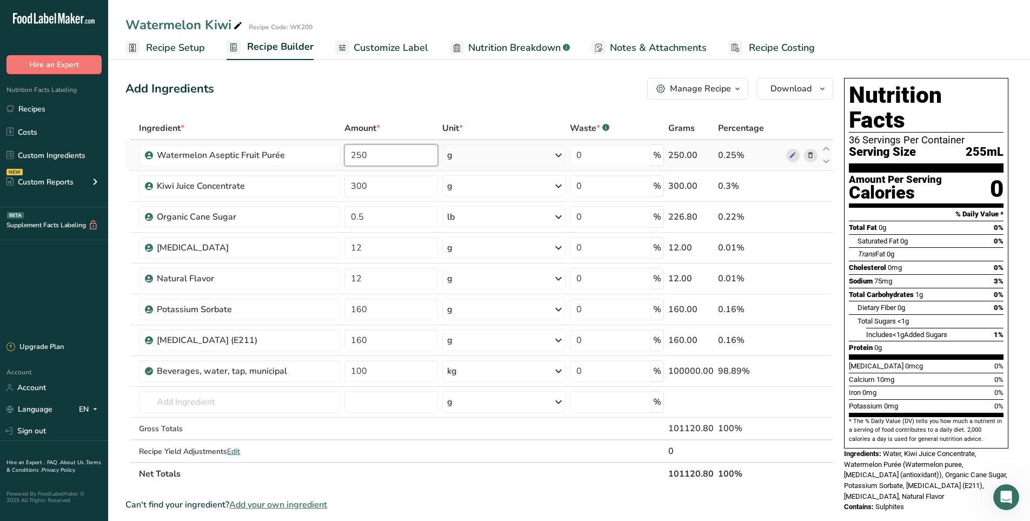
click at [419, 158] on input "250" at bounding box center [391, 155] width 94 height 22
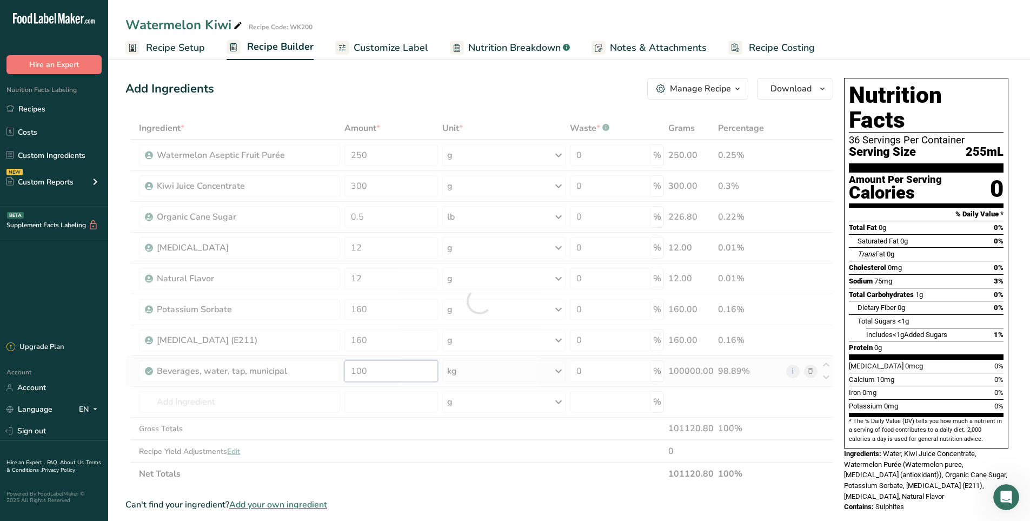
click at [376, 373] on div "Ingredient * Amount * Unit * Waste * .a-a{fill:#347362;}.b-a{fill:#fff;} Grams …" at bounding box center [479, 301] width 708 height 368
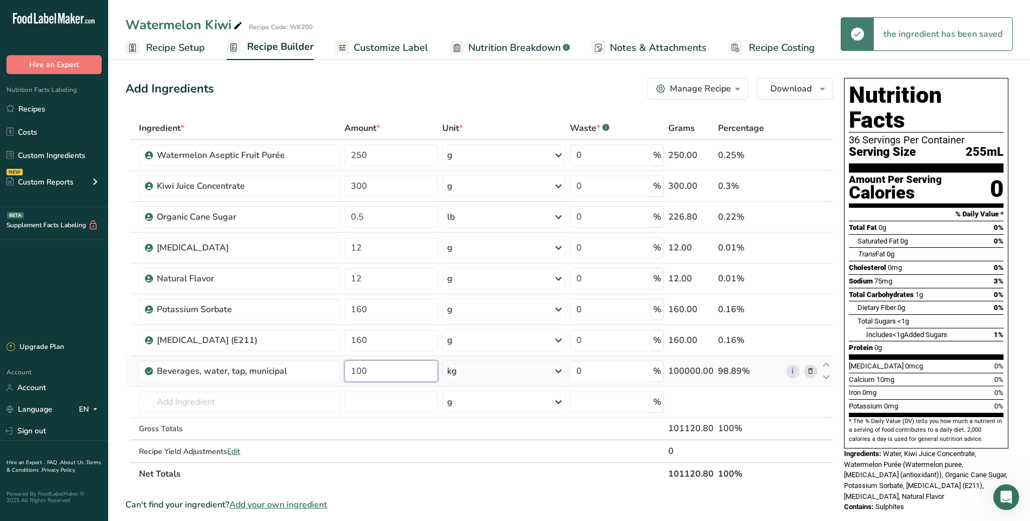
drag, startPoint x: 376, startPoint y: 373, endPoint x: 358, endPoint y: 373, distance: 18.4
click at [358, 373] on input "100" at bounding box center [391, 371] width 94 height 22
click at [470, 104] on div "Add Ingredients Manage Recipe Delete Recipe Duplicate Recipe Scale Recipe Save …" at bounding box center [482, 471] width 714 height 794
drag, startPoint x: 373, startPoint y: 375, endPoint x: 363, endPoint y: 376, distance: 9.3
click at [360, 377] on input "120" at bounding box center [391, 371] width 94 height 22
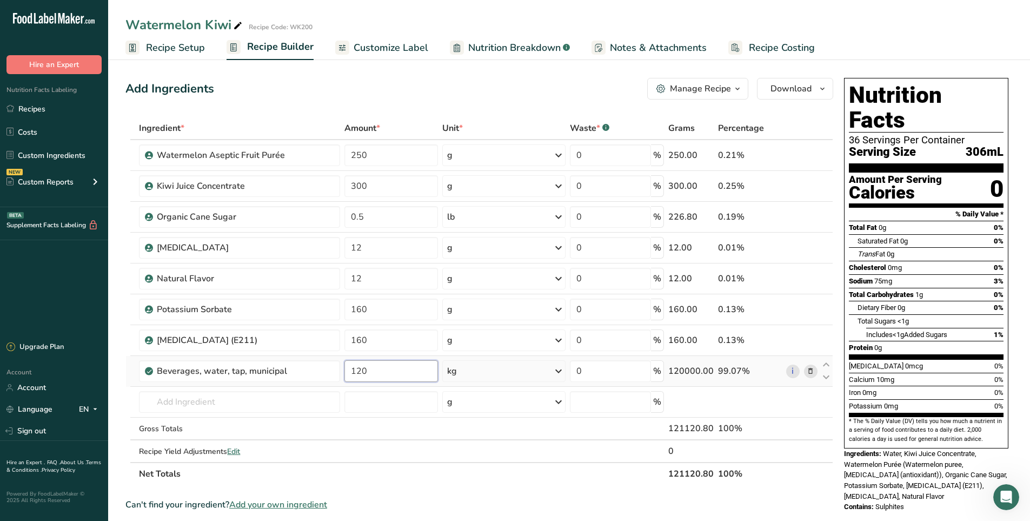
click at [367, 379] on input "120" at bounding box center [391, 371] width 94 height 22
drag, startPoint x: 380, startPoint y: 376, endPoint x: 356, endPoint y: 375, distance: 24.4
click at [356, 375] on input "120" at bounding box center [391, 371] width 94 height 22
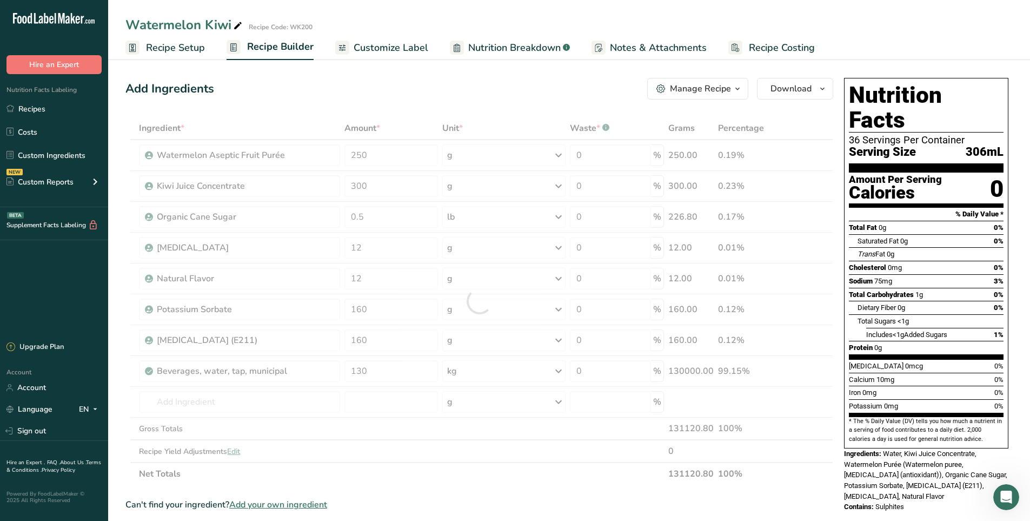
click at [503, 90] on div "Add Ingredients Manage Recipe Delete Recipe Duplicate Recipe Scale Recipe Save …" at bounding box center [479, 89] width 708 height 22
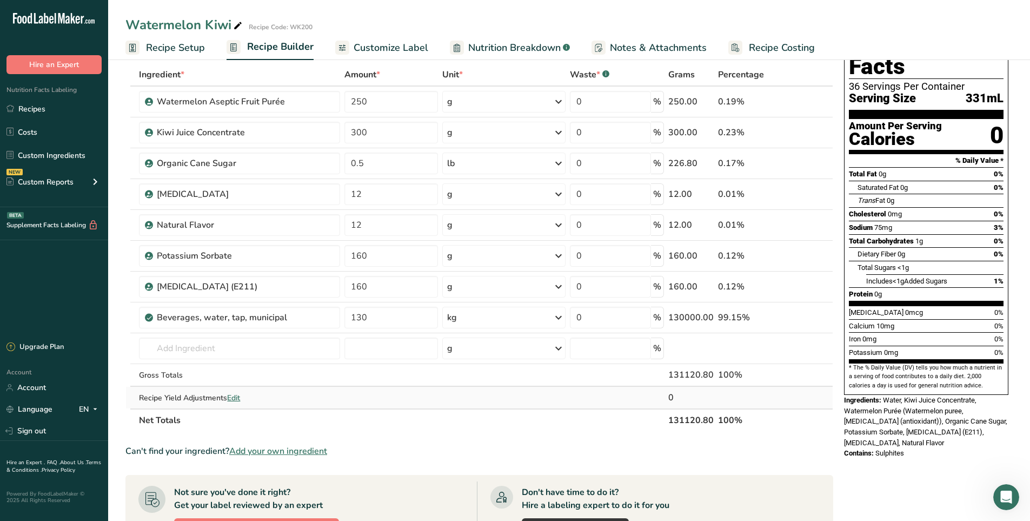
scroll to position [54, 0]
drag, startPoint x: 379, startPoint y: 317, endPoint x: 359, endPoint y: 317, distance: 20.0
click at [359, 318] on input "130" at bounding box center [391, 317] width 94 height 22
click at [357, 319] on input "1350" at bounding box center [389, 317] width 92 height 22
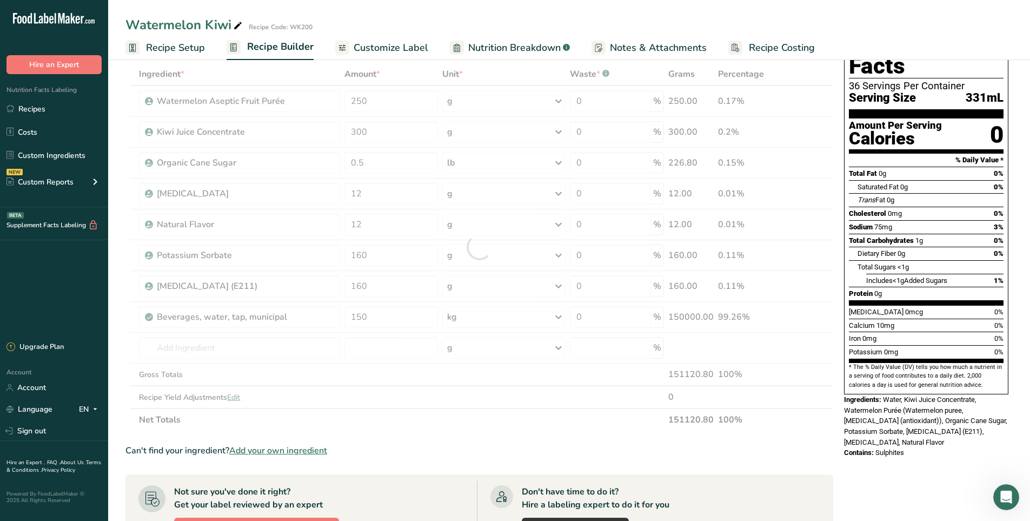
click at [469, 14] on div "Watermelon Kiwi Recipe Code: WK200 Recipe Setup Recipe Builder Customize Label …" at bounding box center [569, 30] width 922 height 60
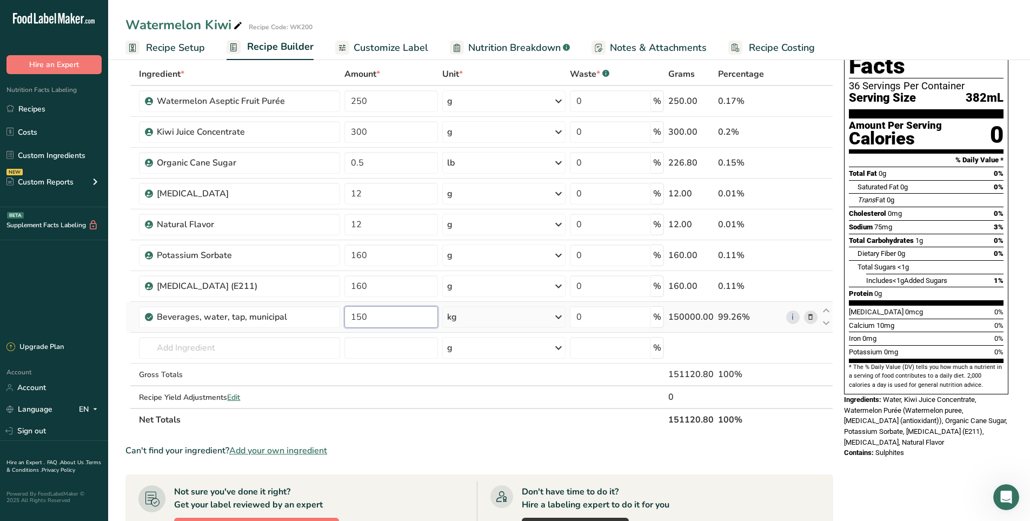
drag, startPoint x: 399, startPoint y: 319, endPoint x: 357, endPoint y: 320, distance: 42.2
click at [357, 320] on input "150" at bounding box center [391, 317] width 94 height 22
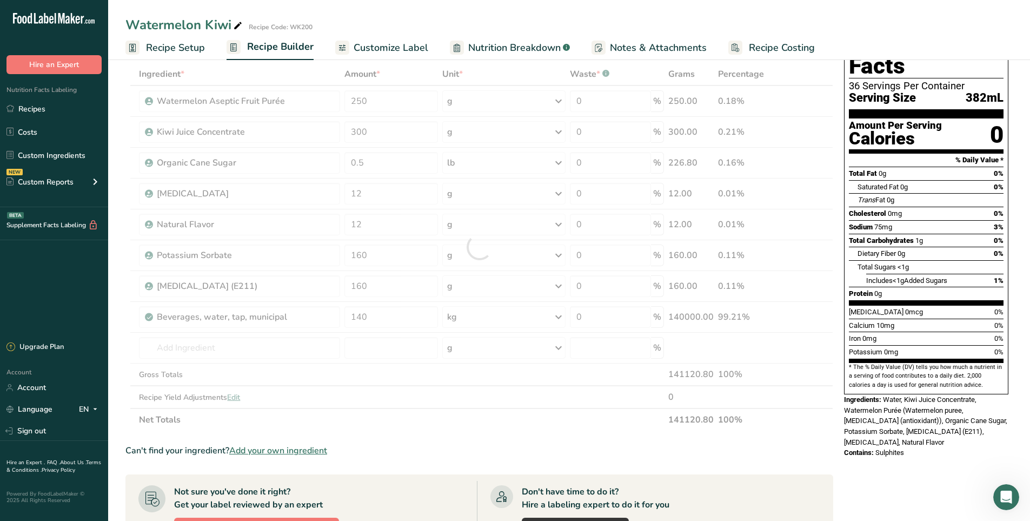
click at [591, 19] on div "Watermelon Kiwi Recipe Code: WK200" at bounding box center [569, 24] width 922 height 19
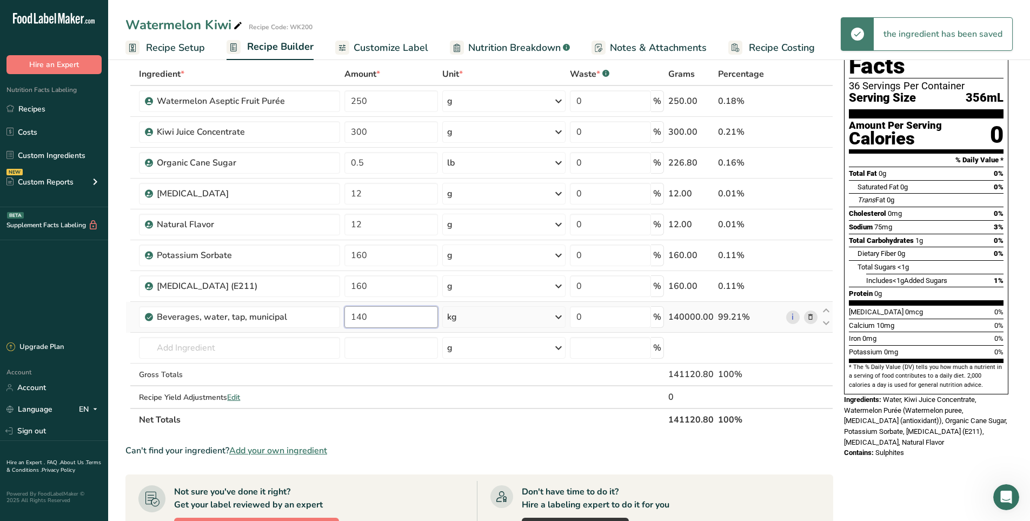
drag, startPoint x: 388, startPoint y: 317, endPoint x: 355, endPoint y: 322, distance: 33.9
click at [355, 322] on input "140" at bounding box center [391, 317] width 94 height 22
click at [360, 20] on div "Watermelon Kiwi Recipe Code: WK200" at bounding box center [569, 24] width 922 height 19
drag, startPoint x: 403, startPoint y: 320, endPoint x: 361, endPoint y: 322, distance: 42.3
click at [361, 322] on input "135" at bounding box center [391, 317] width 94 height 22
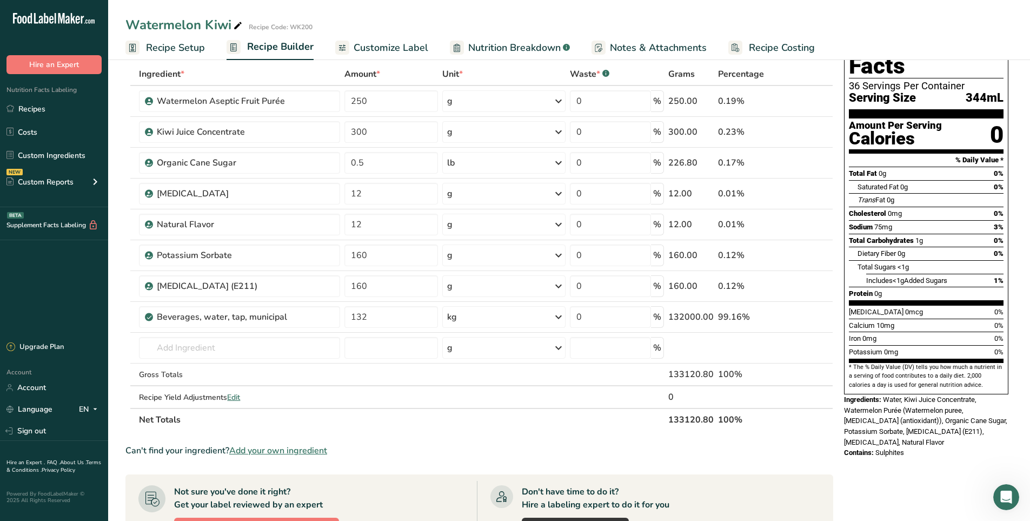
click at [689, 14] on div "Watermelon Kiwi Recipe Code: WK200 Recipe Setup Recipe Builder Customize Label …" at bounding box center [569, 30] width 922 height 60
drag, startPoint x: 381, startPoint y: 316, endPoint x: 362, endPoint y: 316, distance: 18.9
click at [362, 316] on input "132" at bounding box center [391, 317] width 94 height 22
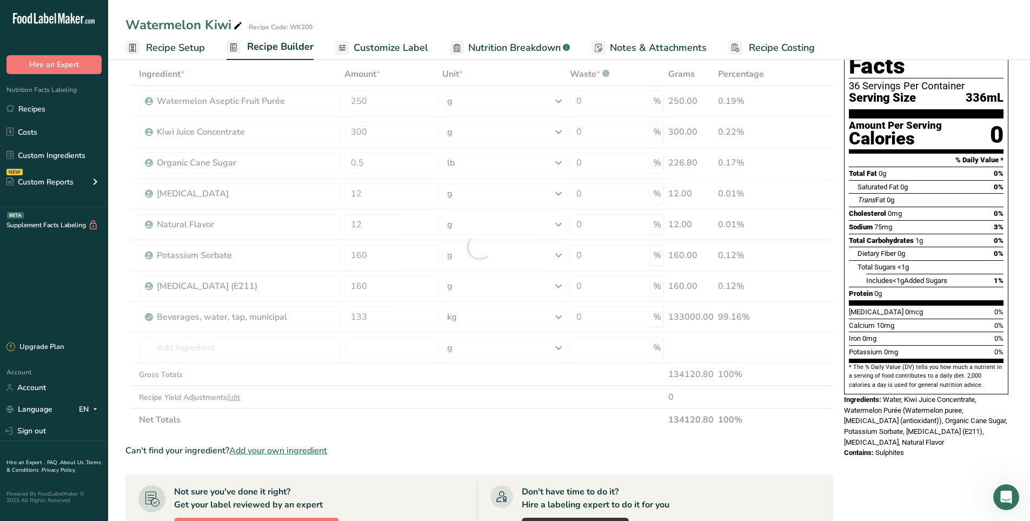
click at [539, 28] on div "Watermelon Kiwi Recipe Code: WK200" at bounding box center [569, 24] width 922 height 19
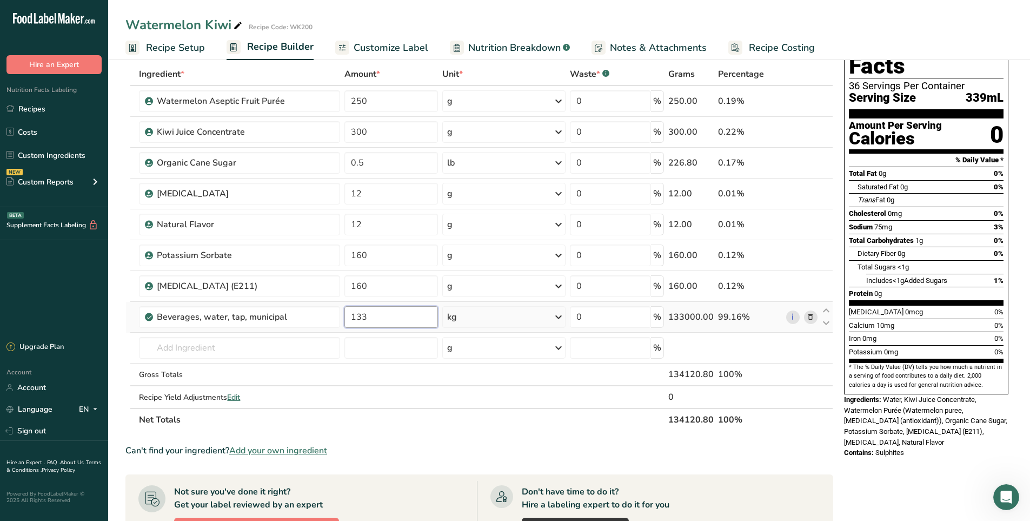
click at [373, 320] on input "133" at bounding box center [391, 317] width 94 height 22
type input "133.5"
click at [610, 6] on div "Watermelon Kiwi Recipe Code: WK200 Recipe Setup Recipe Builder Customize Label …" at bounding box center [569, 30] width 922 height 60
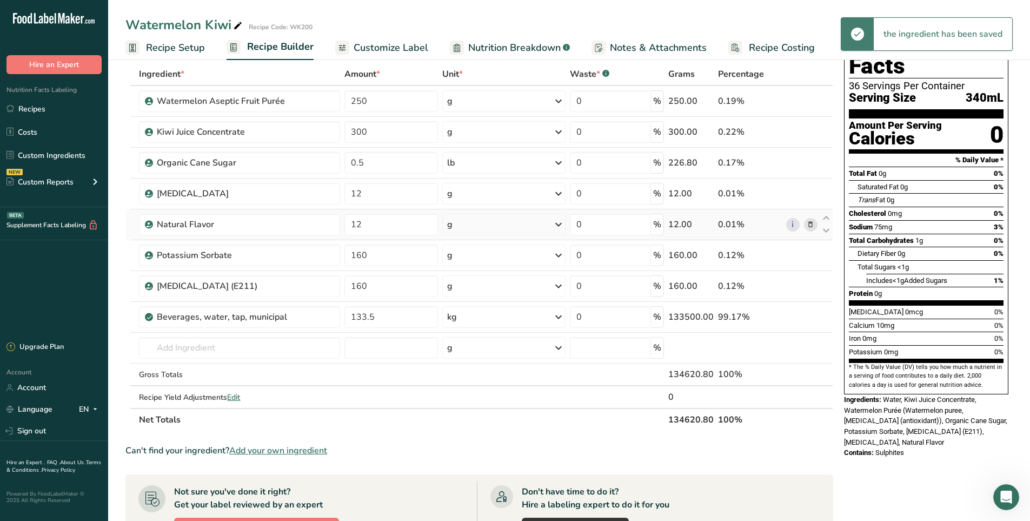
scroll to position [0, 0]
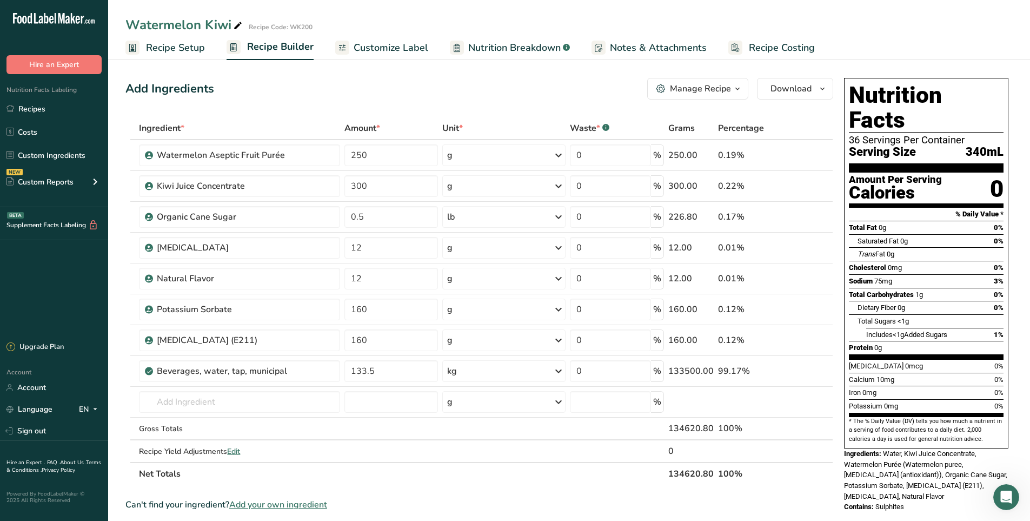
click at [187, 51] on span "Recipe Setup" at bounding box center [175, 48] width 59 height 15
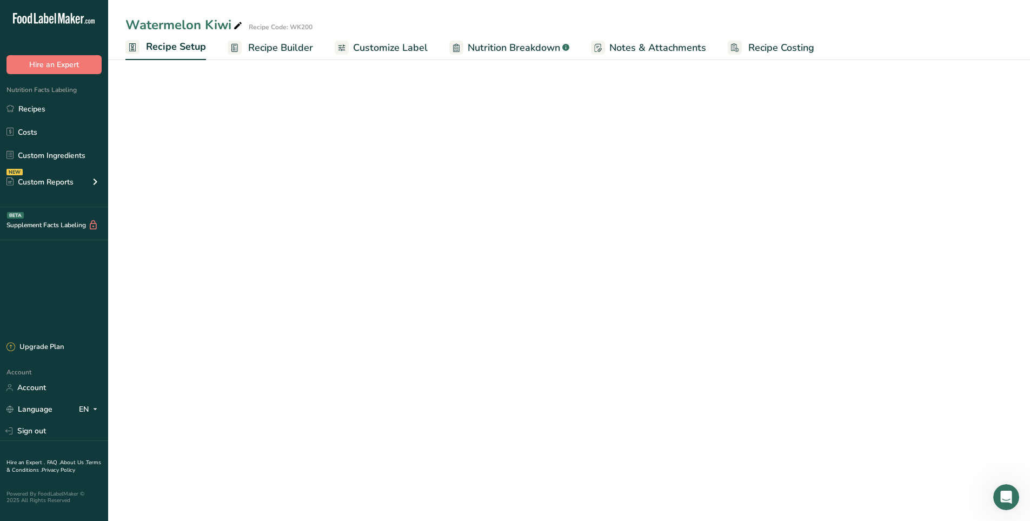
select select "22"
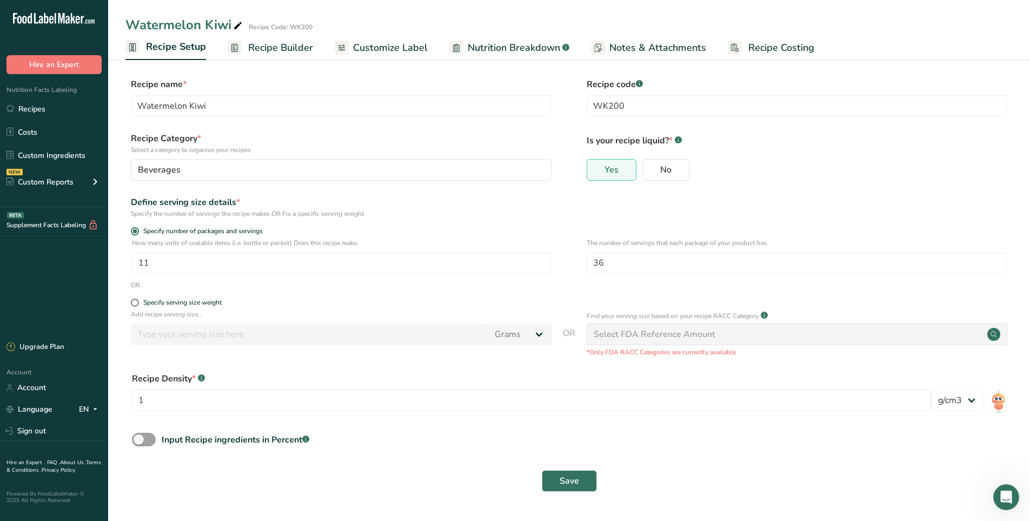
click at [509, 46] on span "Nutrition Breakdown" at bounding box center [514, 48] width 92 height 15
select select "Calories"
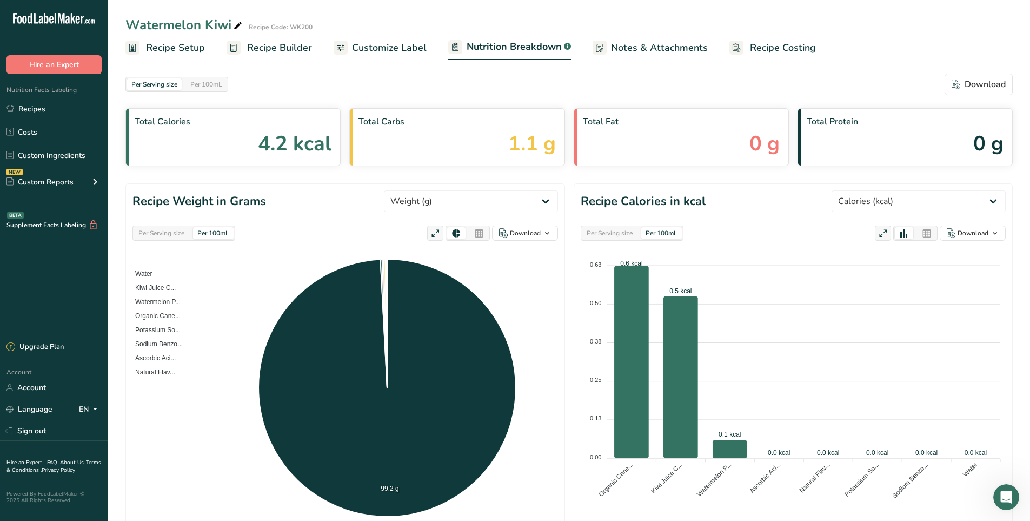
click at [376, 49] on span "Customize Label" at bounding box center [389, 48] width 75 height 15
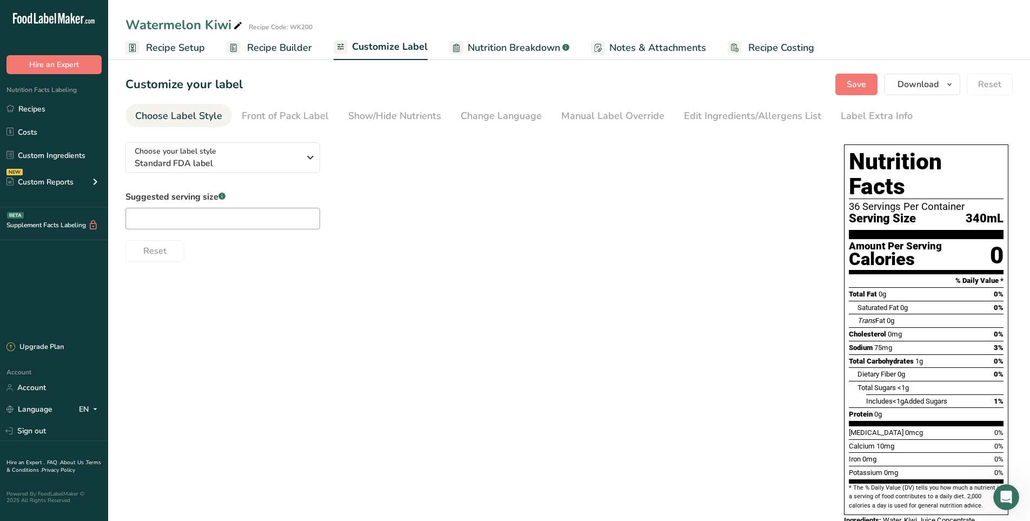
click at [183, 52] on span "Recipe Setup" at bounding box center [175, 48] width 59 height 15
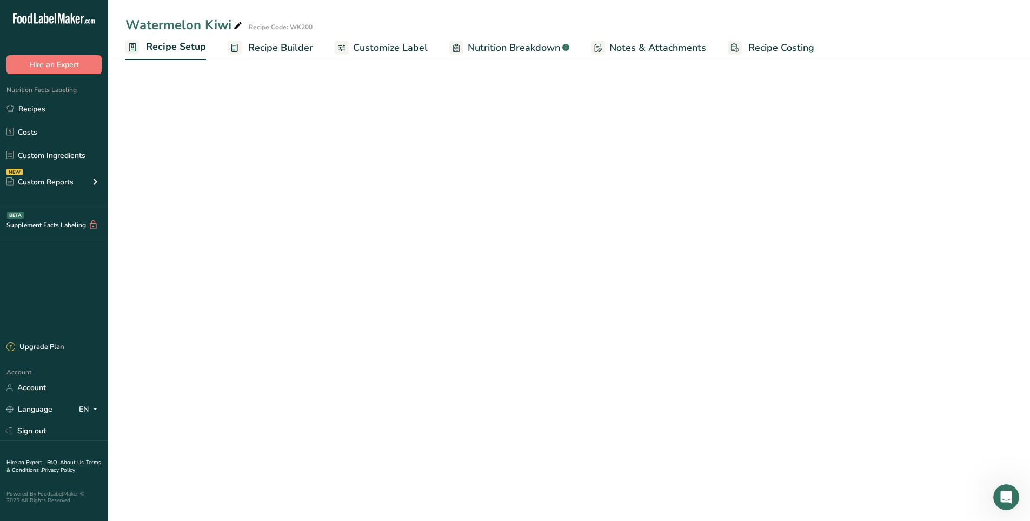
select select "22"
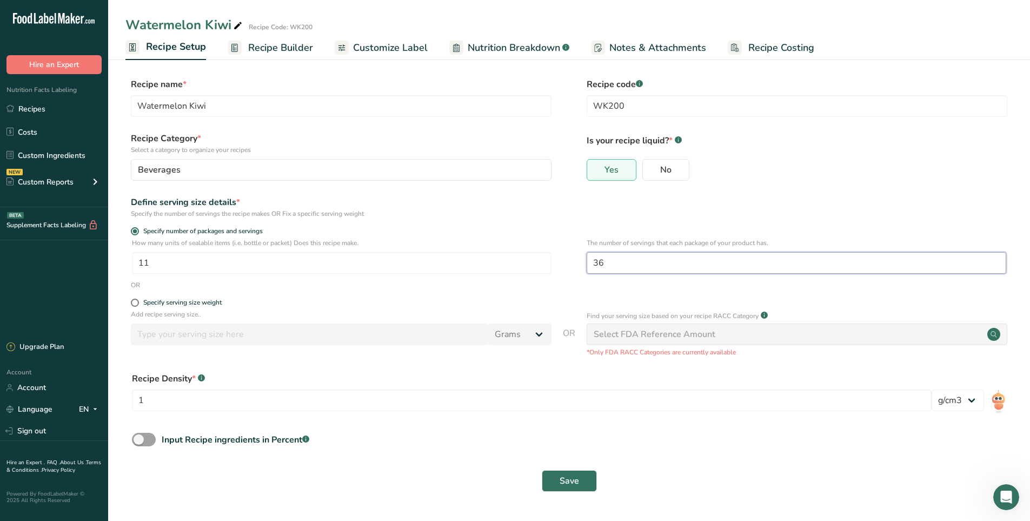
drag, startPoint x: 622, startPoint y: 266, endPoint x: 558, endPoint y: 265, distance: 64.9
click at [558, 265] on div "How many units of sealable items (i.e. bottle or packet) Does this recipe make.…" at bounding box center [568, 259] width 887 height 42
type input "1"
click at [613, 209] on div "Define serving size details * Specify the number of servings the recipe makes O…" at bounding box center [568, 207] width 887 height 23
click at [387, 42] on span "Customize Label" at bounding box center [390, 48] width 75 height 15
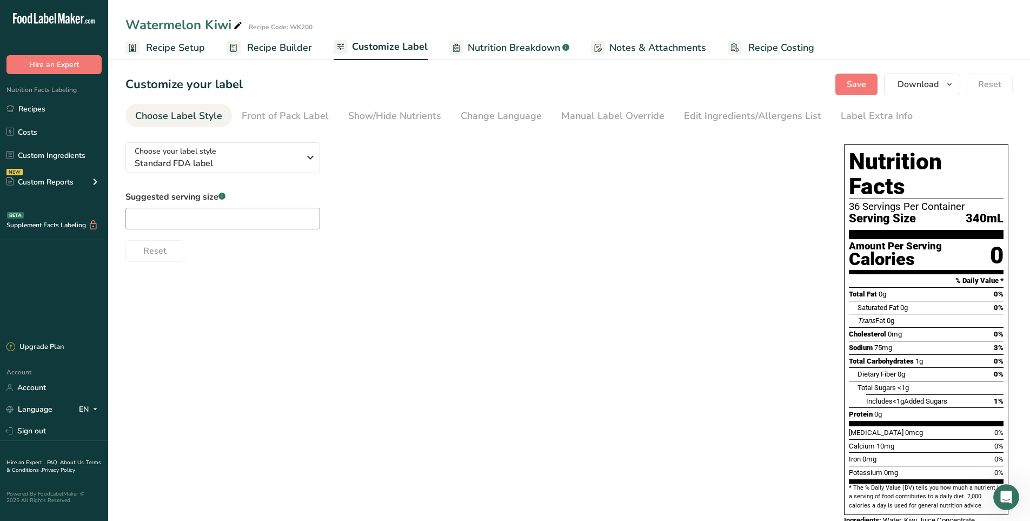
click at [304, 48] on span "Recipe Builder" at bounding box center [279, 48] width 65 height 15
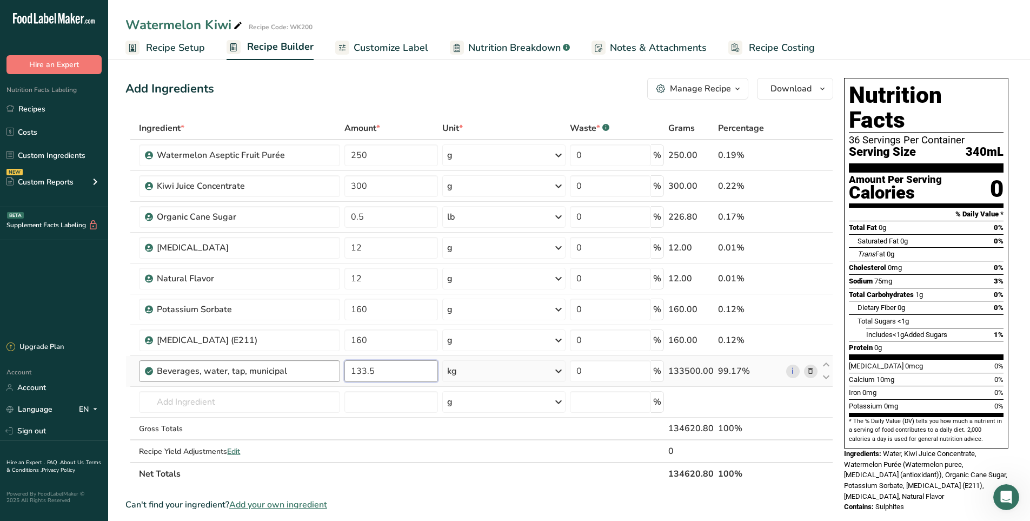
drag, startPoint x: 393, startPoint y: 371, endPoint x: 335, endPoint y: 371, distance: 57.3
click at [335, 371] on tr "Beverages, water, tap, municipal 133.5 kg Portions 1 fl oz 1 bottle 8 fl oz 1 l…" at bounding box center [479, 371] width 707 height 31
type input "3"
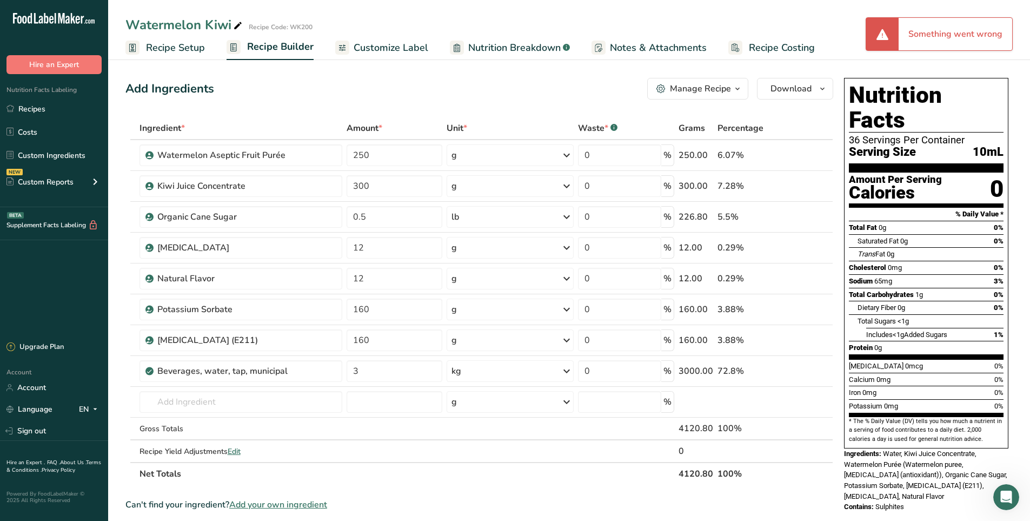
click at [794, 118] on div "Ingredient * Amount * Unit * Waste * .a-a{fill:#347362;}.b-a{fill:#fff;} Grams …" at bounding box center [479, 301] width 708 height 368
click at [429, 374] on input "3" at bounding box center [395, 371] width 96 height 22
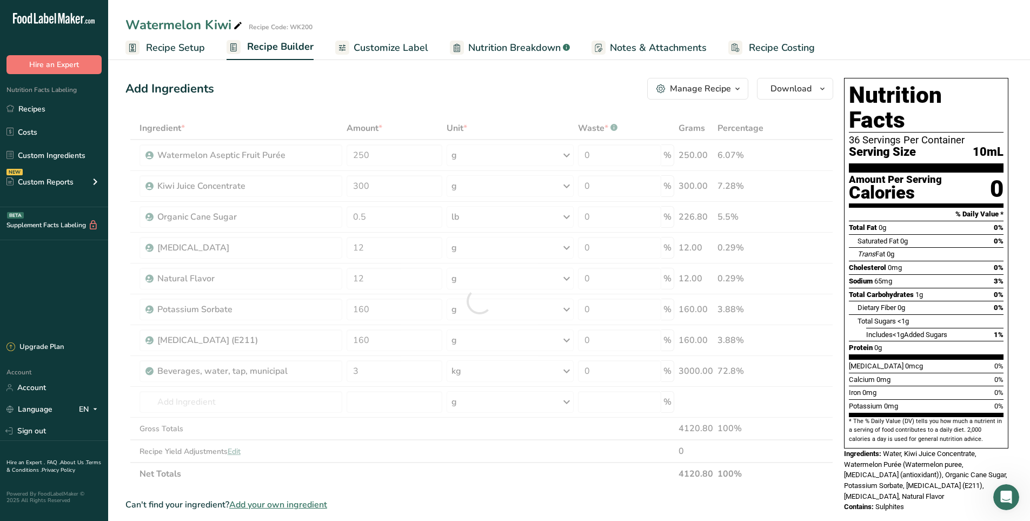
click at [188, 50] on span "Recipe Setup" at bounding box center [175, 48] width 59 height 15
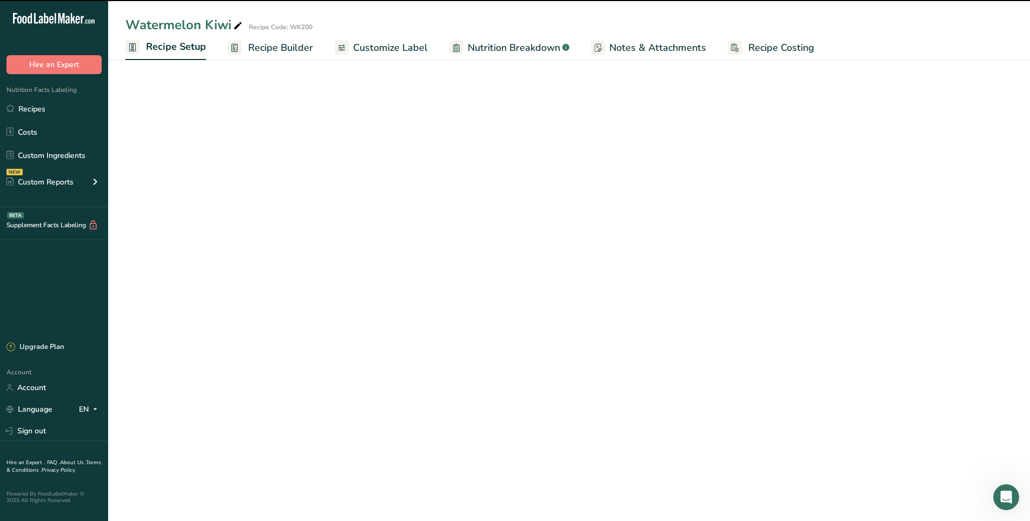
select select "22"
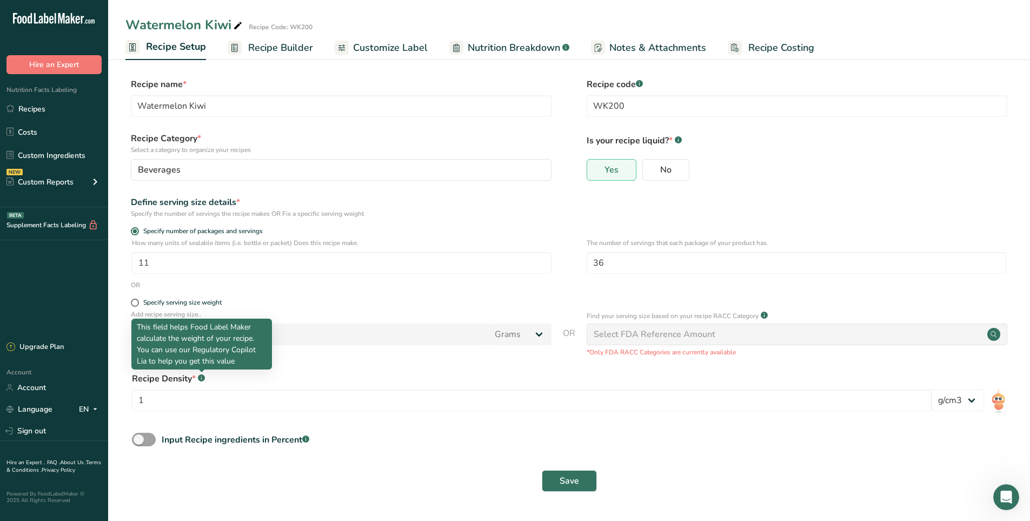
click at [202, 380] on rect at bounding box center [201, 377] width 7 height 7
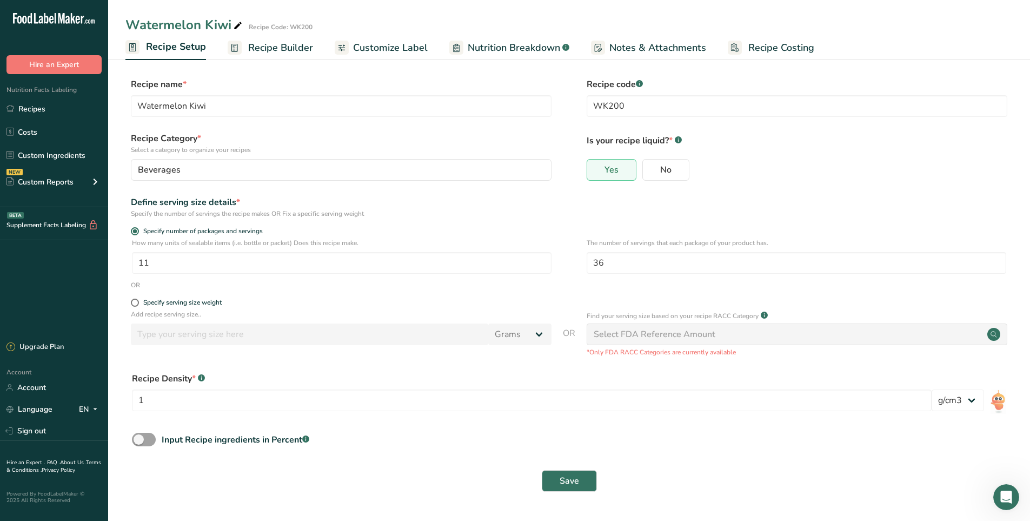
click at [263, 367] on div "Recipe Density * .a-a{fill:#347362;}.b-a{fill:#fff;} 1 lb/ft3 g/cm3" at bounding box center [568, 395] width 887 height 58
click at [380, 49] on span "Customize Label" at bounding box center [390, 48] width 75 height 15
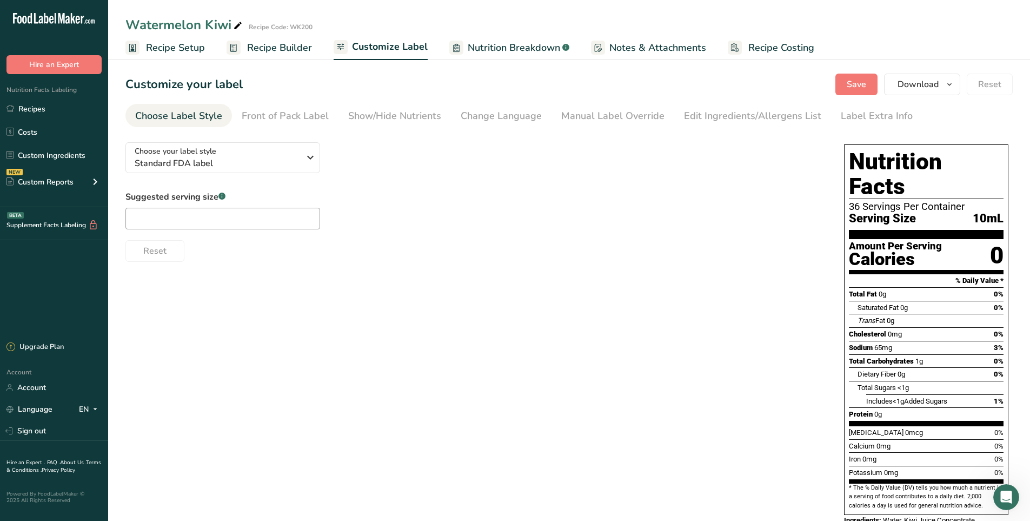
click at [290, 49] on span "Recipe Builder" at bounding box center [279, 48] width 65 height 15
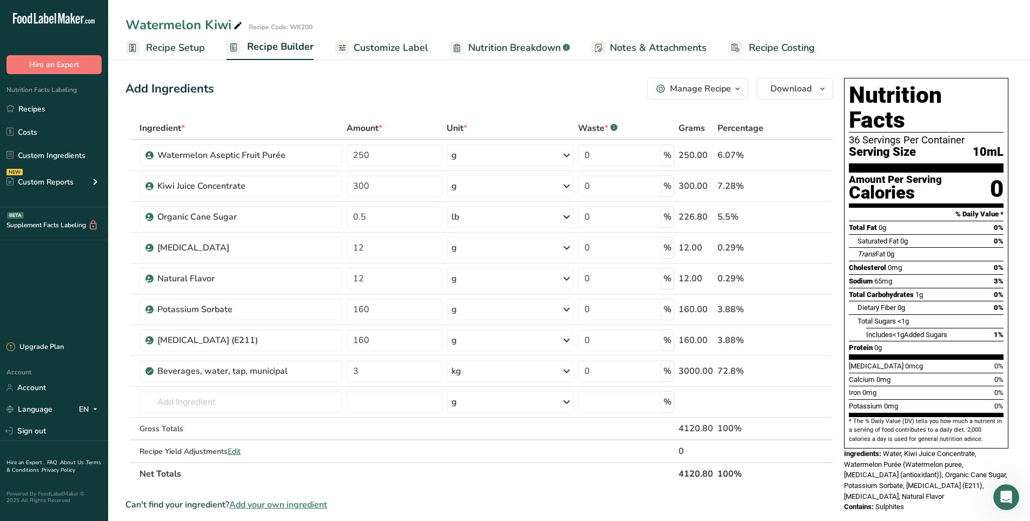
click at [180, 49] on span "Recipe Setup" at bounding box center [175, 48] width 59 height 15
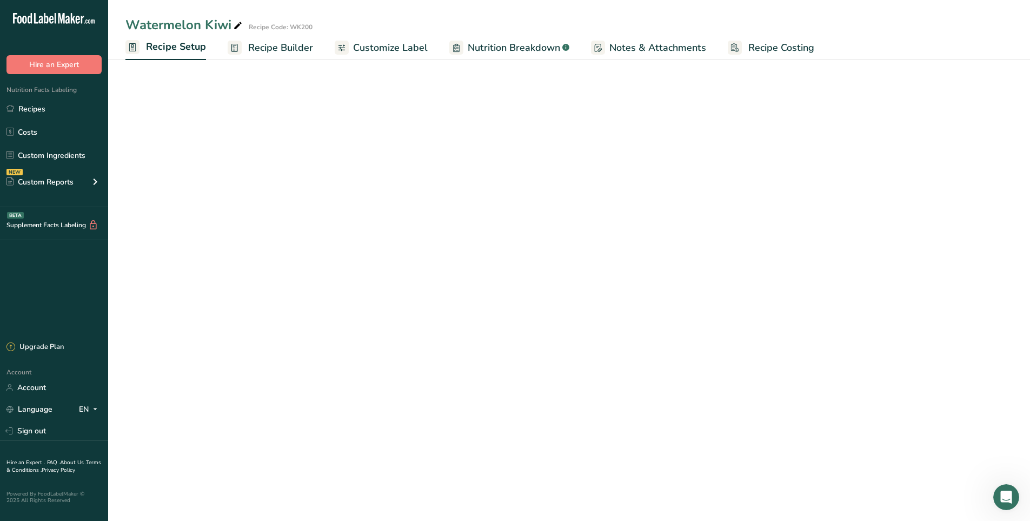
select select "22"
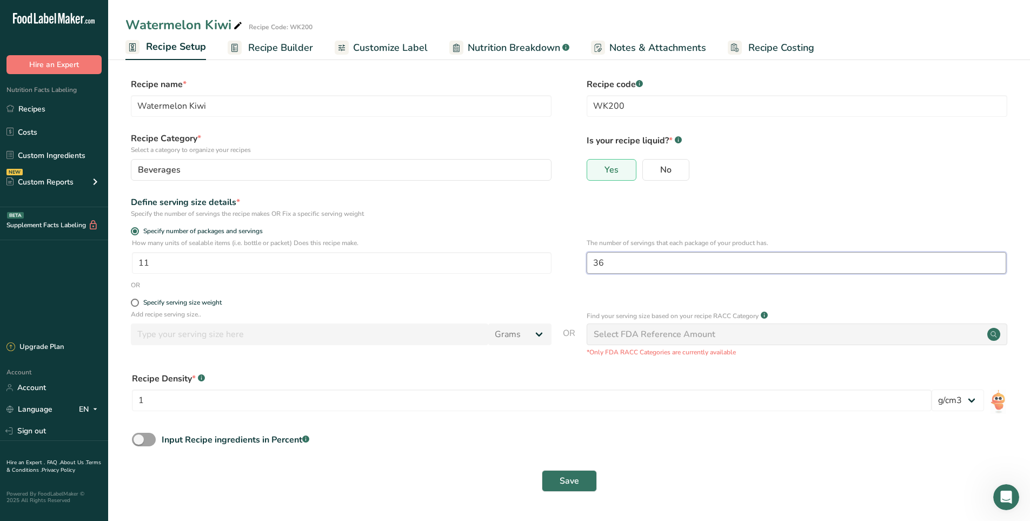
drag, startPoint x: 610, startPoint y: 265, endPoint x: 563, endPoint y: 267, distance: 46.6
click at [563, 267] on div "How many units of sealable items (i.e. bottle or packet) Does this recipe make.…" at bounding box center [568, 259] width 887 height 42
type input "1"
click at [562, 486] on span "Save" at bounding box center [569, 480] width 19 height 13
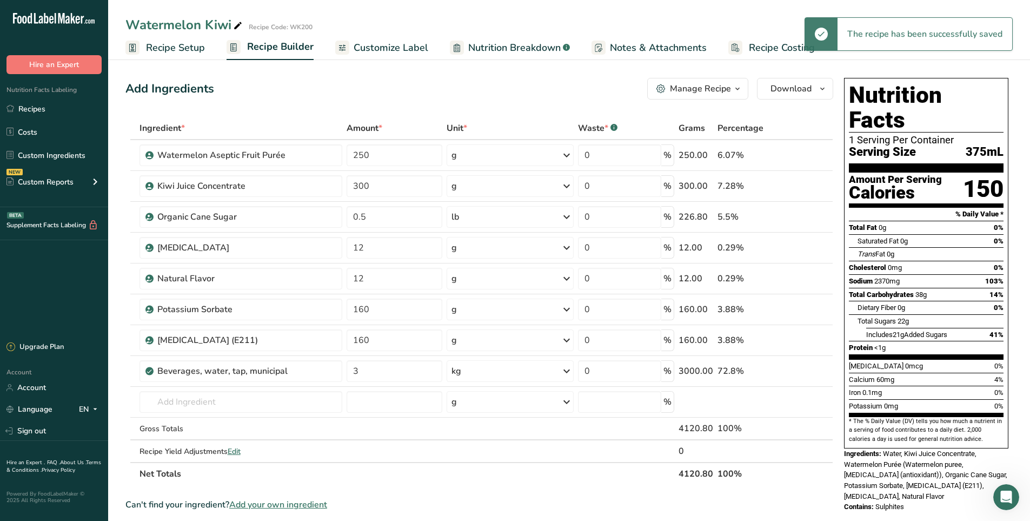
click at [179, 46] on span "Recipe Setup" at bounding box center [175, 48] width 59 height 15
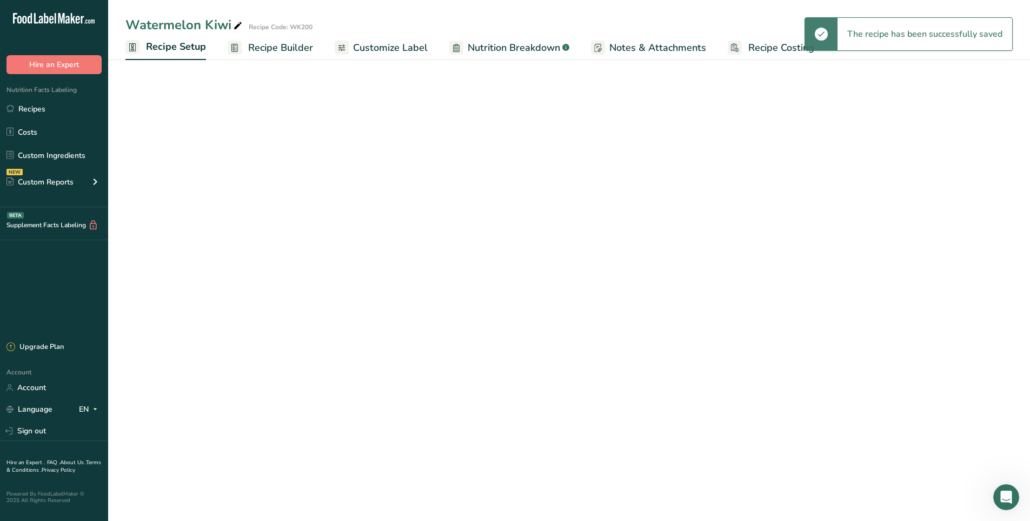
select select "22"
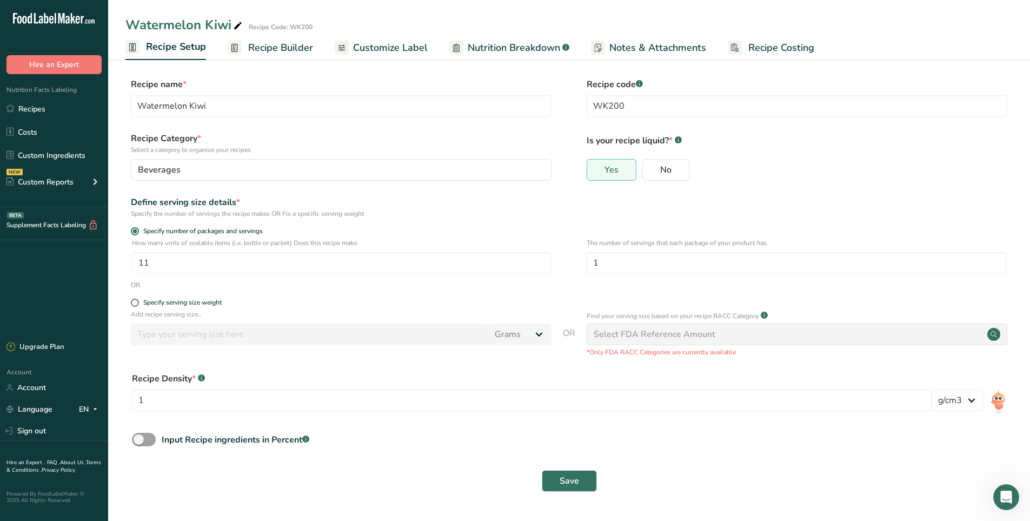
click at [284, 50] on span "Recipe Builder" at bounding box center [280, 48] width 65 height 15
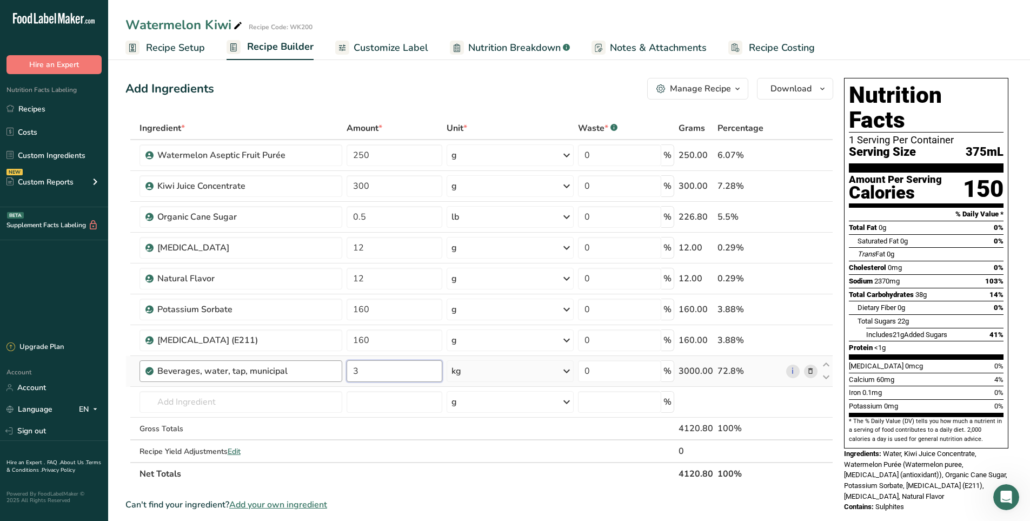
drag, startPoint x: 373, startPoint y: 372, endPoint x: 336, endPoint y: 376, distance: 37.0
click at [336, 376] on tr "Beverages, water, tap, municipal 3 kg Portions 1 fl oz 1 bottle 8 fl oz 1 liter…" at bounding box center [479, 371] width 707 height 31
click at [406, 95] on div "Add Ingredients Manage Recipe Delete Recipe Duplicate Recipe Scale Recipe Save …" at bounding box center [479, 89] width 708 height 22
drag, startPoint x: 367, startPoint y: 373, endPoint x: 361, endPoint y: 374, distance: 6.0
click at [361, 374] on input "2.5" at bounding box center [395, 371] width 96 height 22
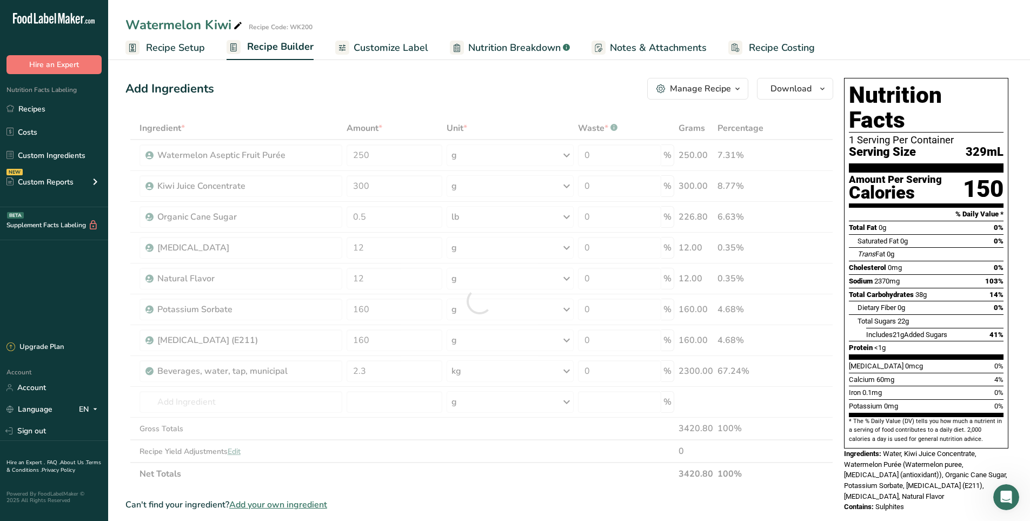
click at [593, 88] on div "Add Ingredients Manage Recipe Delete Recipe Duplicate Recipe Scale Recipe Save …" at bounding box center [479, 89] width 708 height 22
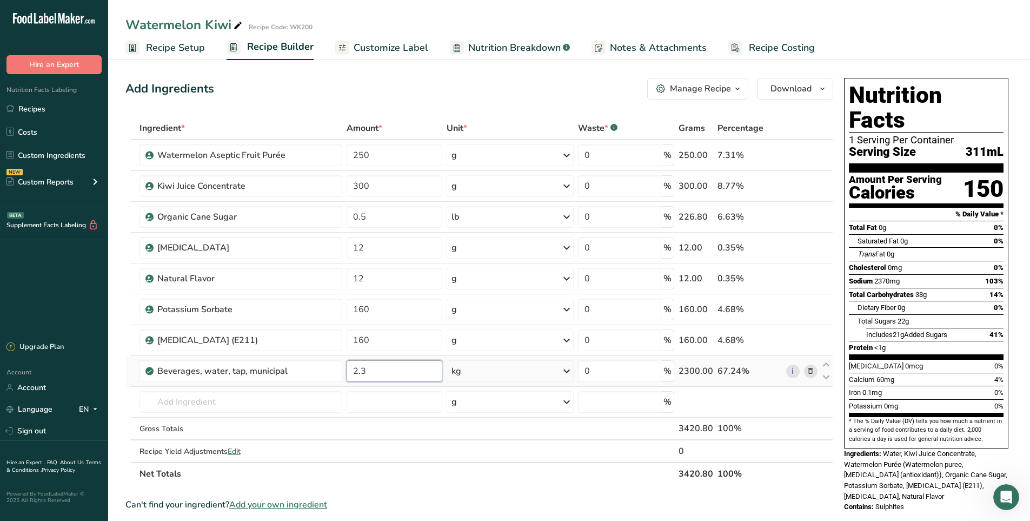
drag, startPoint x: 388, startPoint y: 370, endPoint x: 361, endPoint y: 372, distance: 27.6
click at [361, 372] on input "2.3" at bounding box center [395, 371] width 96 height 22
click at [417, 88] on div "Add Ingredients Manage Recipe Delete Recipe Duplicate Recipe Scale Recipe Save …" at bounding box center [479, 89] width 708 height 22
click at [366, 373] on input "2.4" at bounding box center [395, 371] width 96 height 22
click at [434, 85] on div "Add Ingredients Manage Recipe Delete Recipe Duplicate Recipe Scale Recipe Save …" at bounding box center [479, 89] width 708 height 22
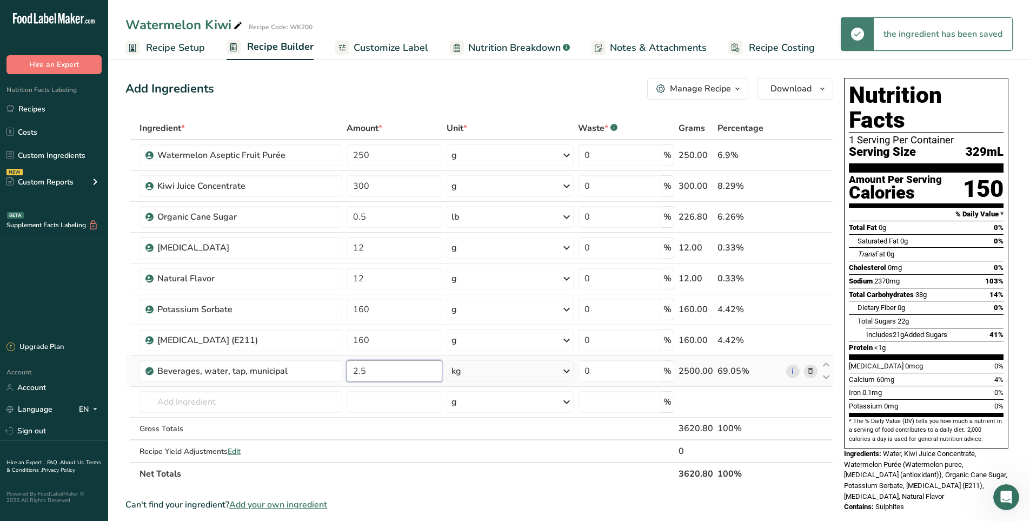
click at [360, 375] on input "2.5" at bounding box center [395, 371] width 96 height 22
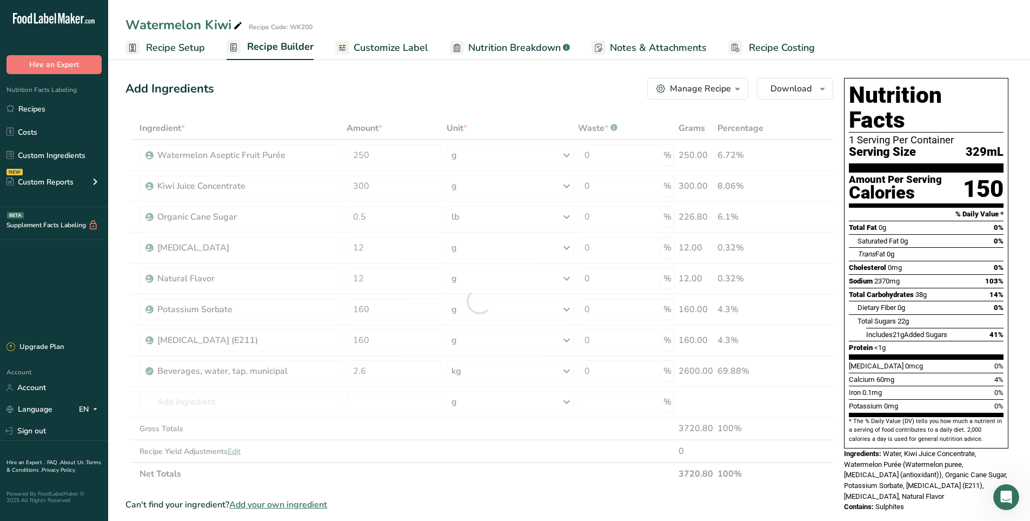
click at [501, 91] on div "Add Ingredients Manage Recipe Delete Recipe Duplicate Recipe Scale Recipe Save …" at bounding box center [479, 89] width 708 height 22
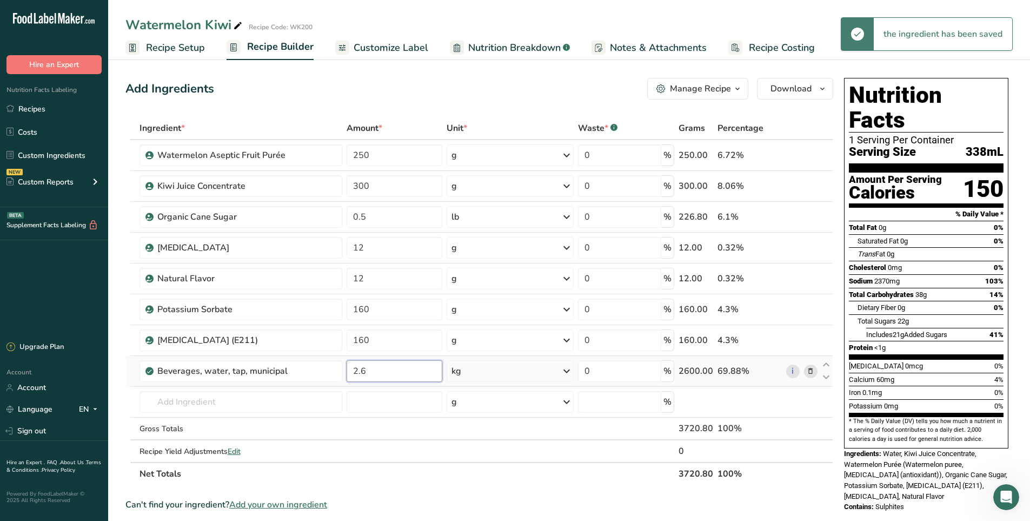
click at [384, 372] on input "2.6" at bounding box center [395, 371] width 96 height 22
click at [491, 87] on div "Add Ingredients Manage Recipe Delete Recipe Duplicate Recipe Scale Recipe Save …" at bounding box center [479, 89] width 708 height 22
drag, startPoint x: 376, startPoint y: 371, endPoint x: 366, endPoint y: 374, distance: 10.6
click at [366, 374] on input "2.65" at bounding box center [395, 371] width 96 height 22
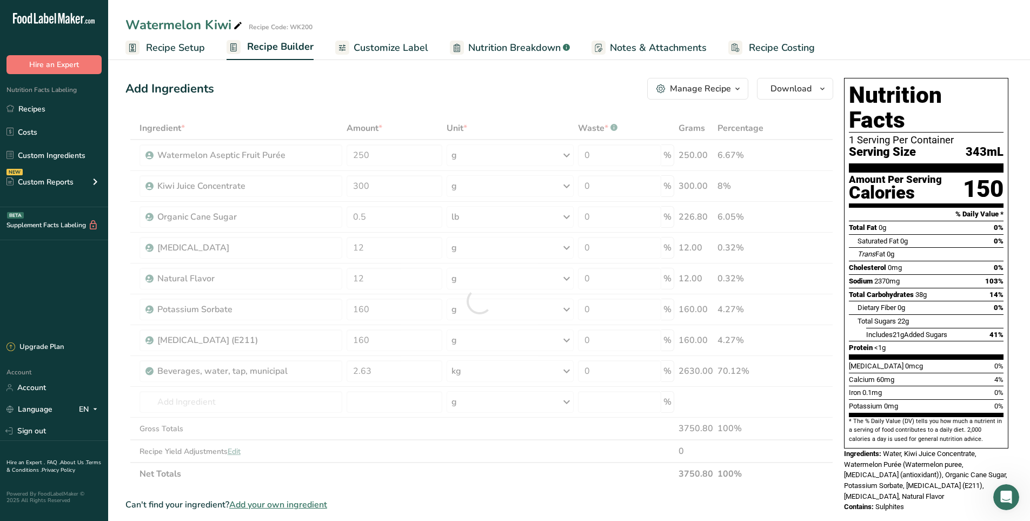
click at [430, 94] on div "Add Ingredients Manage Recipe Delete Recipe Duplicate Recipe Scale Recipe Save …" at bounding box center [479, 89] width 708 height 22
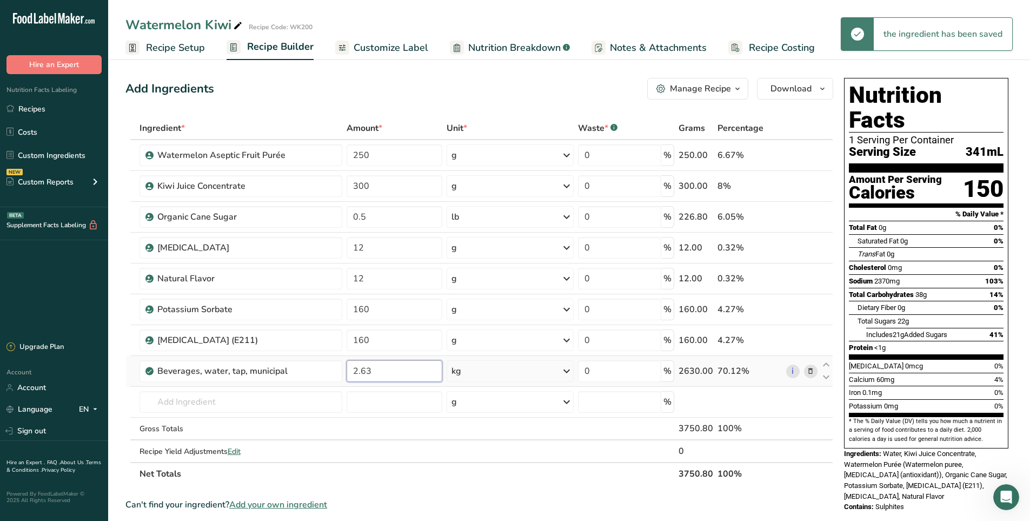
drag, startPoint x: 375, startPoint y: 372, endPoint x: 367, endPoint y: 374, distance: 8.0
click at [367, 374] on input "2.63" at bounding box center [395, 371] width 96 height 22
type input "2.62"
click at [397, 84] on div "Add Ingredients Manage Recipe Delete Recipe Duplicate Recipe Scale Recipe Save …" at bounding box center [479, 89] width 708 height 22
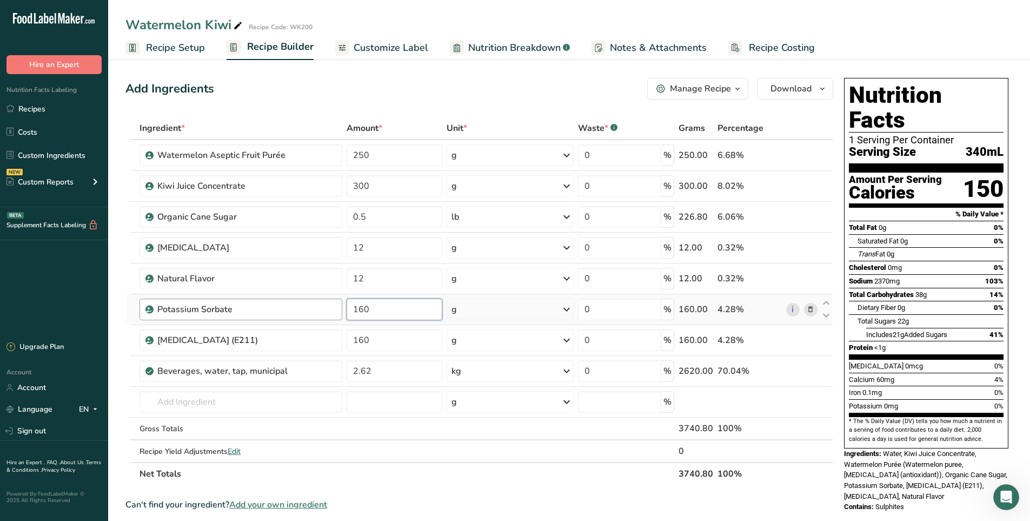
drag, startPoint x: 391, startPoint y: 309, endPoint x: 333, endPoint y: 309, distance: 57.9
click at [333, 309] on tr "Potassium Sorbate 160 g Weight Units g kg mg See more Volume Units l Volume uni…" at bounding box center [479, 309] width 707 height 31
type input "2.6"
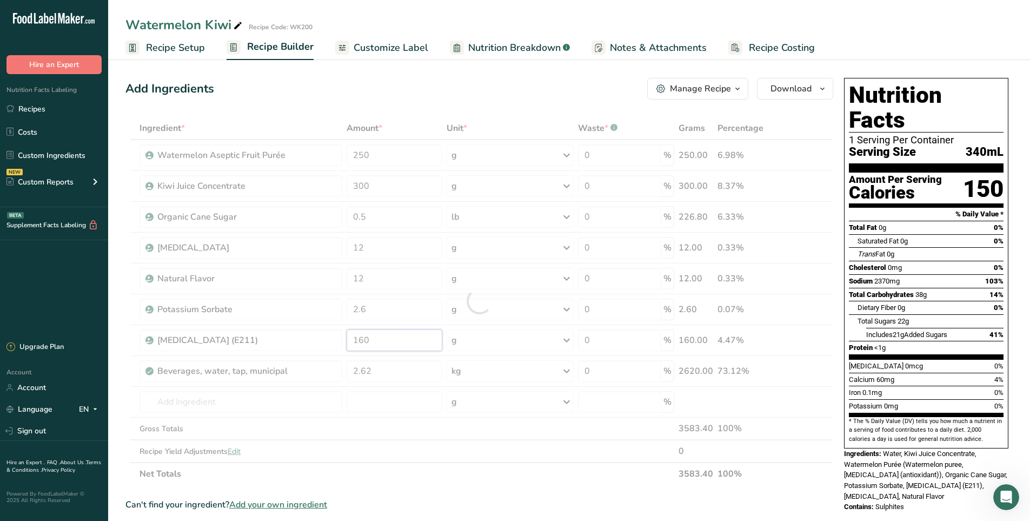
drag, startPoint x: 383, startPoint y: 340, endPoint x: 355, endPoint y: 335, distance: 27.9
click at [345, 341] on div "Ingredient * Amount * Unit * Waste * .a-a{fill:#347362;}.b-a{fill:#fff;} Grams …" at bounding box center [479, 301] width 708 height 368
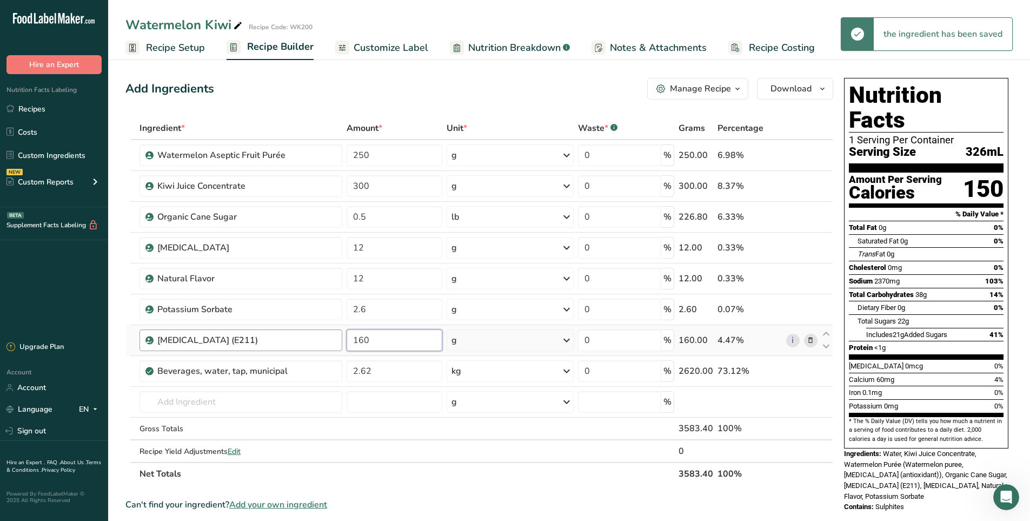
click at [311, 337] on tr "[MEDICAL_DATA] (E211) 160 g Weight Units g kg mg See more Volume Units l Volume…" at bounding box center [479, 340] width 707 height 31
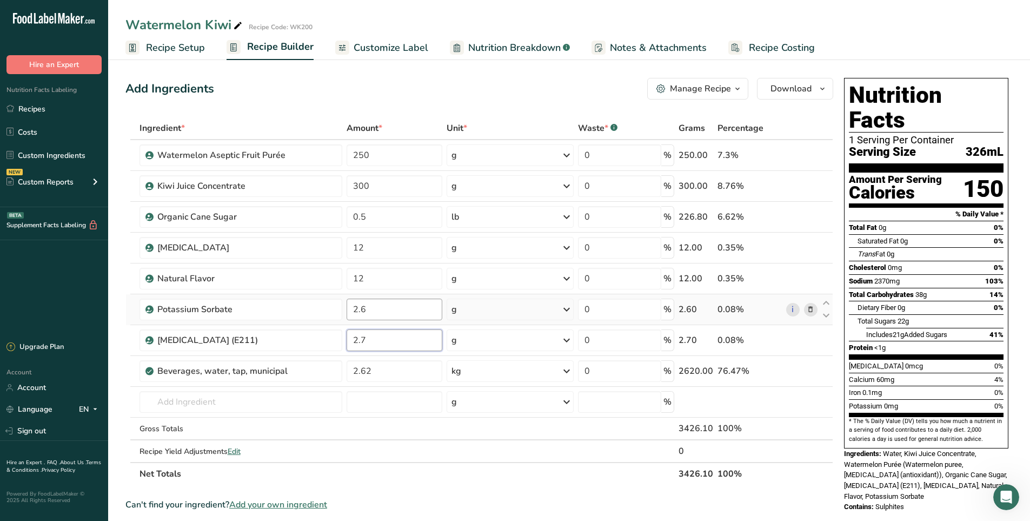
type input "2.7"
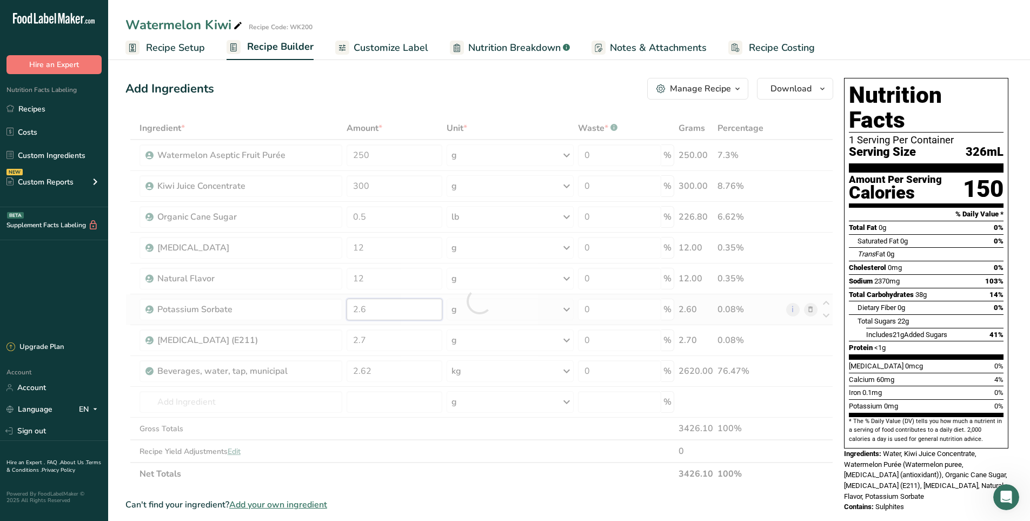
click at [389, 311] on div "Ingredient * Amount * Unit * Waste * .a-a{fill:#347362;}.b-a{fill:#fff;} Grams …" at bounding box center [479, 301] width 708 height 368
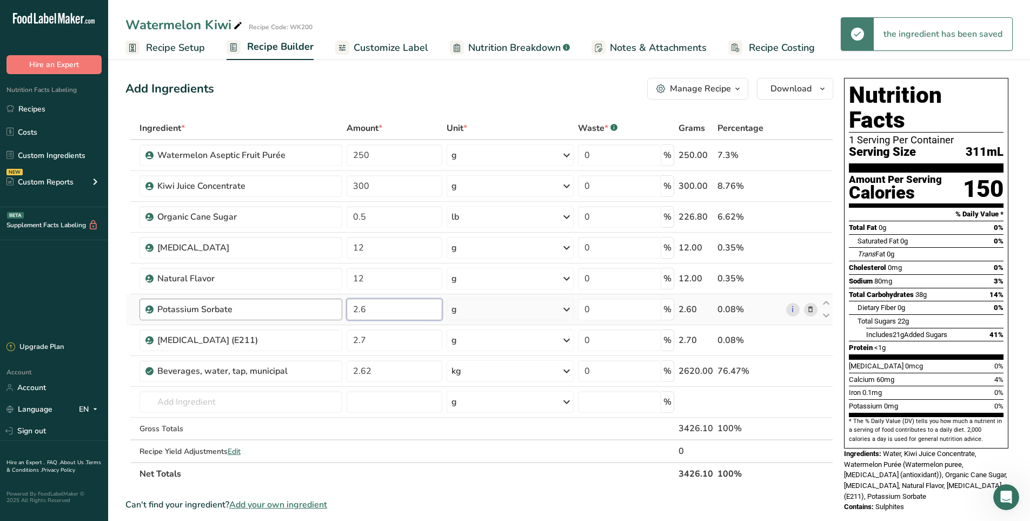
drag, startPoint x: 389, startPoint y: 311, endPoint x: 297, endPoint y: 303, distance: 91.8
click at [297, 303] on tr "Potassium Sorbate 2.6 g Weight Units g kg mg See more Volume Units l Volume uni…" at bounding box center [479, 309] width 707 height 31
type input "1"
type input "2.7"
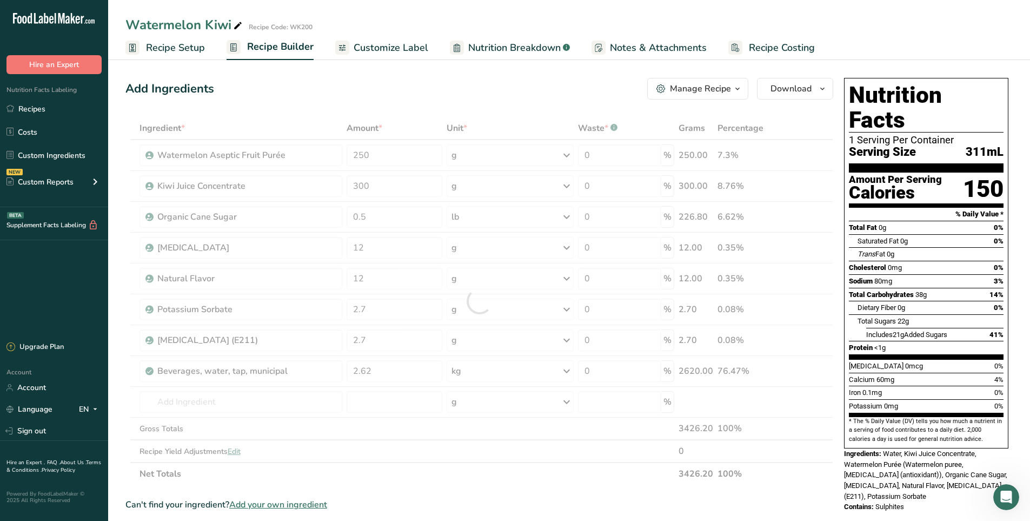
click at [433, 94] on div "Add Ingredients Manage Recipe Delete Recipe Duplicate Recipe Scale Recipe Save …" at bounding box center [479, 89] width 708 height 22
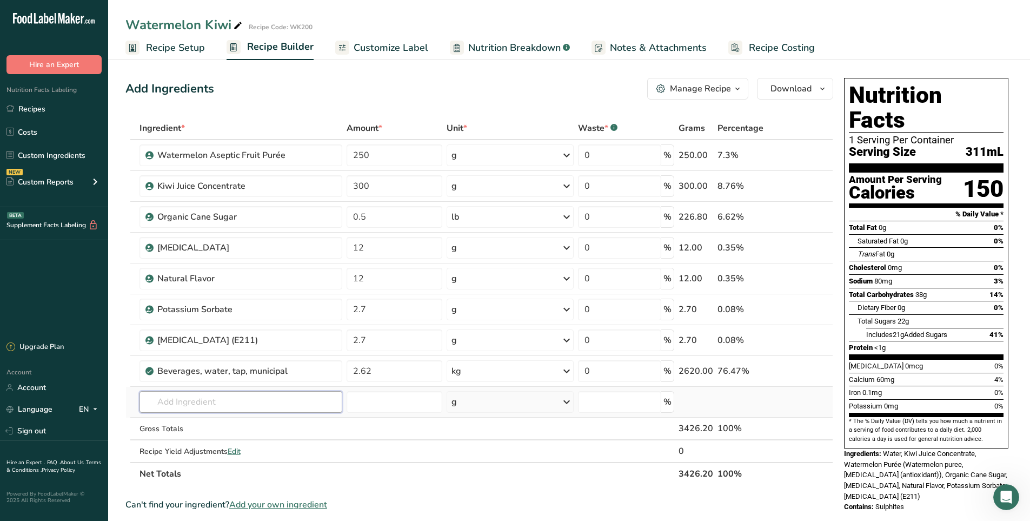
click at [253, 395] on input "text" at bounding box center [241, 402] width 203 height 22
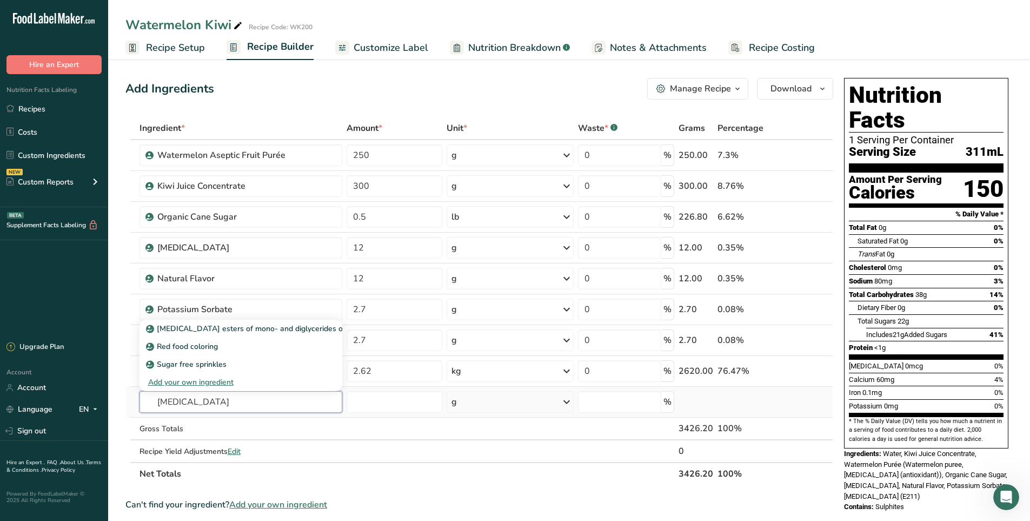
click at [222, 405] on input "[MEDICAL_DATA]" at bounding box center [241, 402] width 203 height 22
type input "[MEDICAL_DATA]"
click at [295, 439] on td "Gross Totals" at bounding box center [240, 428] width 207 height 23
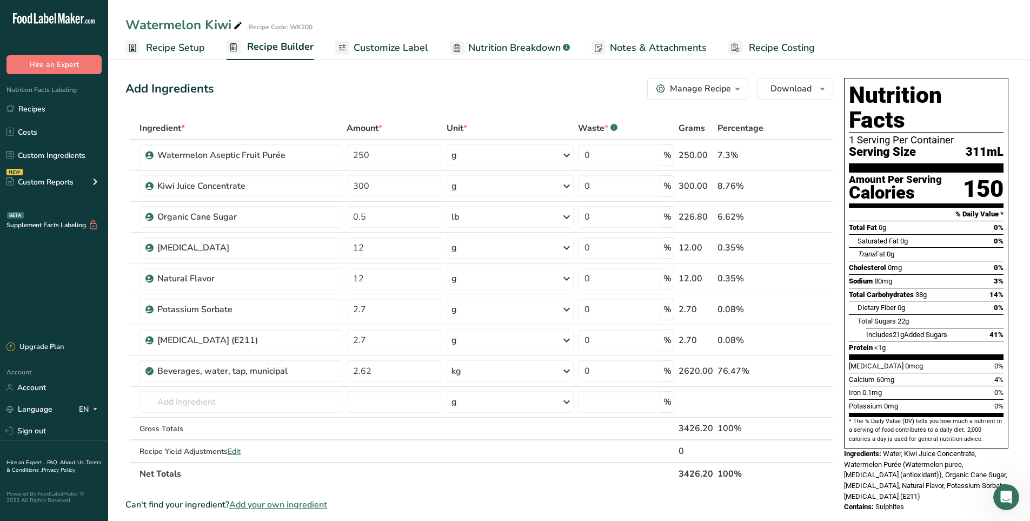
click at [410, 46] on span "Customize Label" at bounding box center [391, 48] width 75 height 15
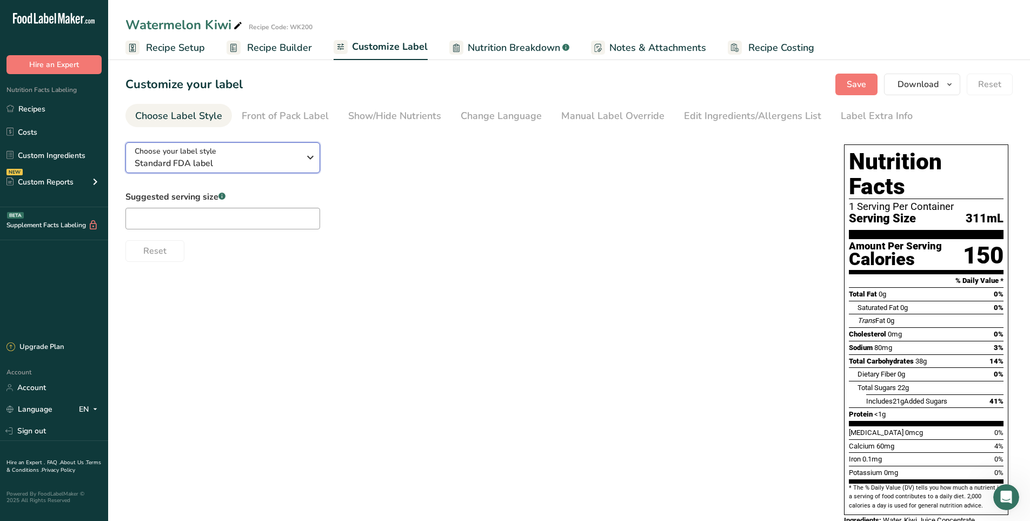
click at [308, 157] on icon "button" at bounding box center [310, 157] width 13 height 19
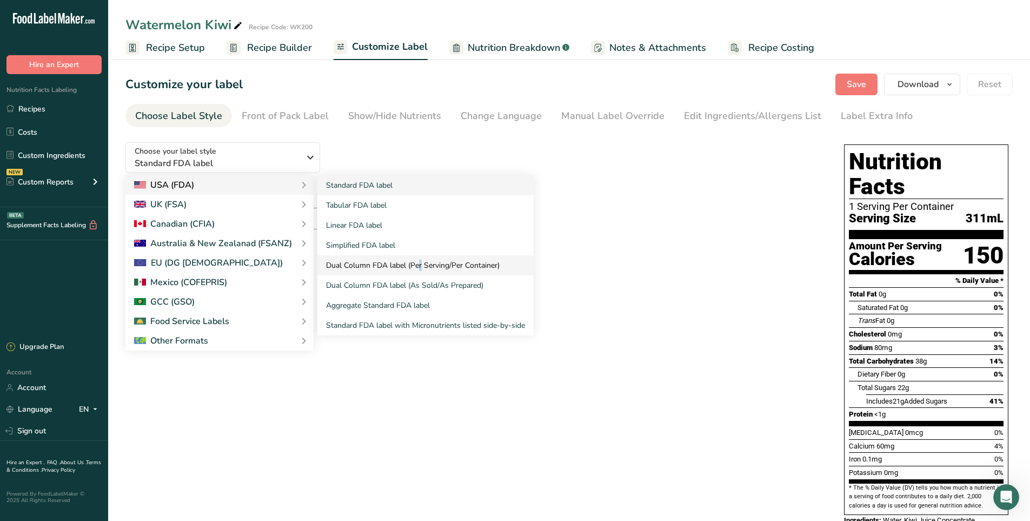
click at [388, 268] on link "Dual Column FDA label (Per Serving/Per Container)" at bounding box center [425, 265] width 216 height 20
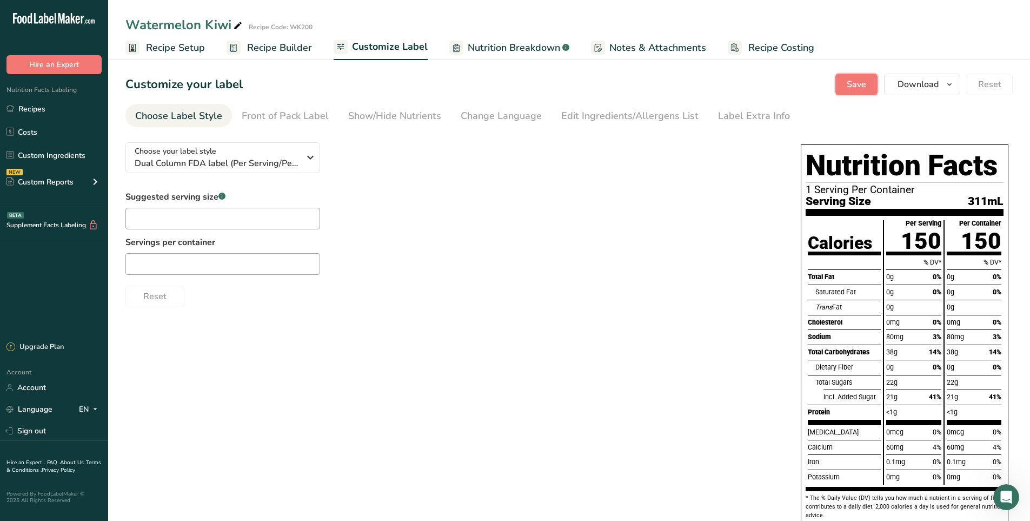
click at [857, 84] on span "Save" at bounding box center [856, 84] width 19 height 13
click at [700, 83] on div "Customize your label Save Download Choose what to show on your downloaded label…" at bounding box center [568, 85] width 887 height 22
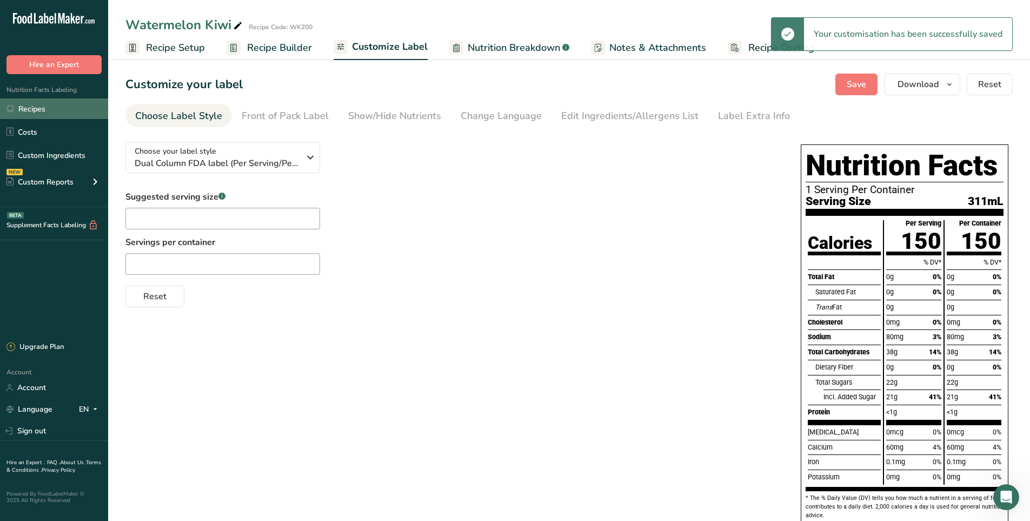
click at [40, 109] on link "Recipes" at bounding box center [54, 108] width 108 height 21
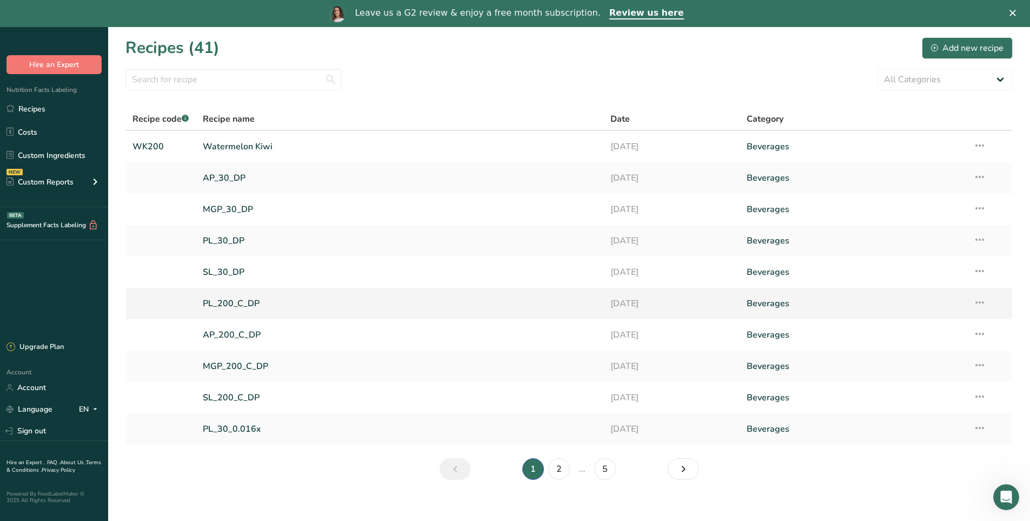
click at [247, 304] on link "PL_200_C_DP" at bounding box center [400, 303] width 395 height 23
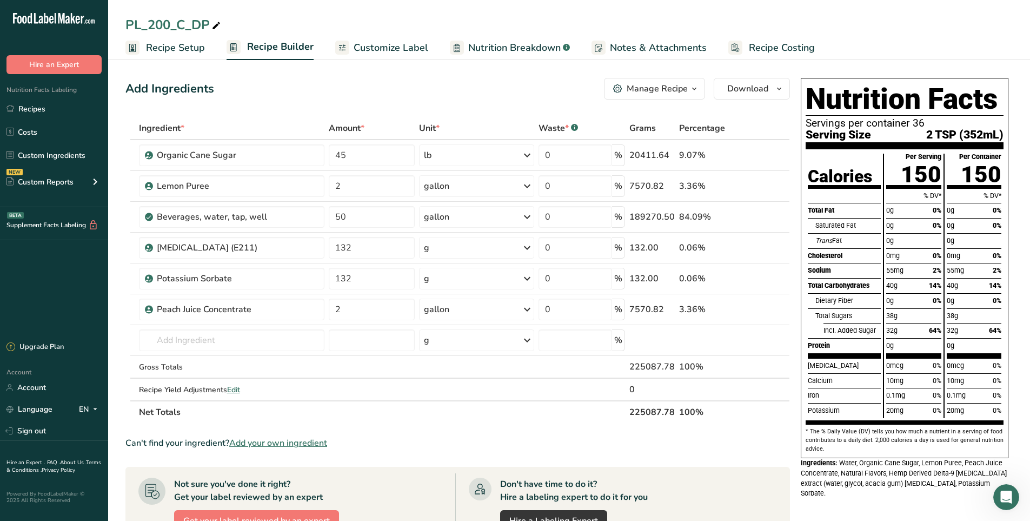
click at [408, 47] on span "Customize Label" at bounding box center [391, 48] width 75 height 15
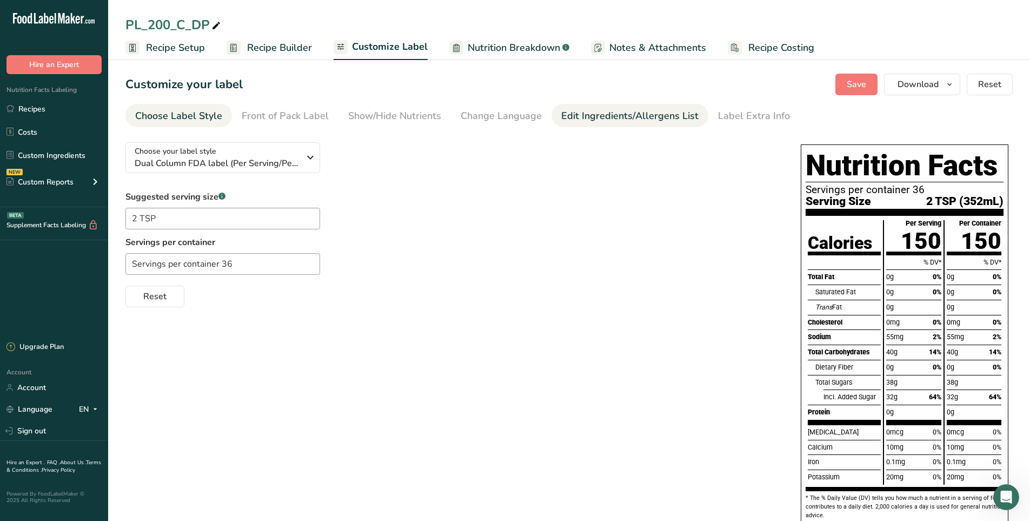
click at [622, 120] on div "Edit Ingredients/Allergens List" at bounding box center [629, 116] width 137 height 15
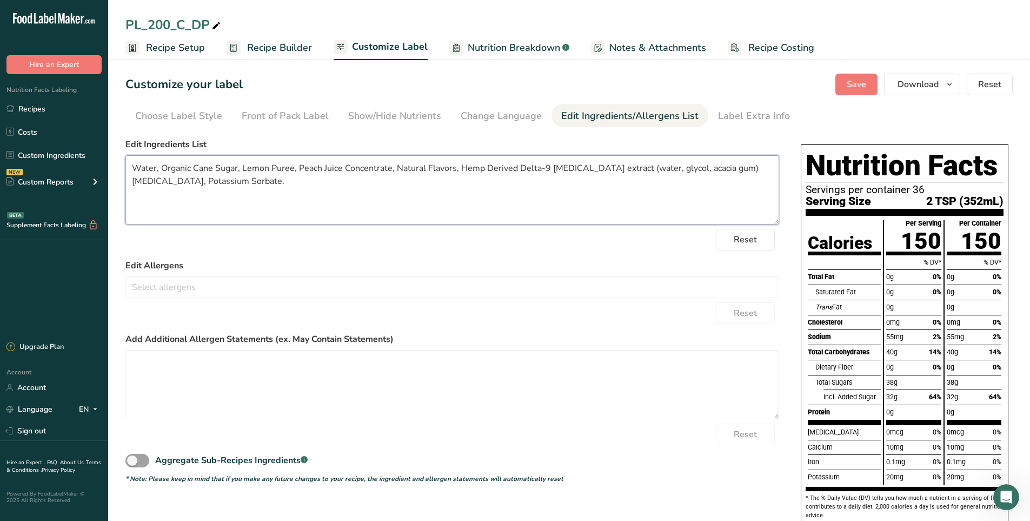
drag, startPoint x: 459, startPoint y: 167, endPoint x: 685, endPoint y: 187, distance: 226.9
click at [685, 187] on textarea "Water, Organic Cane Sugar, Lemon Puree, Peach Juice Concentrate, Natural Flavor…" at bounding box center [452, 189] width 654 height 69
drag, startPoint x: 666, startPoint y: 175, endPoint x: 675, endPoint y: 174, distance: 9.3
click at [667, 175] on textarea "Water, Organic Cane Sugar, Lemon Puree, Peach Juice Concentrate, Natural Flavor…" at bounding box center [452, 189] width 654 height 69
click at [756, 166] on textarea "Water, Organic Cane Sugar, Lemon Puree, Peach Juice Concentrate, Natural Flavor…" at bounding box center [452, 189] width 654 height 69
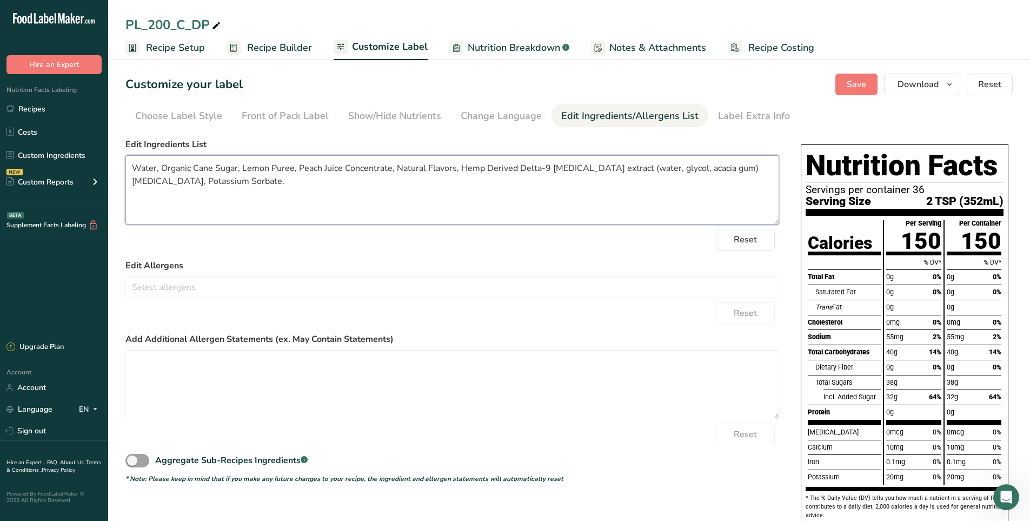
drag, startPoint x: 769, startPoint y: 167, endPoint x: 458, endPoint y: 166, distance: 311.5
click at [458, 166] on textarea "Water, Organic Cane Sugar, Lemon Puree, Peach Juice Concentrate, Natural Flavor…" at bounding box center [452, 189] width 654 height 69
click at [29, 107] on link "Recipes" at bounding box center [54, 108] width 108 height 21
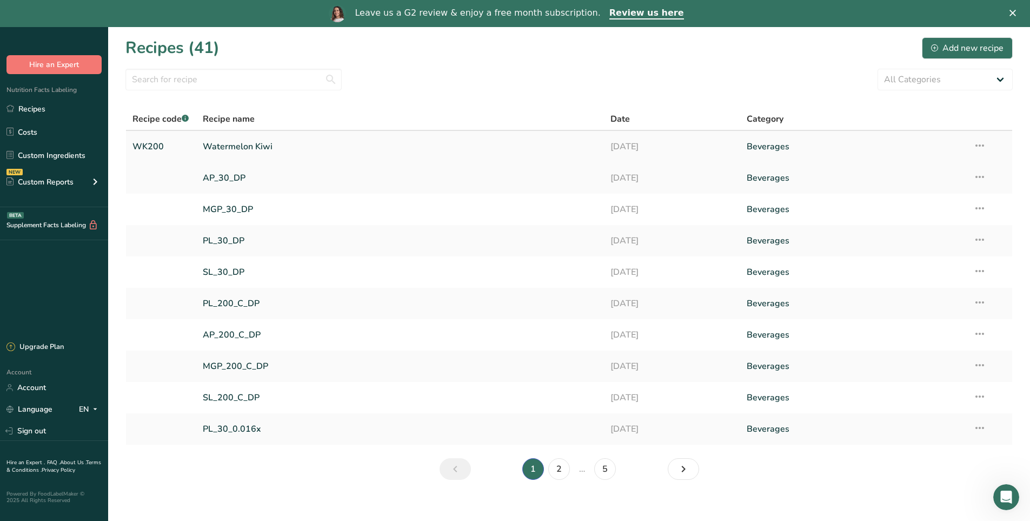
click at [261, 146] on link "Watermelon Kiwi" at bounding box center [400, 146] width 395 height 23
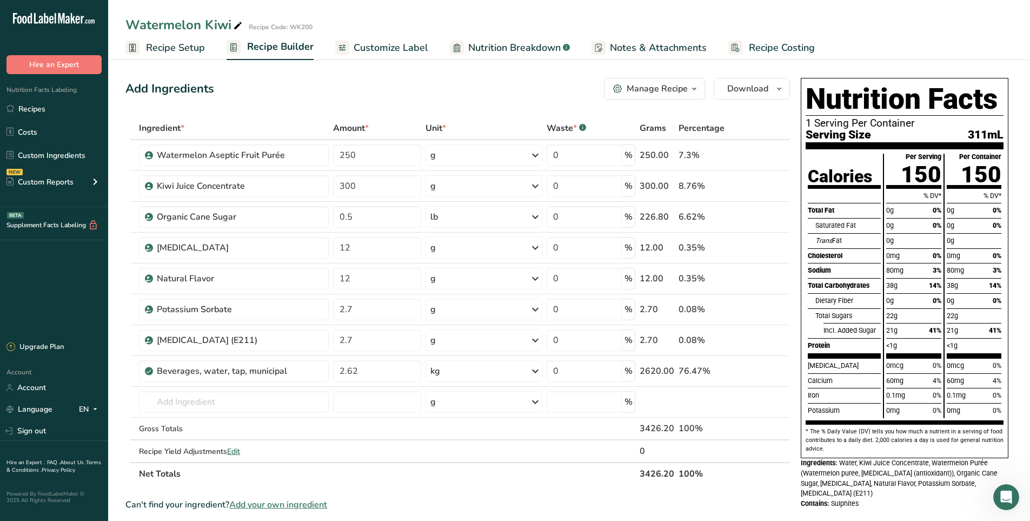
click at [416, 49] on span "Customize Label" at bounding box center [391, 48] width 75 height 15
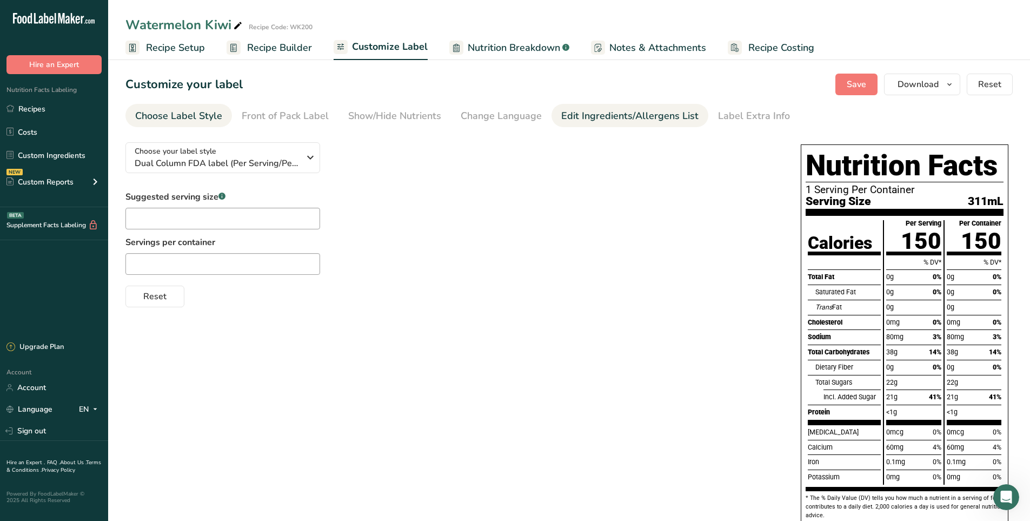
click at [637, 117] on div "Edit Ingredients/Allergens List" at bounding box center [629, 116] width 137 height 15
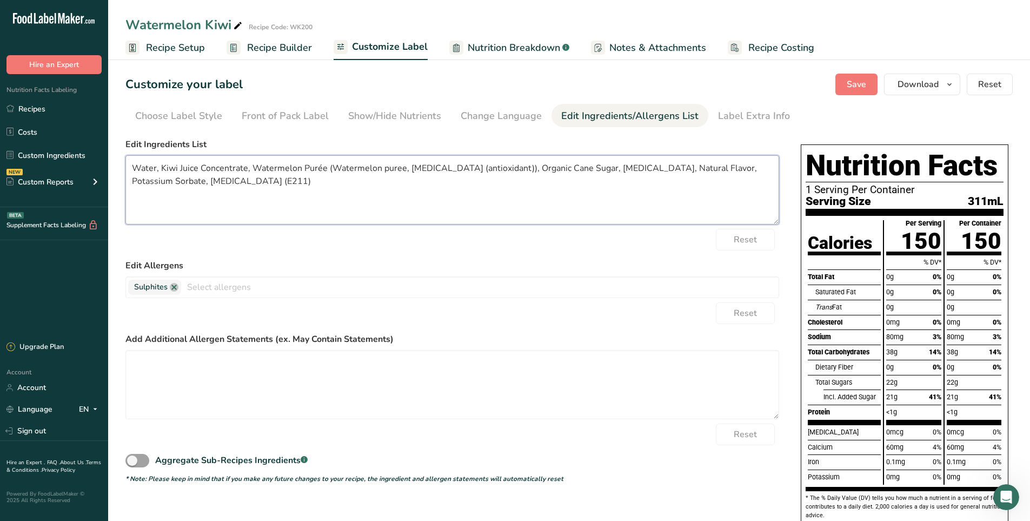
click at [595, 170] on textarea "Water, Kiwi Juice Concentrate, Watermelon Purée (Watermelon puree, [MEDICAL_DAT…" at bounding box center [452, 189] width 654 height 69
paste textarea "Hemp Derived Delta-9 [MEDICAL_DATA] extract (water, glycol, acacia gum)"
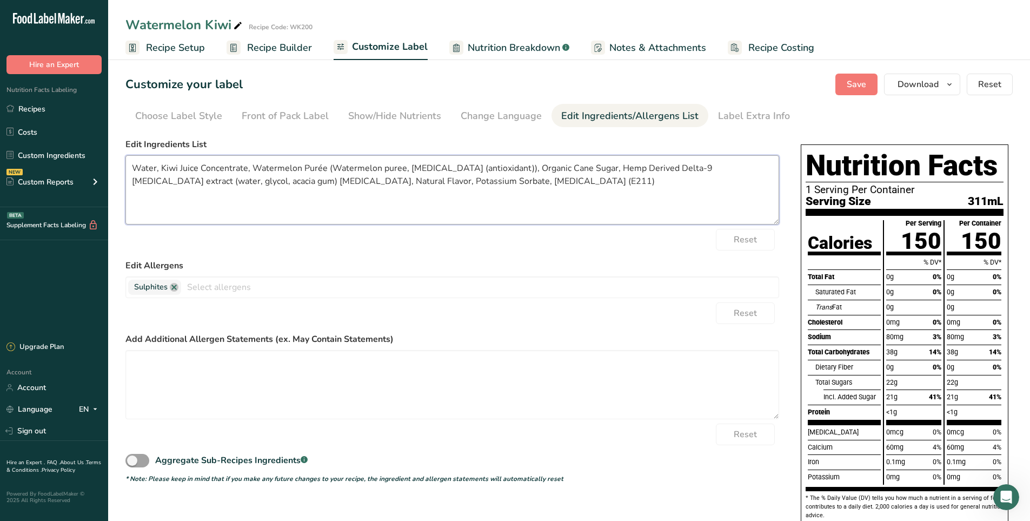
drag, startPoint x: 653, startPoint y: 169, endPoint x: 596, endPoint y: 172, distance: 57.4
click at [596, 172] on textarea "Water, Kiwi Juice Concentrate, Watermelon Purée (Watermelon puree, [MEDICAL_DAT…" at bounding box center [452, 189] width 654 height 69
click at [162, 183] on textarea "Water, Kiwi Juice Concentrate, Watermelon Purée (Watermelon puree, [MEDICAL_DAT…" at bounding box center [452, 189] width 654 height 69
drag, startPoint x: 162, startPoint y: 183, endPoint x: 128, endPoint y: 185, distance: 34.1
click at [128, 185] on textarea "Water, Kiwi Juice Concentrate, Watermelon Purée (Watermelon puree, [MEDICAL_DAT…" at bounding box center [452, 189] width 654 height 69
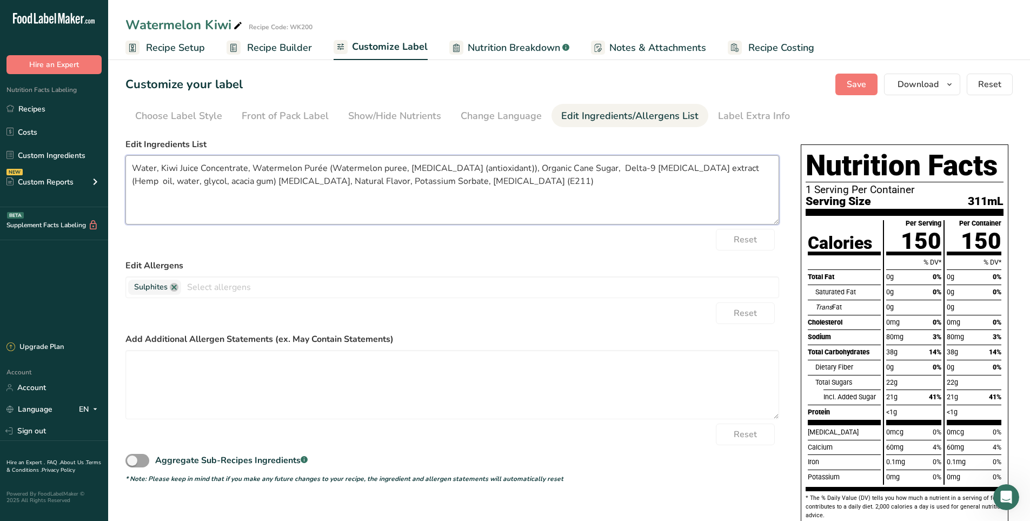
click at [667, 166] on textarea "Water, Kiwi Juice Concentrate, Watermelon Purée (Watermelon puree, [MEDICAL_DAT…" at bounding box center [452, 189] width 654 height 69
drag, startPoint x: 743, startPoint y: 168, endPoint x: 718, endPoint y: 169, distance: 25.4
click at [718, 169] on textarea "Water, Kiwi Juice Concentrate, Watermelon Purée (Watermelon puree, [MEDICAL_DAT…" at bounding box center [452, 189] width 654 height 69
click at [755, 170] on textarea "Water, Kiwi Juice Concentrate, Watermelon Purée (Watermelon puree, [MEDICAL_DAT…" at bounding box center [452, 189] width 654 height 69
click at [280, 180] on textarea "Water, Kiwi Juice Concentrate, Watermelon Purée (Watermelon puree, [MEDICAL_DAT…" at bounding box center [452, 189] width 654 height 69
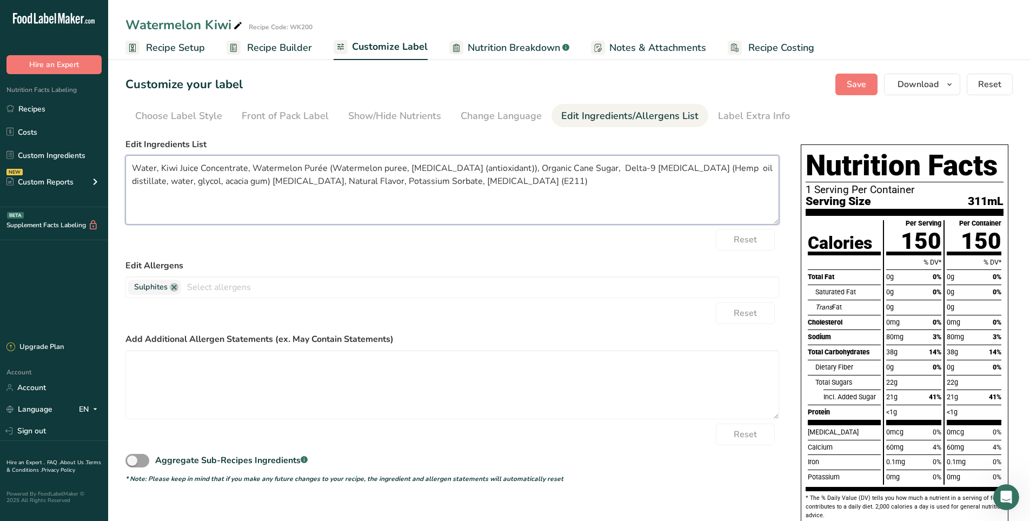
drag, startPoint x: 561, startPoint y: 183, endPoint x: 535, endPoint y: 179, distance: 26.8
click at [535, 179] on textarea "Water, Kiwi Juice Concentrate, Watermelon Purée (Watermelon puree, [MEDICAL_DAT…" at bounding box center [452, 189] width 654 height 69
type textarea "Water, Kiwi Juice Concentrate, Watermelon Purée (Watermelon puree, [MEDICAL_DAT…"
click at [859, 83] on span "Save" at bounding box center [856, 84] width 19 height 13
click at [279, 47] on span "Recipe Builder" at bounding box center [279, 48] width 65 height 15
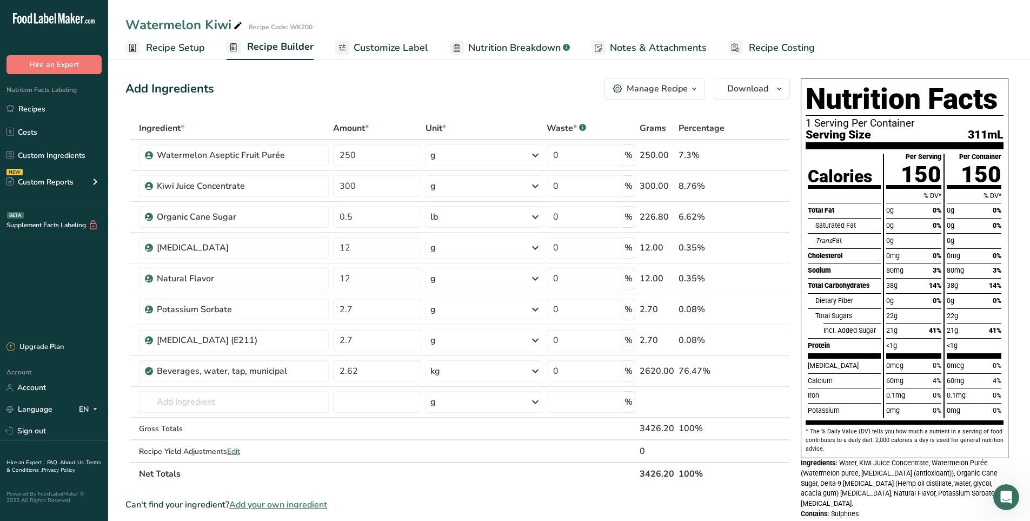
click at [173, 48] on span "Recipe Setup" at bounding box center [175, 48] width 59 height 15
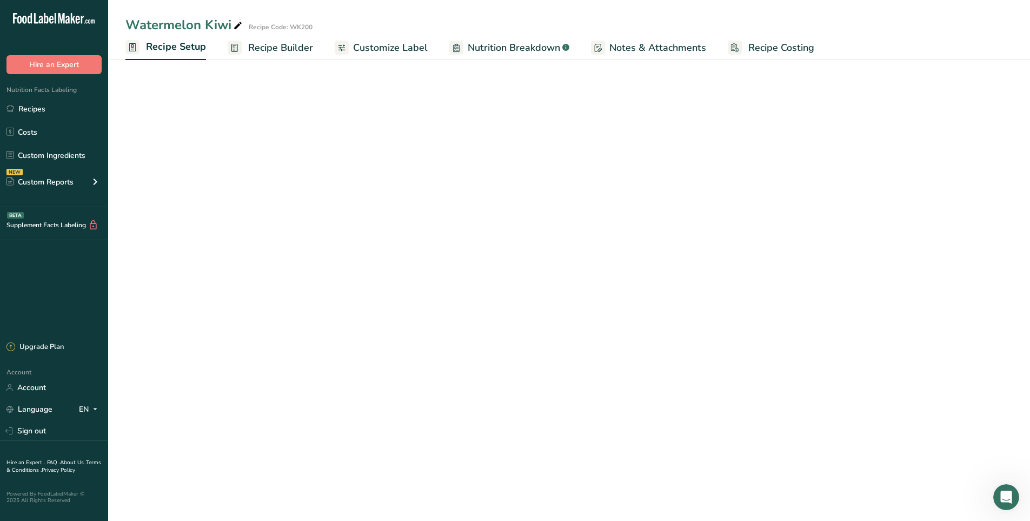
select select "22"
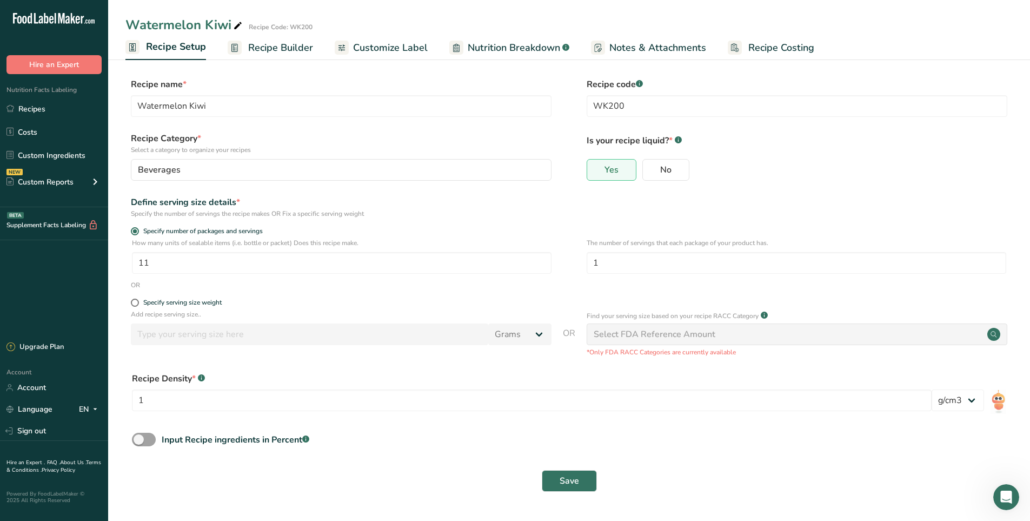
click at [287, 38] on link "Recipe Builder" at bounding box center [270, 48] width 85 height 24
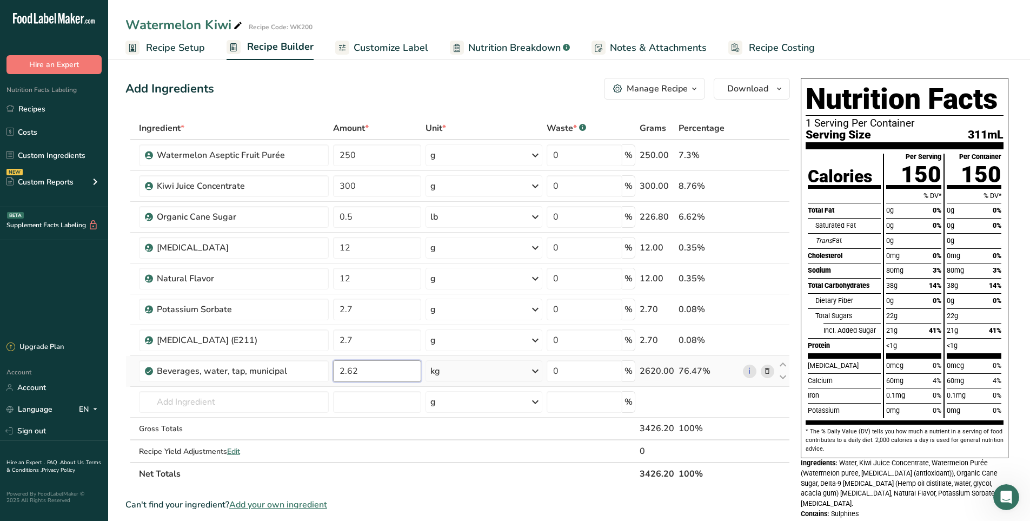
click at [380, 372] on input "2.62" at bounding box center [377, 371] width 88 height 22
click at [347, 83] on div "Add Ingredients Manage Recipe Delete Recipe Duplicate Recipe Scale Recipe Save …" at bounding box center [457, 89] width 665 height 22
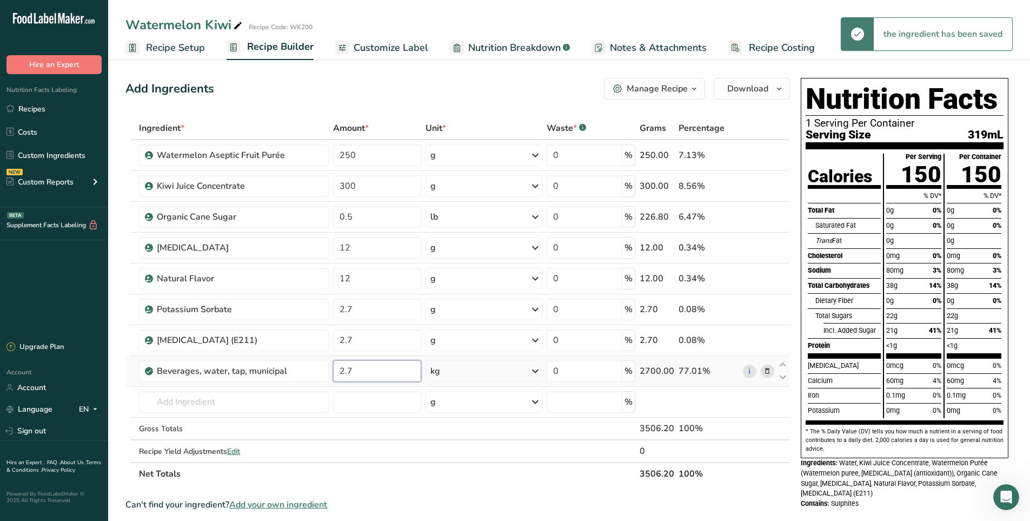
drag, startPoint x: 357, startPoint y: 370, endPoint x: 337, endPoint y: 373, distance: 20.3
click at [337, 373] on input "2.7" at bounding box center [377, 371] width 88 height 22
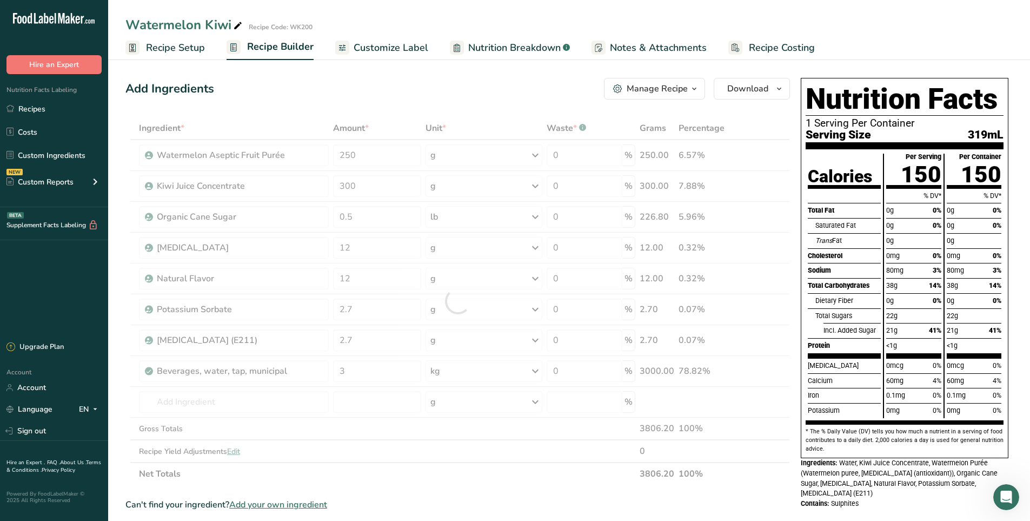
click at [354, 90] on div "Add Ingredients Manage Recipe Delete Recipe Duplicate Recipe Scale Recipe Save …" at bounding box center [457, 89] width 665 height 22
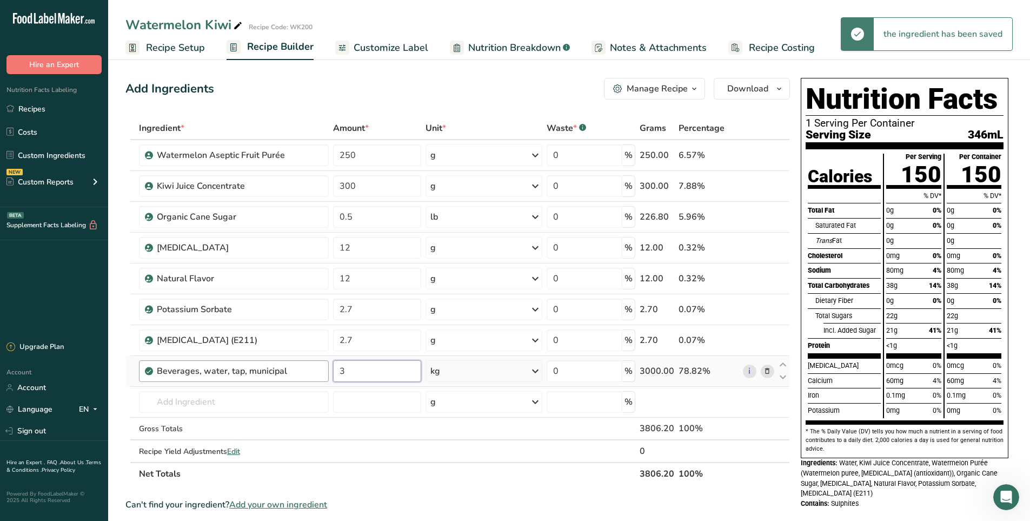
drag, startPoint x: 367, startPoint y: 367, endPoint x: 315, endPoint y: 372, distance: 52.1
click at [315, 372] on tr "Beverages, water, tap, municipal 3 kg Portions 1 fl oz 1 bottle 8 fl oz 1 liter…" at bounding box center [458, 371] width 664 height 31
click at [424, 61] on section "Add Ingredients Manage Recipe Delete Recipe Duplicate Recipe Scale Recipe Save …" at bounding box center [569, 470] width 922 height 829
click at [377, 375] on input "2.9" at bounding box center [377, 371] width 88 height 22
click at [400, 90] on div "Add Ingredients Manage Recipe Delete Recipe Duplicate Recipe Scale Recipe Save …" at bounding box center [457, 89] width 665 height 22
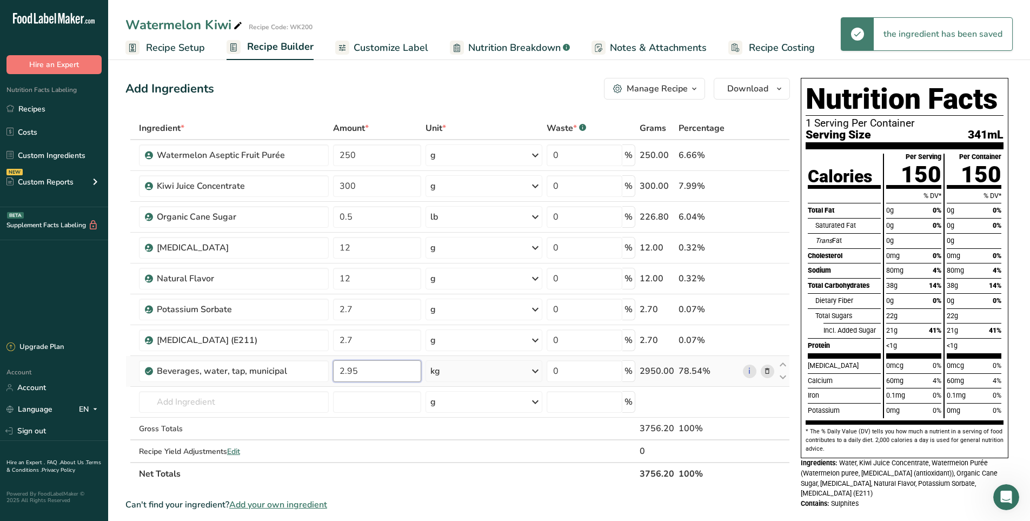
click at [367, 373] on input "2.95" at bounding box center [377, 371] width 88 height 22
click at [522, 81] on div "Add Ingredients Manage Recipe Delete Recipe Duplicate Recipe Scale Recipe Save …" at bounding box center [457, 89] width 665 height 22
click at [492, 88] on div "Add Ingredients Manage Recipe Delete Recipe Duplicate Recipe Scale Recipe Save …" at bounding box center [457, 89] width 665 height 22
click at [374, 370] on input "2.94" at bounding box center [377, 371] width 88 height 22
type input "2.93"
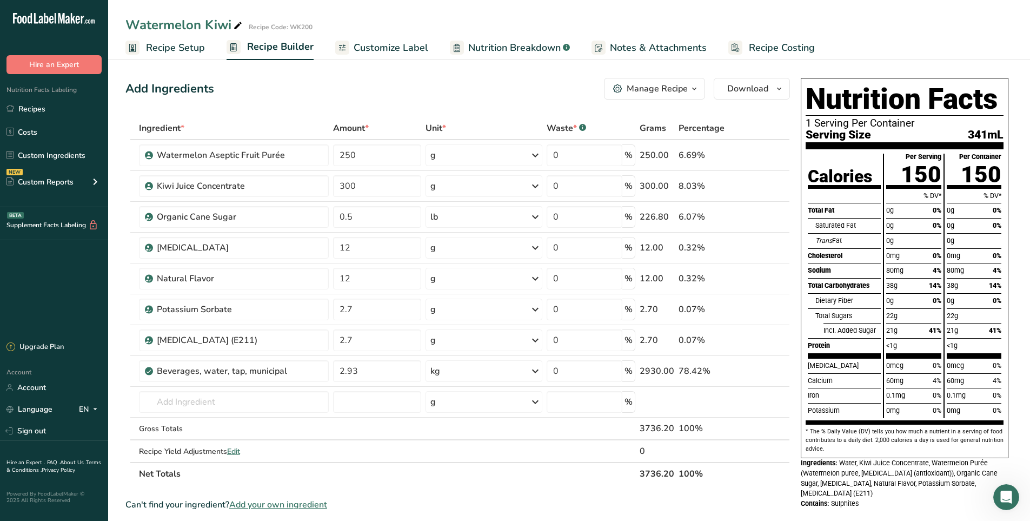
click at [529, 103] on div "Add Ingredients Manage Recipe Delete Recipe Duplicate Recipe Scale Recipe Save …" at bounding box center [460, 471] width 671 height 794
click at [407, 46] on span "Customize Label" at bounding box center [391, 48] width 75 height 15
